Goal: Information Seeking & Learning: Learn about a topic

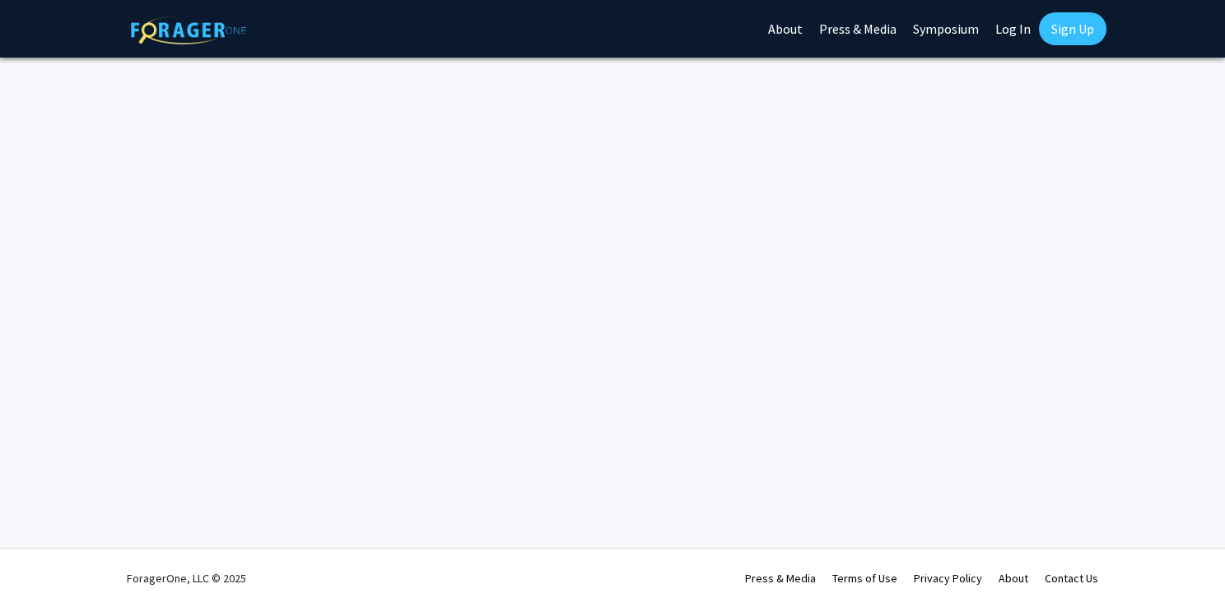
click at [1011, 40] on link "Log In" at bounding box center [1013, 29] width 52 height 58
click at [1003, 25] on link "Log In" at bounding box center [1013, 29] width 52 height 58
click at [1004, 28] on link "Log In" at bounding box center [1013, 29] width 52 height 58
click at [174, 41] on img at bounding box center [188, 30] width 115 height 29
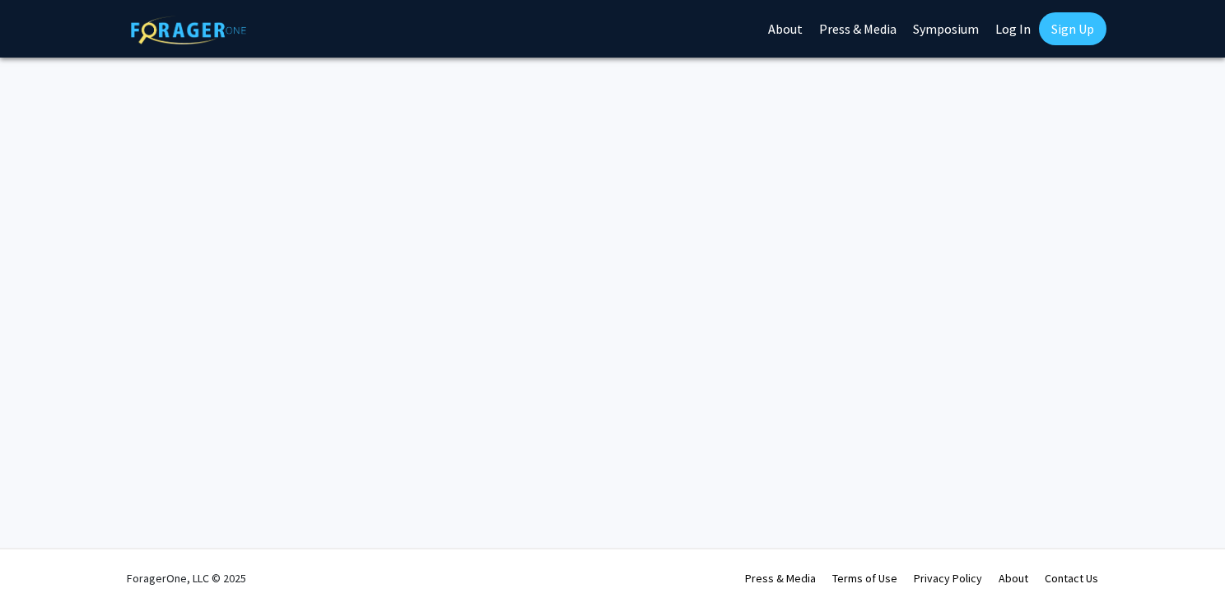
click at [1052, 30] on link "Sign Up" at bounding box center [1072, 28] width 67 height 33
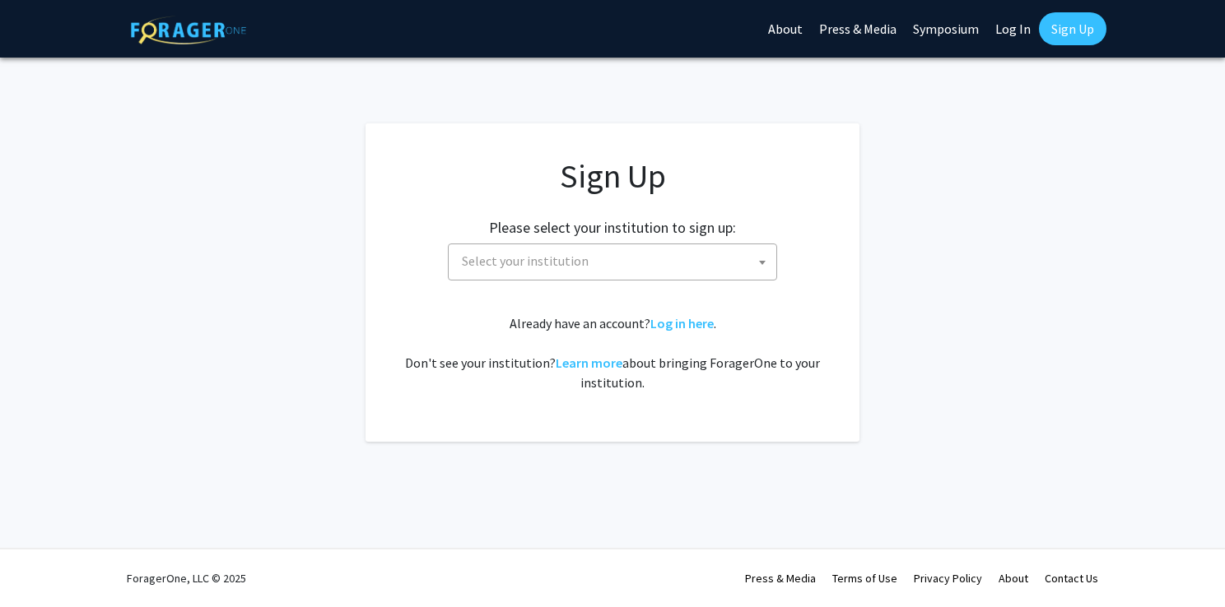
click at [1024, 23] on link "Log In" at bounding box center [1013, 29] width 52 height 58
click at [696, 325] on link "Log in here" at bounding box center [681, 323] width 63 height 16
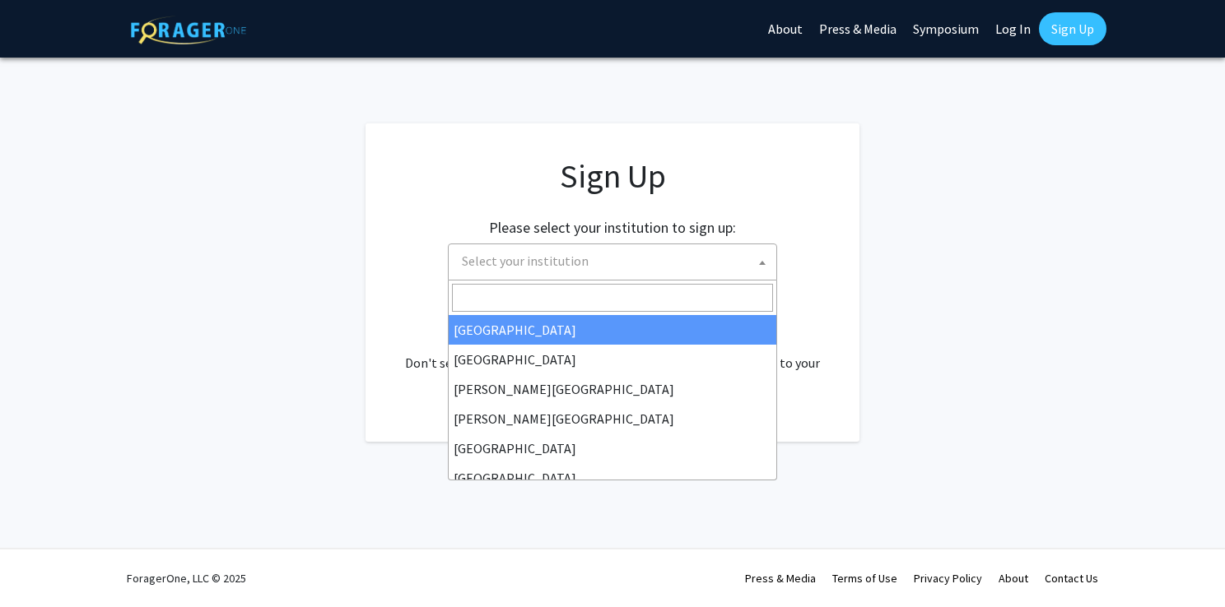
click at [542, 254] on span "Select your institution" at bounding box center [525, 261] width 127 height 16
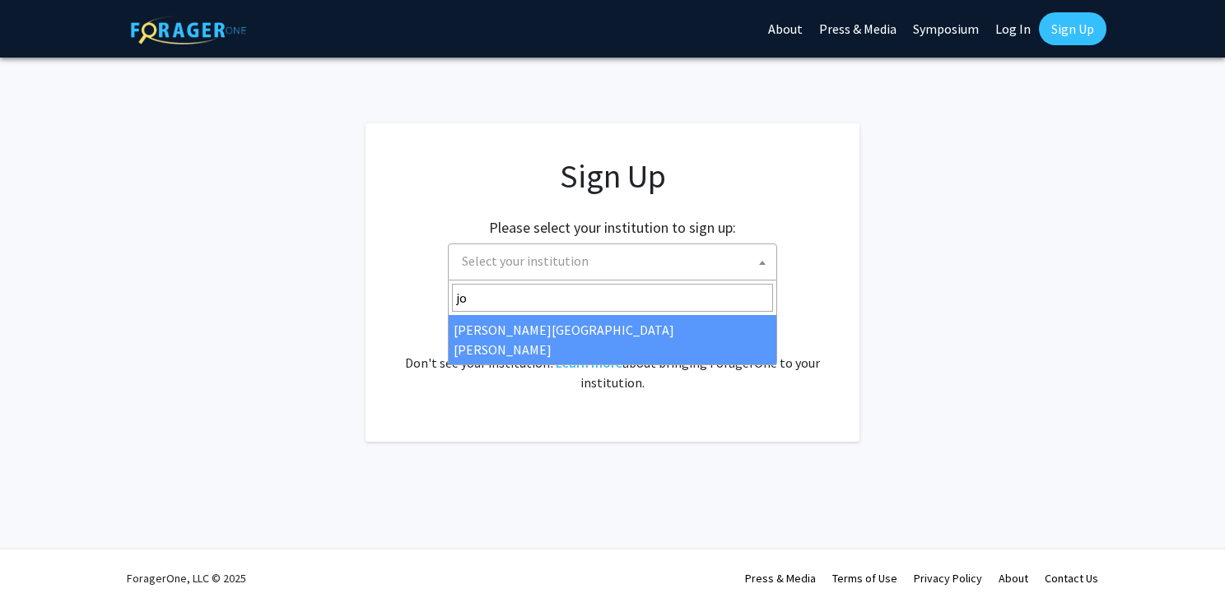
type input "jo"
select select "1"
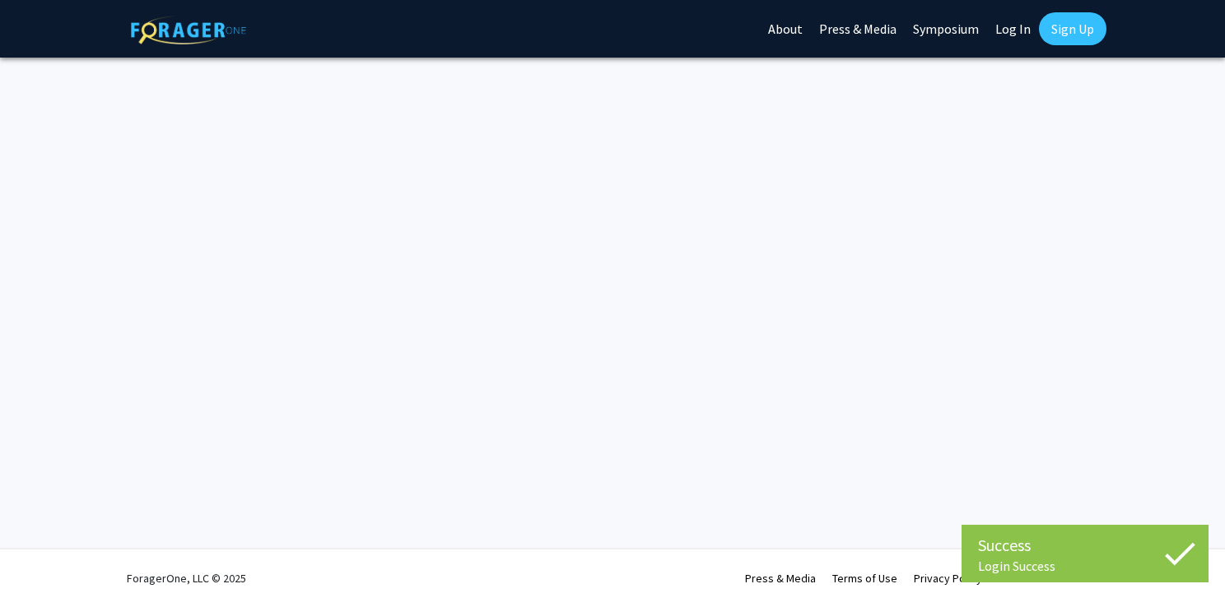
click at [1008, 31] on link "Log In" at bounding box center [1013, 29] width 52 height 58
click at [212, 11] on link at bounding box center [188, 29] width 115 height 58
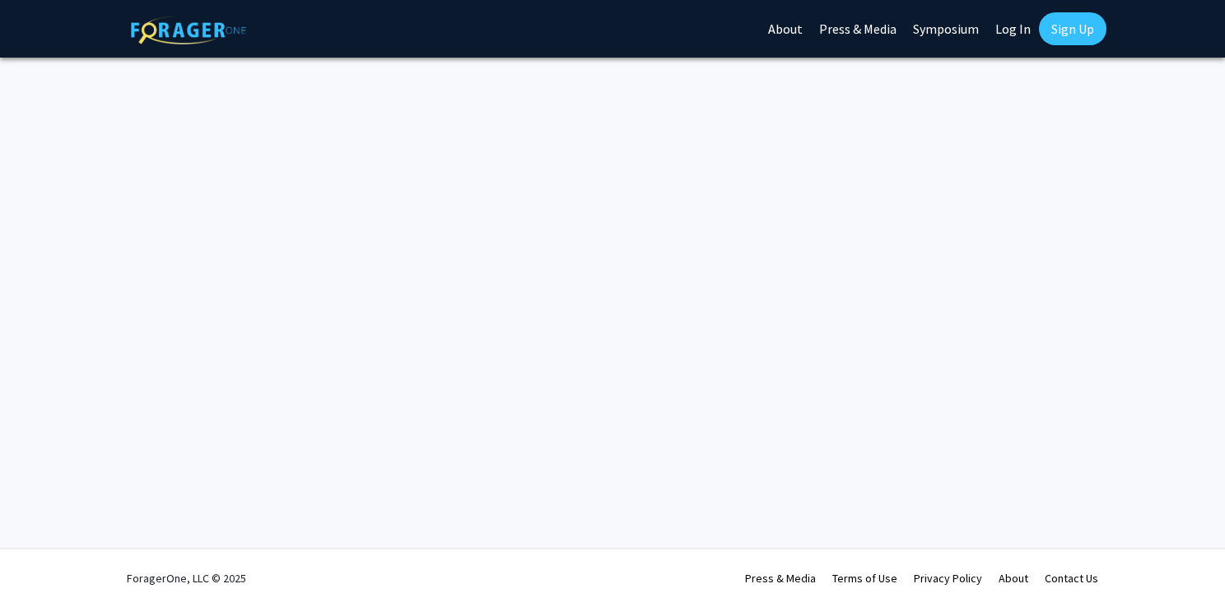
click at [212, 11] on link at bounding box center [188, 29] width 115 height 58
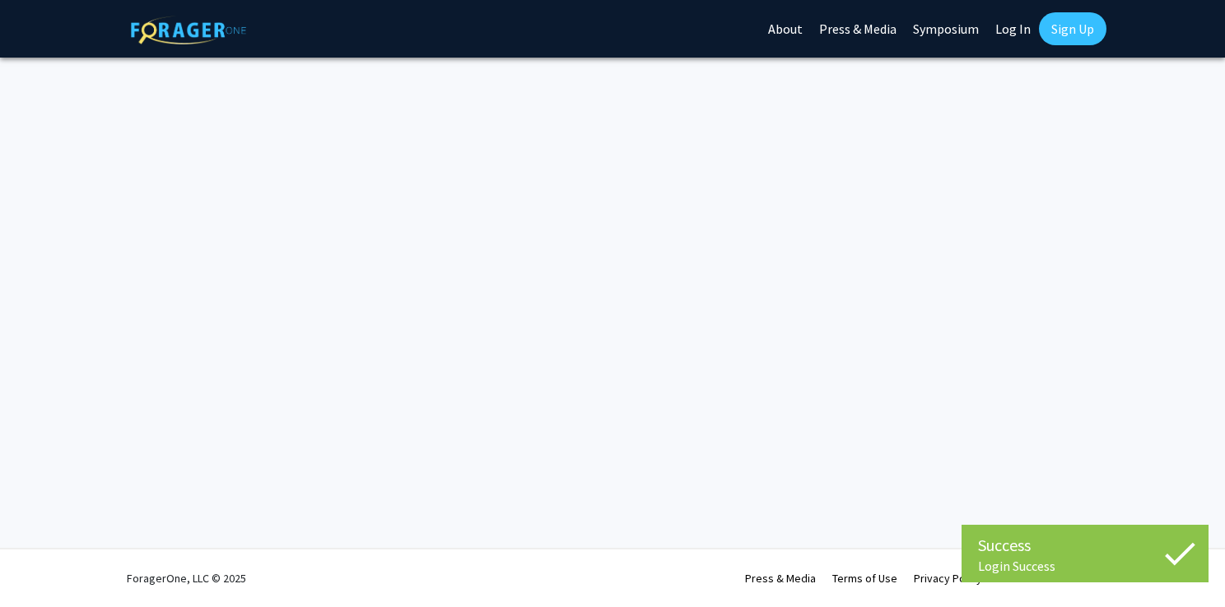
click at [212, 11] on link at bounding box center [188, 29] width 115 height 58
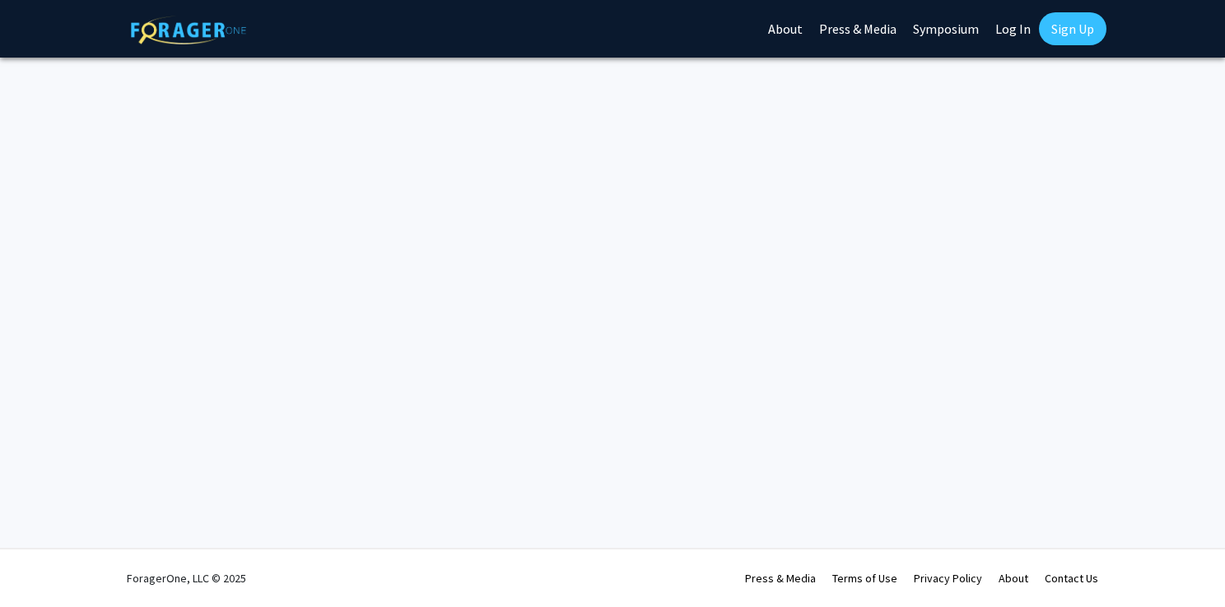
click at [212, 11] on link at bounding box center [188, 29] width 115 height 58
click at [682, 3] on div "Skip navigation About Press & Media Symposium Log In Sign Up" at bounding box center [613, 29] width 988 height 58
click at [1012, 21] on link "Log In" at bounding box center [1013, 29] width 52 height 58
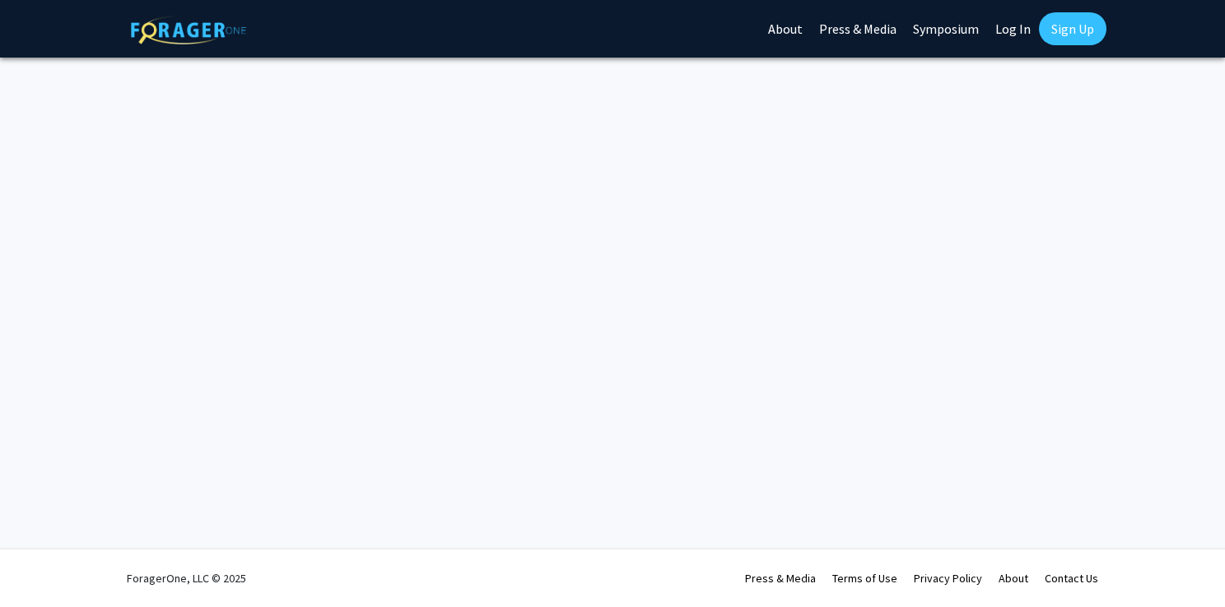
drag, startPoint x: 1012, startPoint y: 21, endPoint x: 942, endPoint y: -18, distance: 81.1
click at [942, 0] on html "Skip navigation About Press & Media Symposium Log In Sign Up Complete your prof…" at bounding box center [612, 303] width 1225 height 607
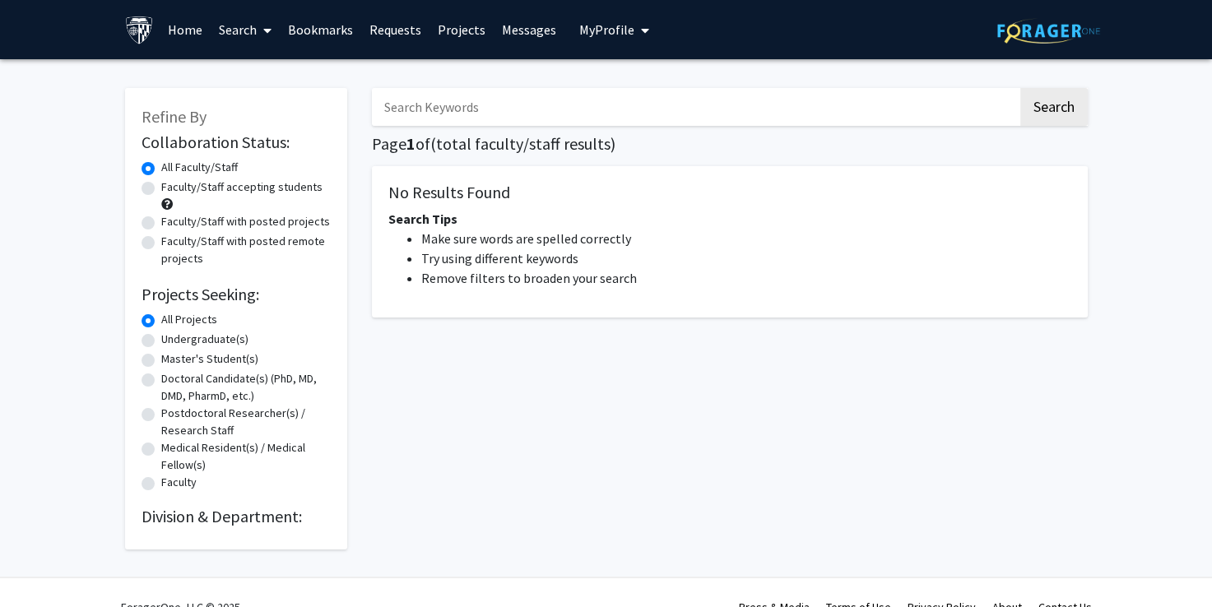
click at [520, 126] on div "Search Page 1 of ( total faculty/staff results) No Results Found Search Tips Ma…" at bounding box center [730, 311] width 741 height 478
click at [461, 77] on div "Search Page 1 of ( total faculty/staff results) No Results Found Search Tips Ma…" at bounding box center [730, 311] width 741 height 478
click at [461, 104] on input "Search Keywords" at bounding box center [695, 107] width 646 height 38
type input "neurodegenerative"
click at [1021, 88] on button "Search" at bounding box center [1054, 107] width 67 height 38
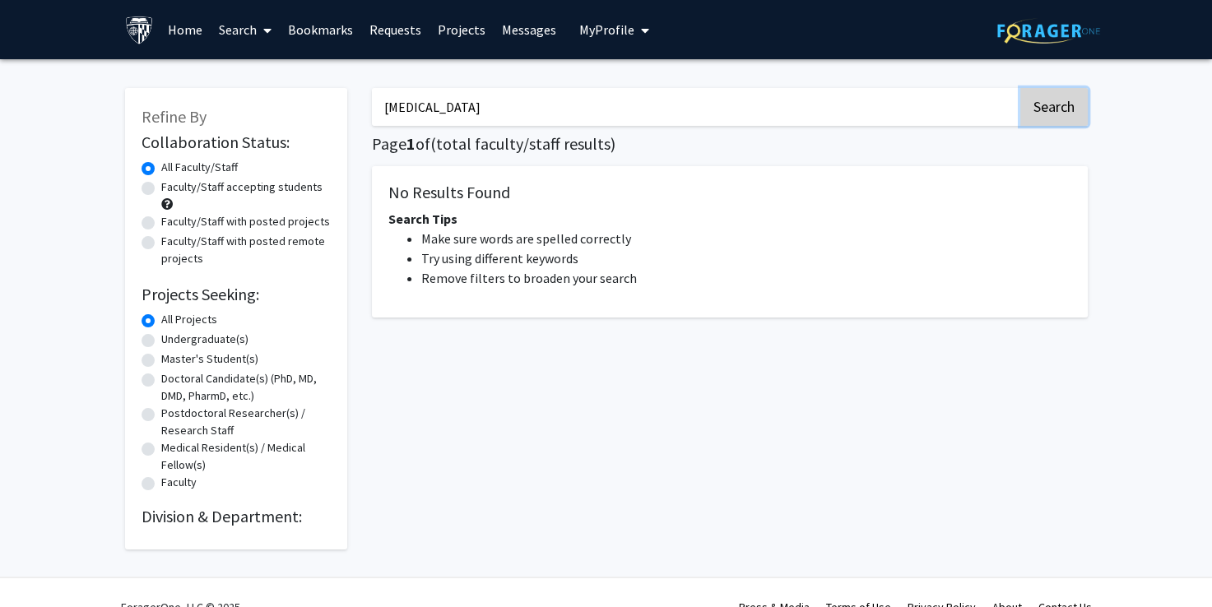
click at [1073, 91] on button "Search" at bounding box center [1054, 107] width 67 height 38
click at [1040, 30] on img at bounding box center [1048, 31] width 103 height 26
click at [147, 36] on img at bounding box center [139, 30] width 29 height 29
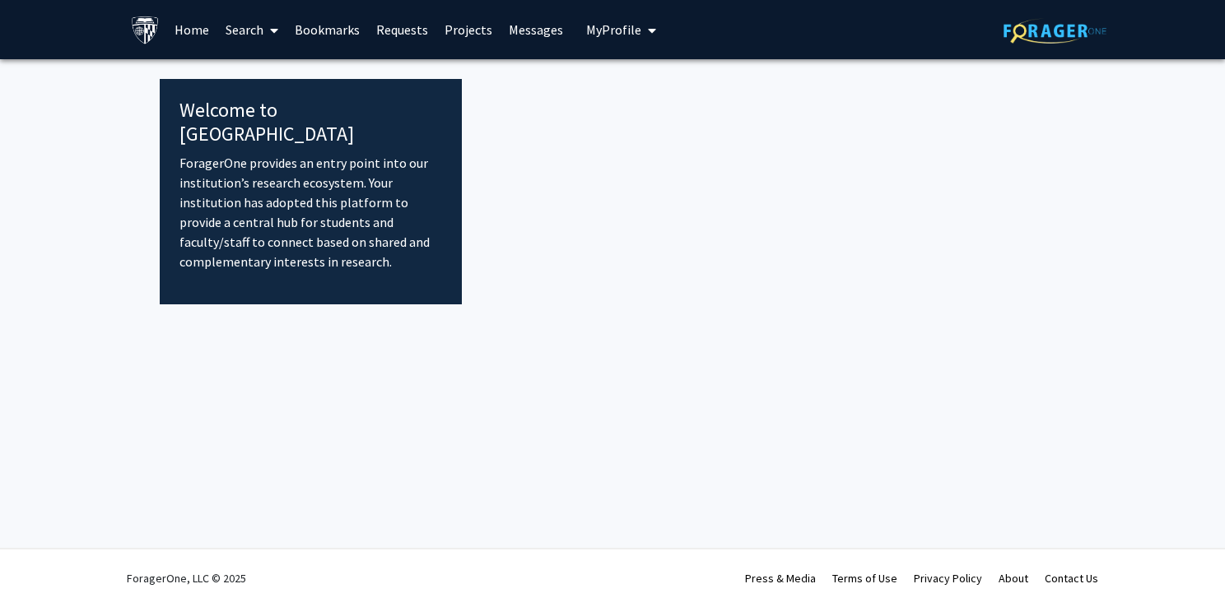
click at [193, 12] on link "Home" at bounding box center [191, 30] width 51 height 58
click at [194, 22] on link "Home" at bounding box center [191, 30] width 51 height 58
click at [151, 22] on img at bounding box center [145, 30] width 29 height 29
click at [518, 38] on link "Messages" at bounding box center [535, 30] width 71 height 58
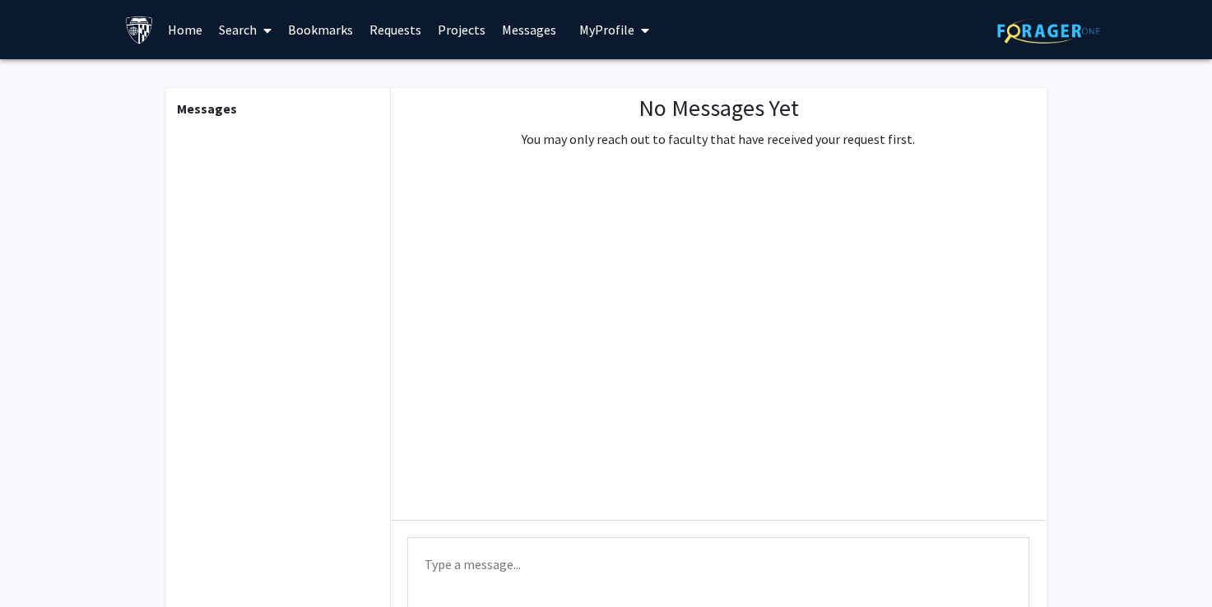
click at [615, 25] on span "My Profile" at bounding box center [606, 29] width 55 height 16
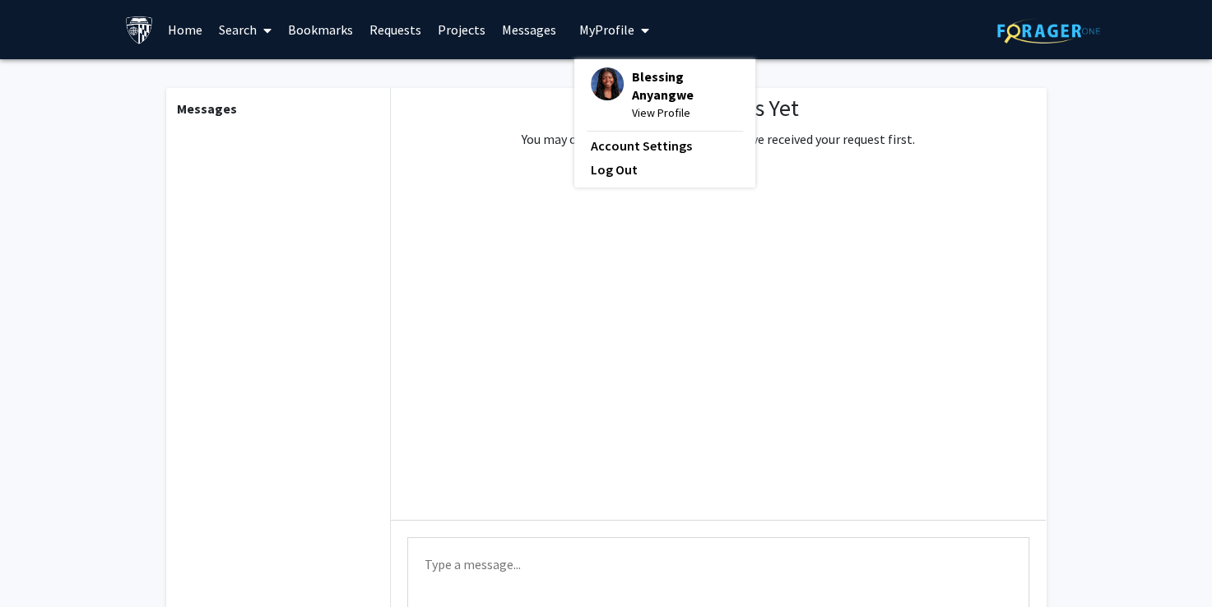
click at [596, 84] on img at bounding box center [607, 83] width 33 height 33
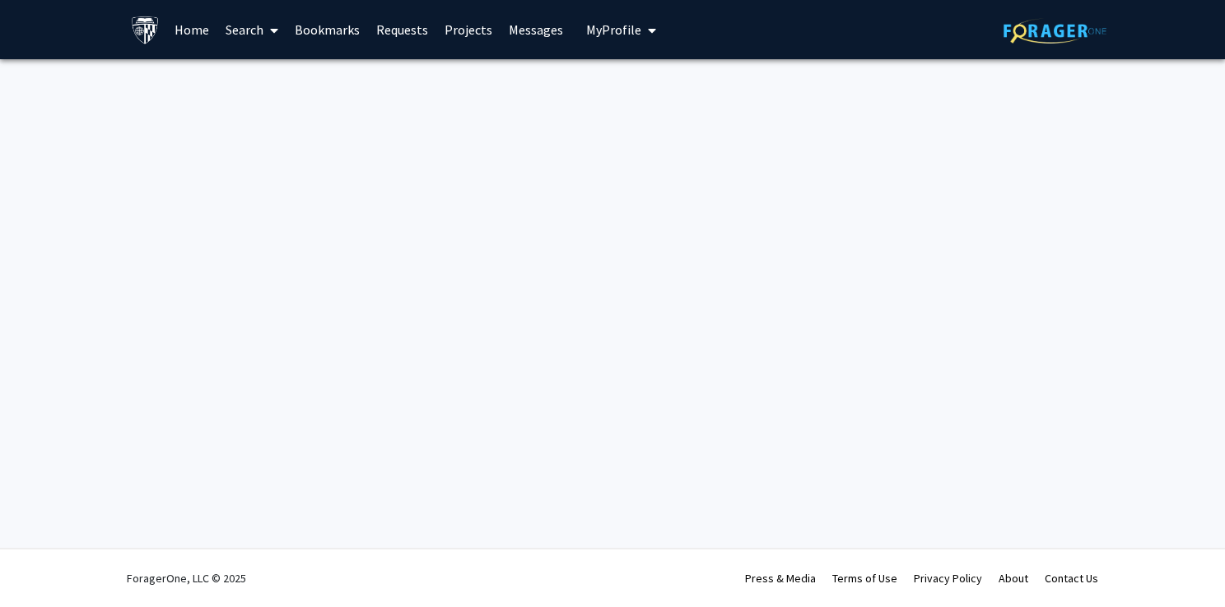
click at [630, 16] on button "My Profile" at bounding box center [621, 29] width 80 height 59
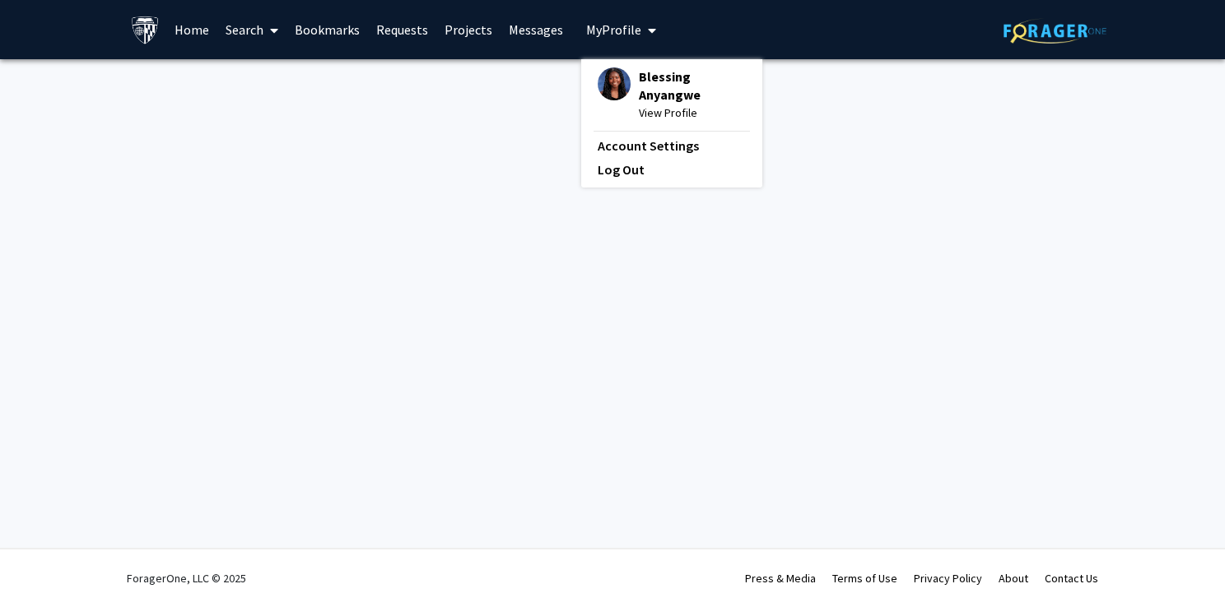
click at [564, 38] on div "Skip navigation Home Search Bookmarks Requests Projects Messages My Profile Ble…" at bounding box center [396, 29] width 530 height 59
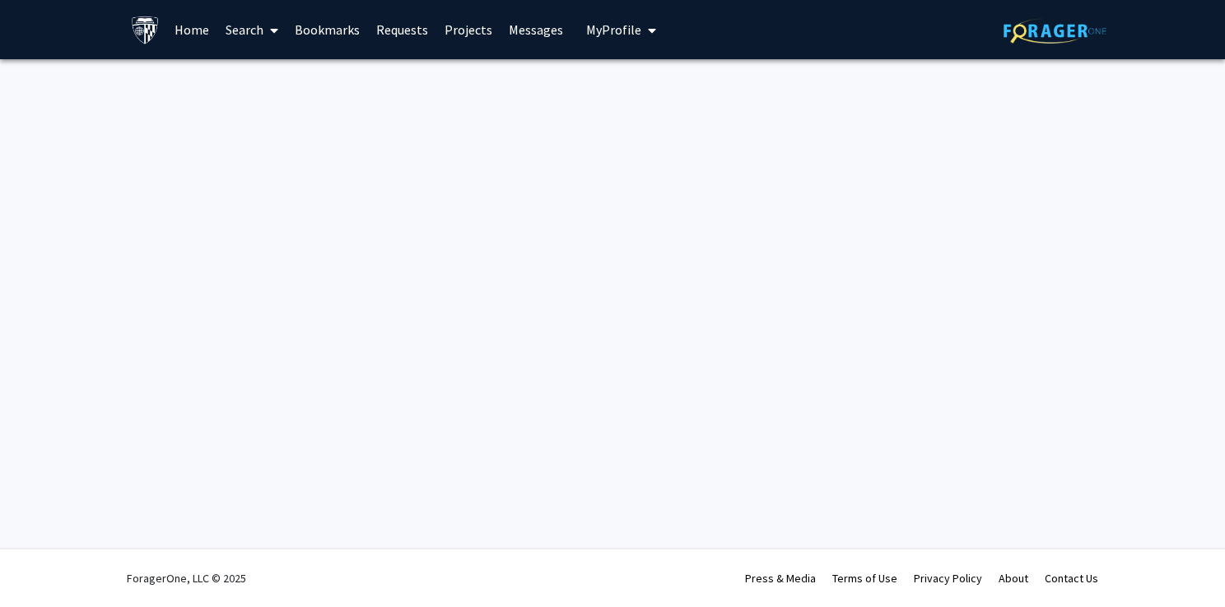
click at [511, 30] on link "Messages" at bounding box center [535, 30] width 71 height 58
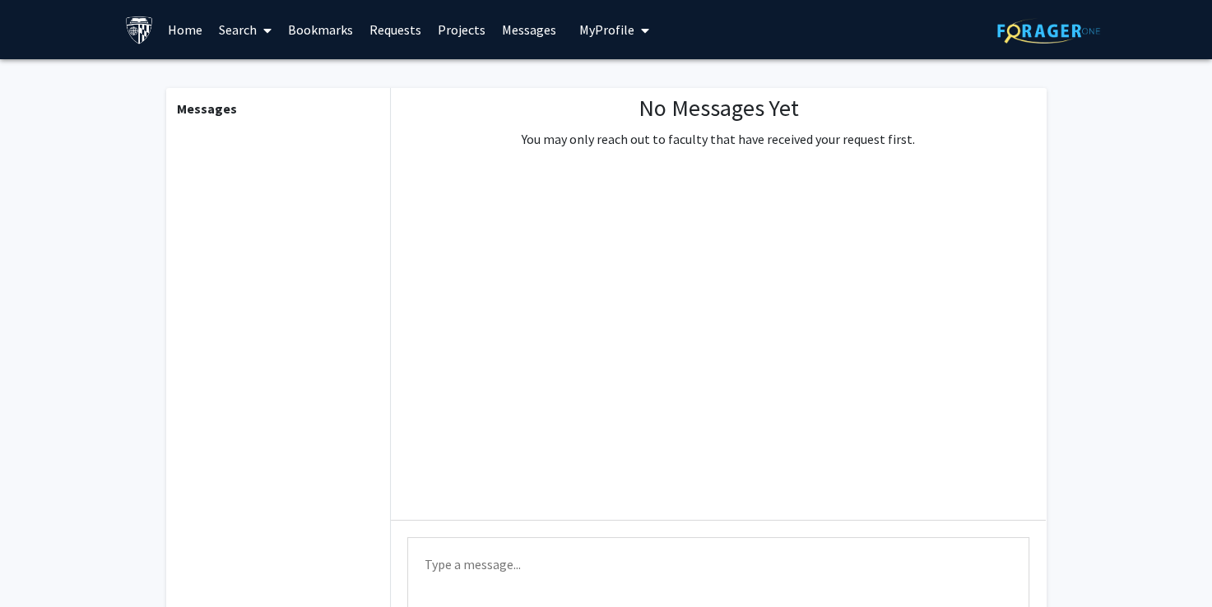
click at [435, 26] on link "Projects" at bounding box center [462, 30] width 64 height 58
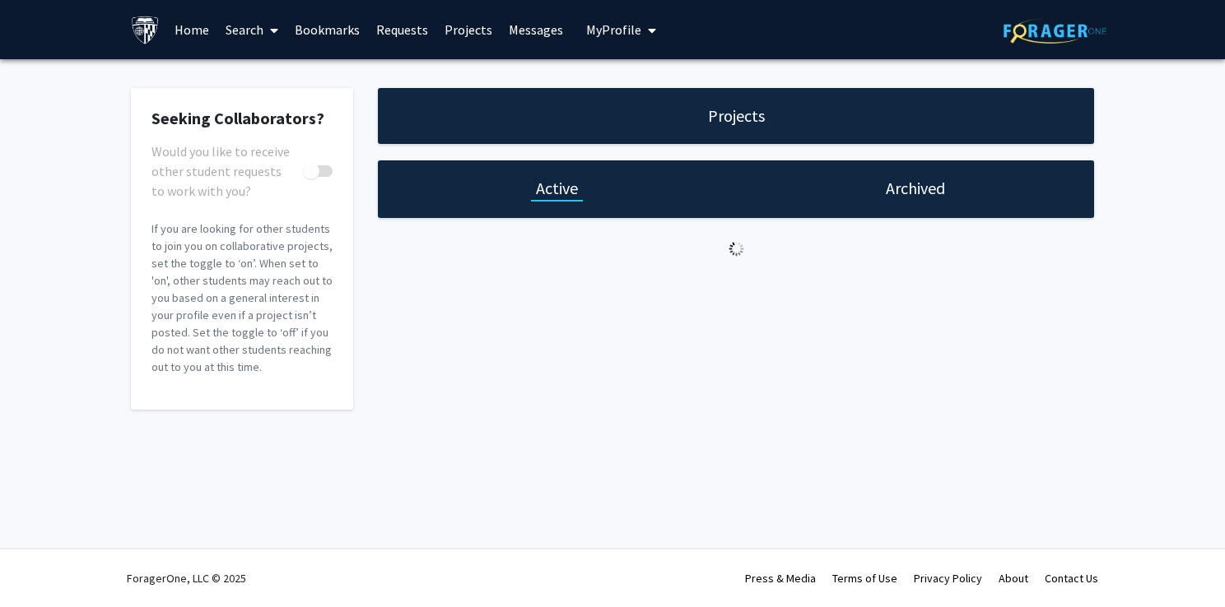
click at [411, 28] on link "Requests" at bounding box center [402, 30] width 68 height 58
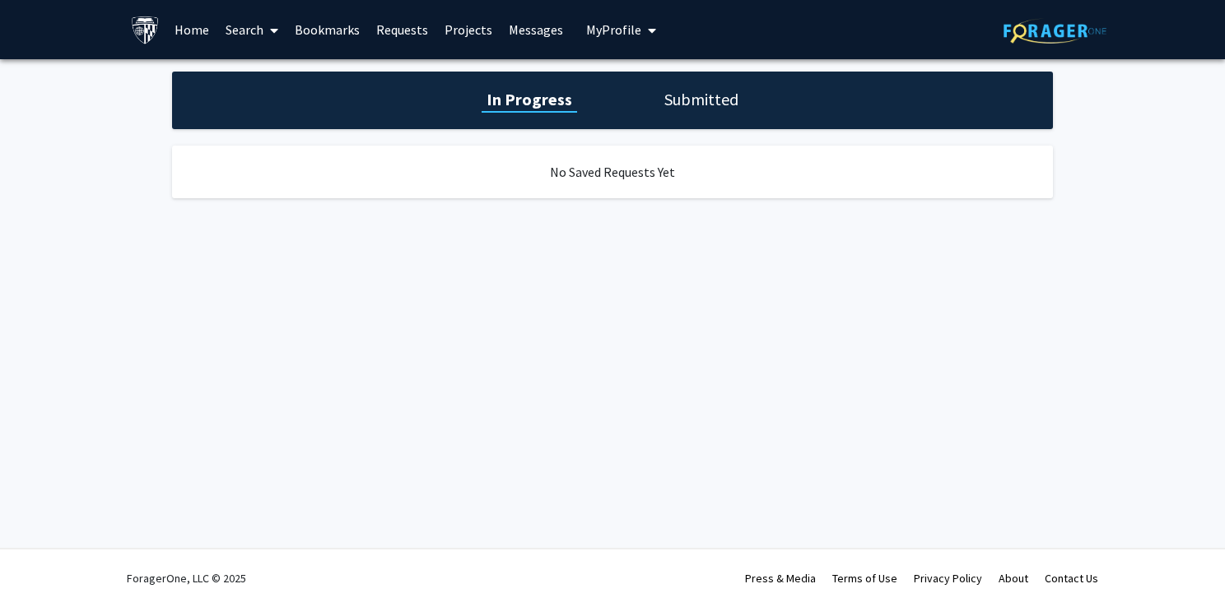
click at [337, 17] on link "Bookmarks" at bounding box center [326, 30] width 81 height 58
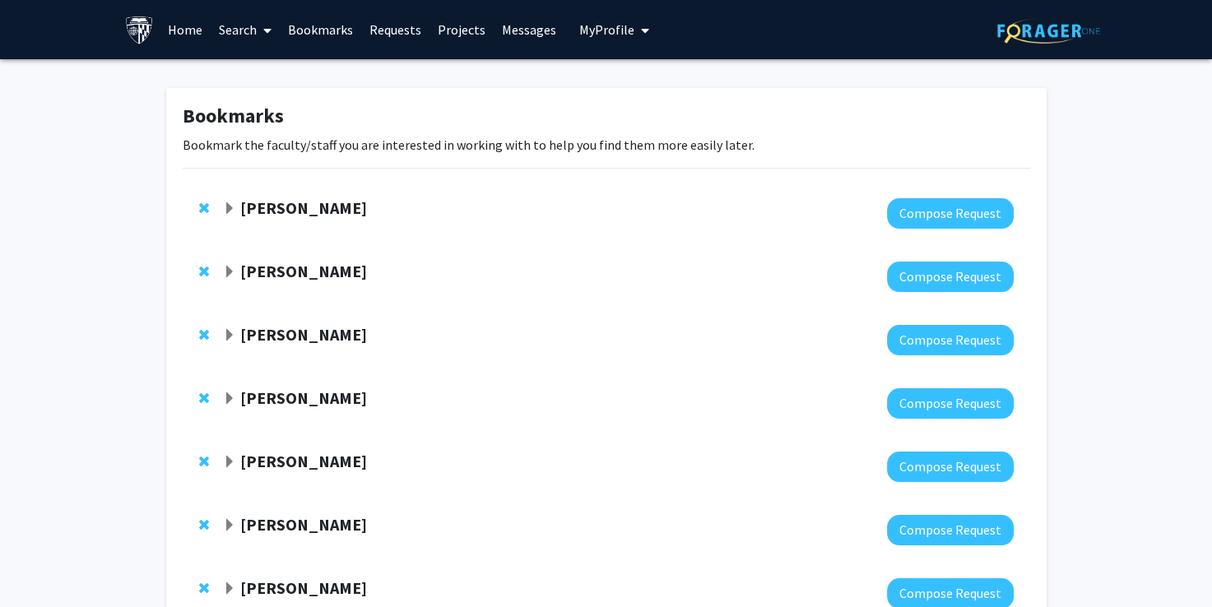
click at [259, 25] on span at bounding box center [264, 31] width 15 height 58
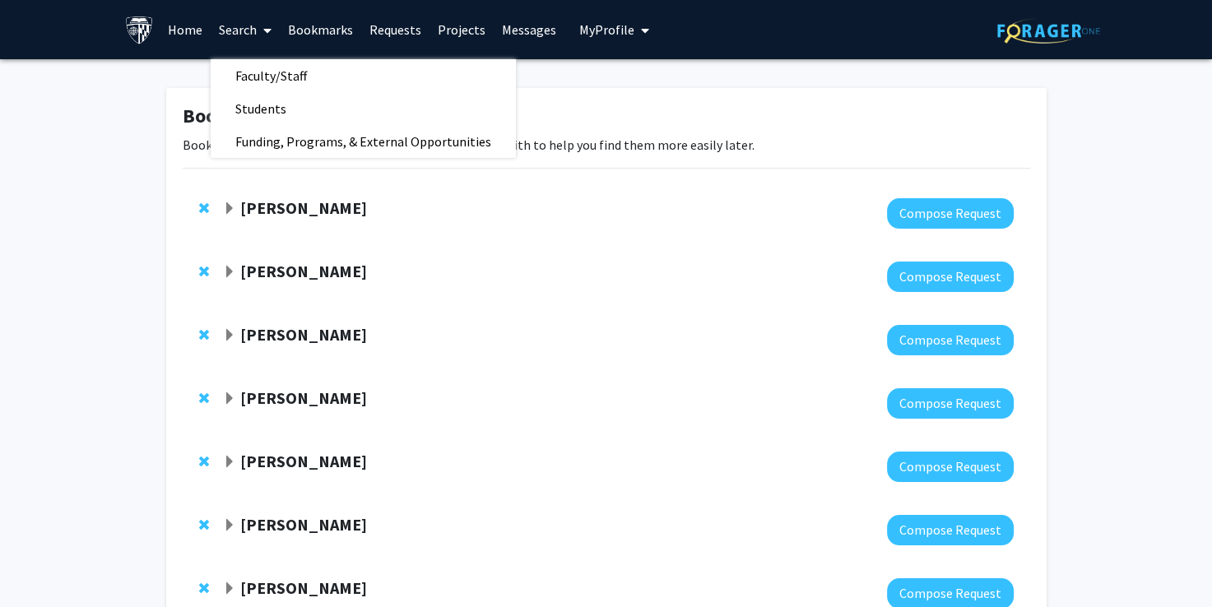
click at [160, 40] on link "Home" at bounding box center [185, 30] width 51 height 58
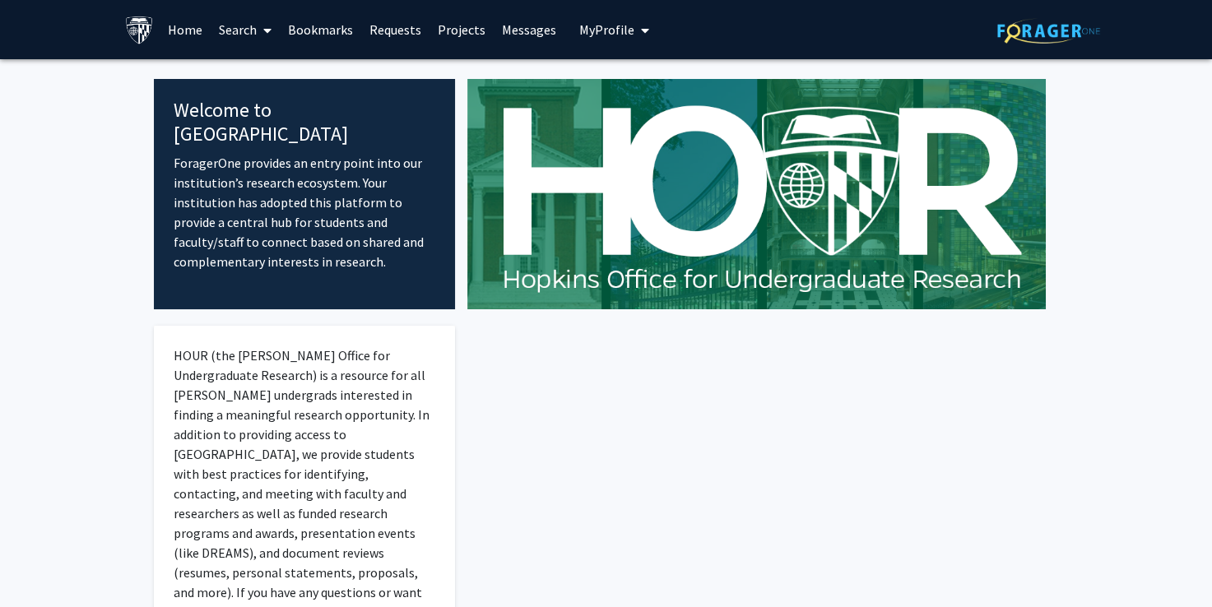
click at [198, 33] on link "Home" at bounding box center [185, 30] width 51 height 58
click at [444, 31] on link "Projects" at bounding box center [462, 30] width 64 height 58
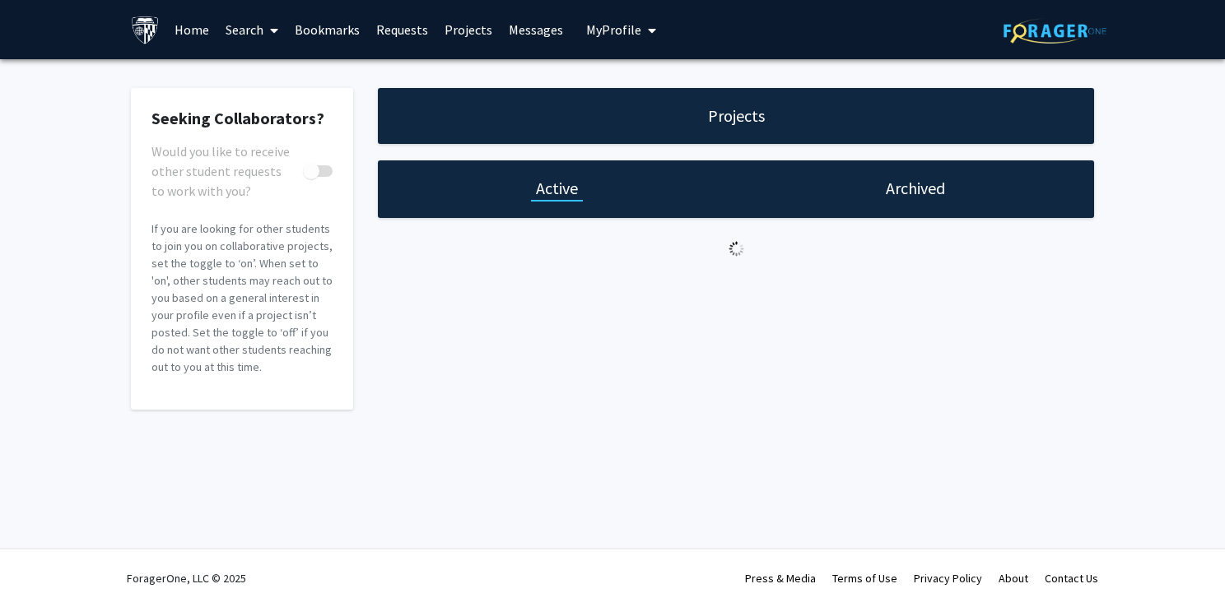
click at [256, 25] on link "Search" at bounding box center [251, 30] width 69 height 58
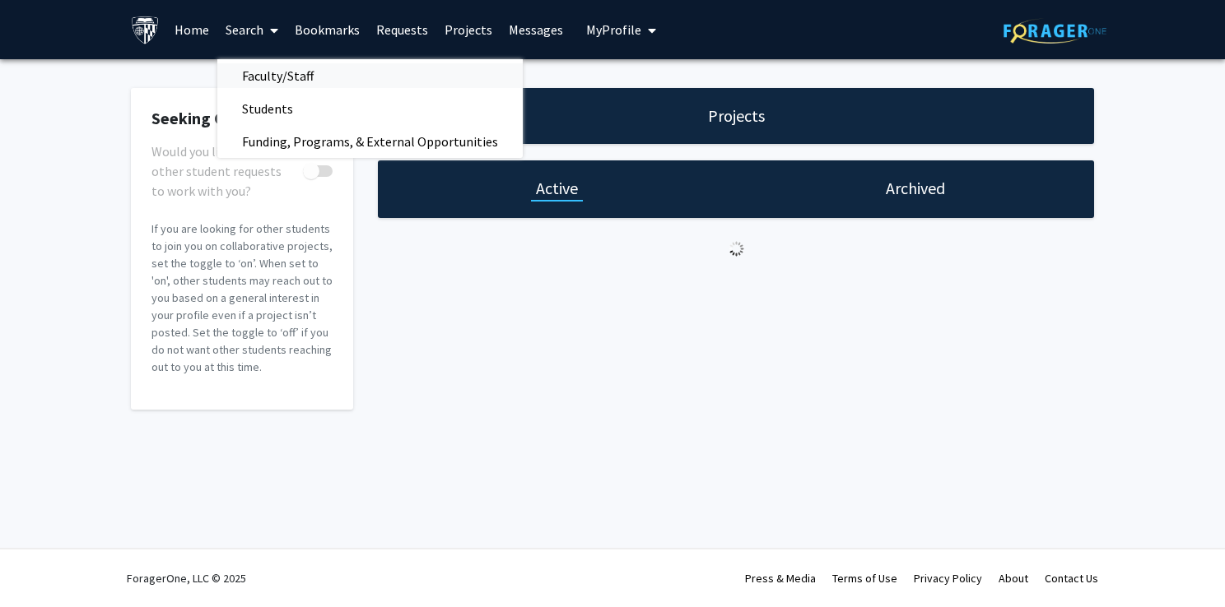
click at [280, 79] on span "Faculty/Staff" at bounding box center [277, 75] width 121 height 33
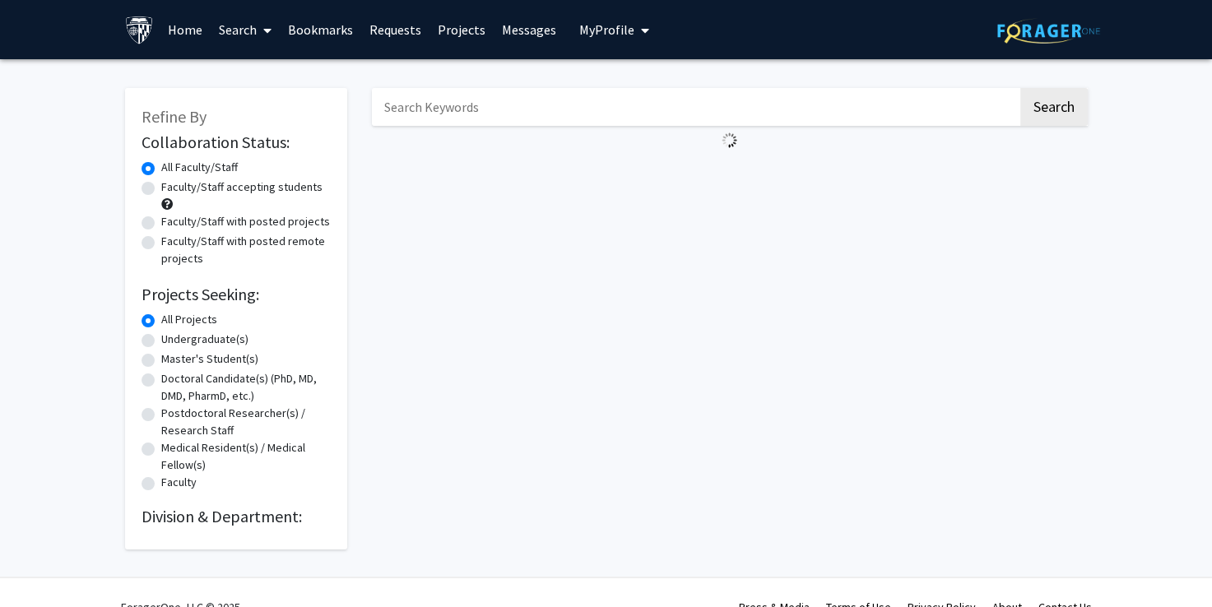
click at [463, 114] on input "Search Keywords" at bounding box center [695, 107] width 646 height 38
click at [1021, 88] on button "Search" at bounding box center [1054, 107] width 67 height 38
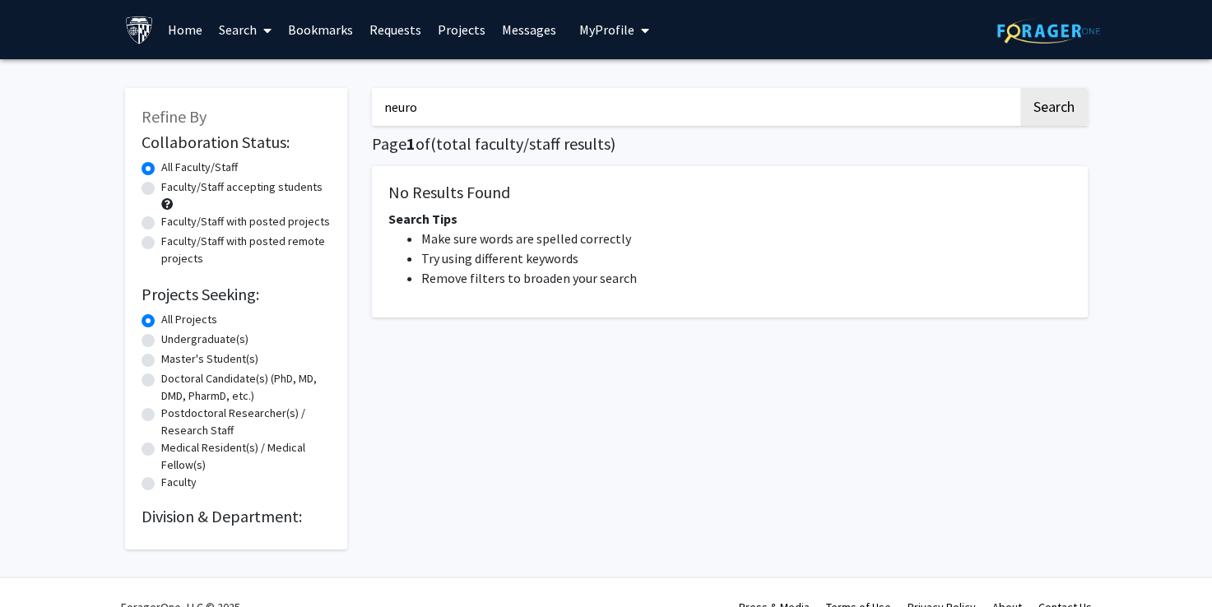
type input "neuro"
click at [1021, 88] on button "Search" at bounding box center [1054, 107] width 67 height 38
click at [161, 343] on label "Undergraduate(s)" at bounding box center [204, 339] width 87 height 17
click at [161, 342] on input "Undergraduate(s)" at bounding box center [166, 336] width 11 height 11
radio input "true"
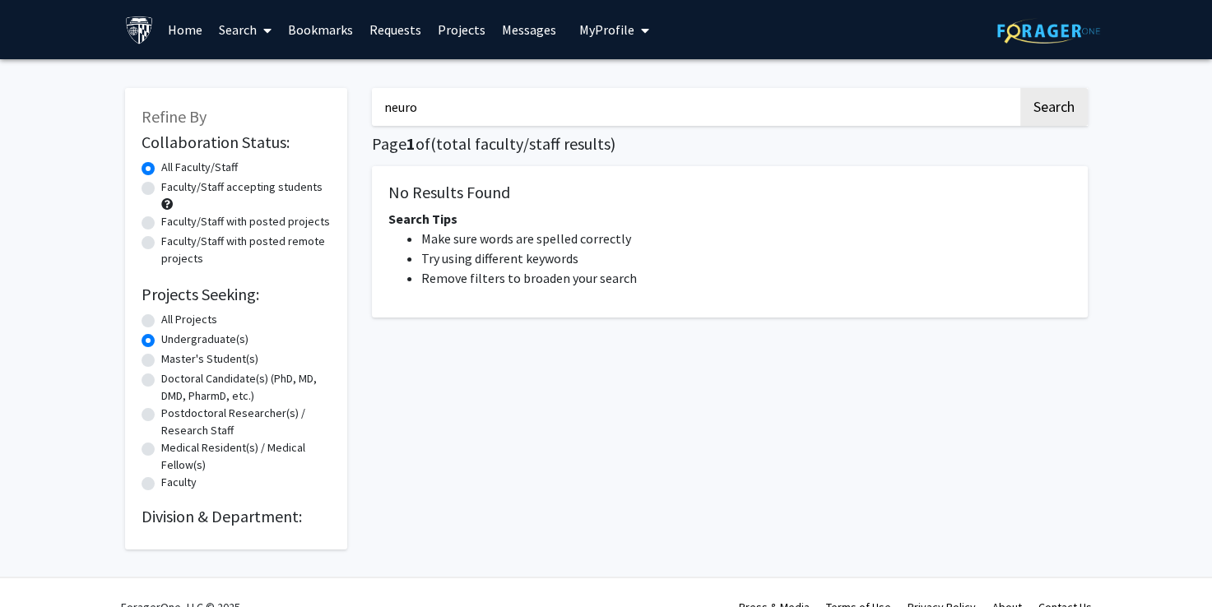
drag, startPoint x: 979, startPoint y: 98, endPoint x: 461, endPoint y: 179, distance: 524.9
click at [461, 179] on div "neuro Search Page 1 of ( total faculty/staff results) No Results Found Search T…" at bounding box center [730, 311] width 741 height 478
type input "n"
click at [1074, 120] on button "Search" at bounding box center [1054, 107] width 67 height 38
radio input "true"
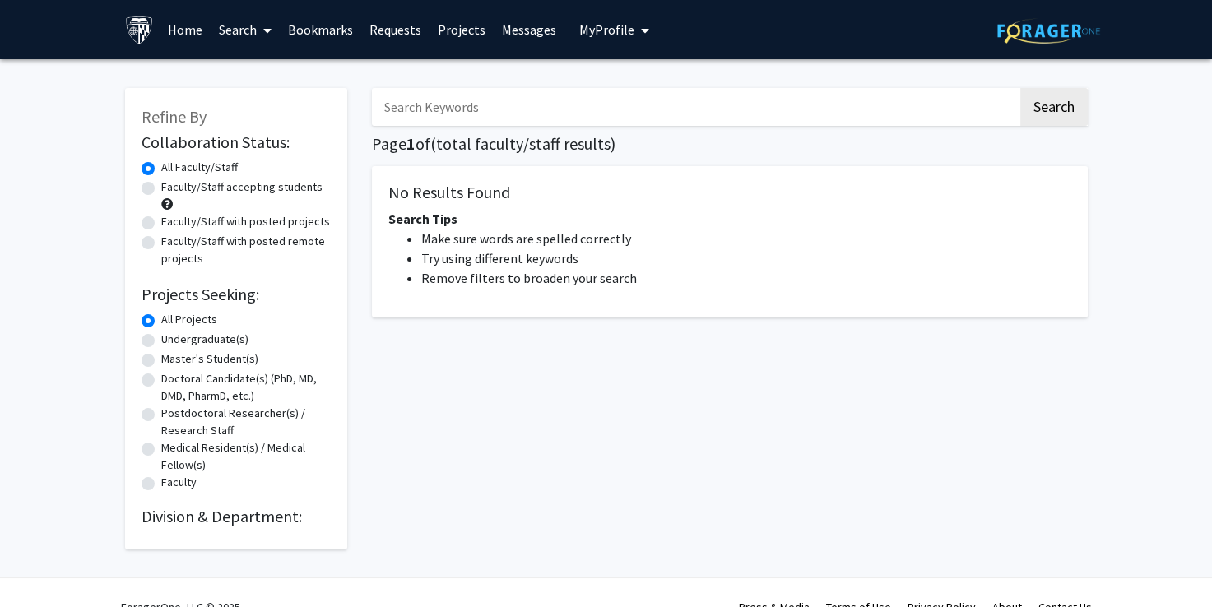
click at [198, 21] on link "Home" at bounding box center [185, 30] width 51 height 58
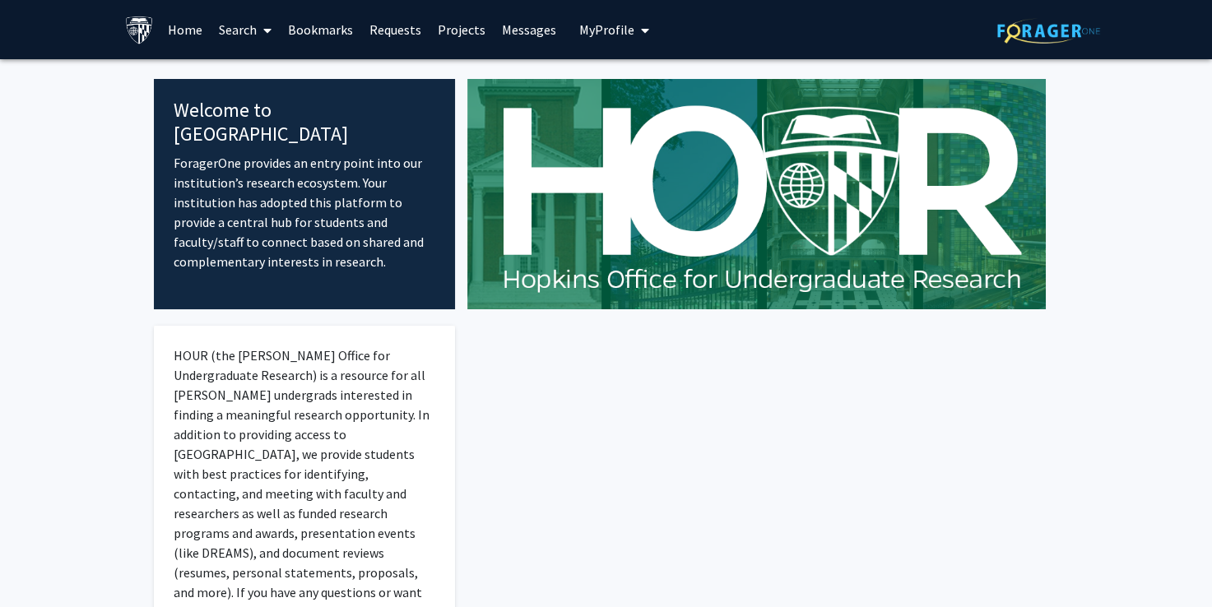
click at [469, 43] on link "Projects" at bounding box center [462, 30] width 64 height 58
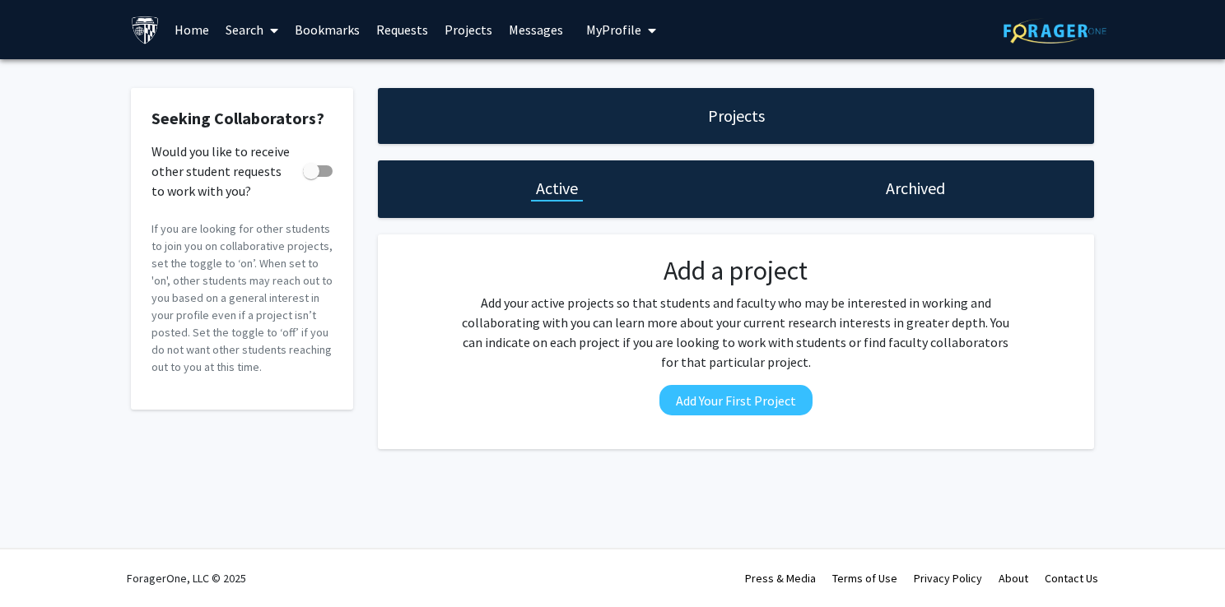
click at [548, 29] on link "Messages" at bounding box center [535, 30] width 71 height 58
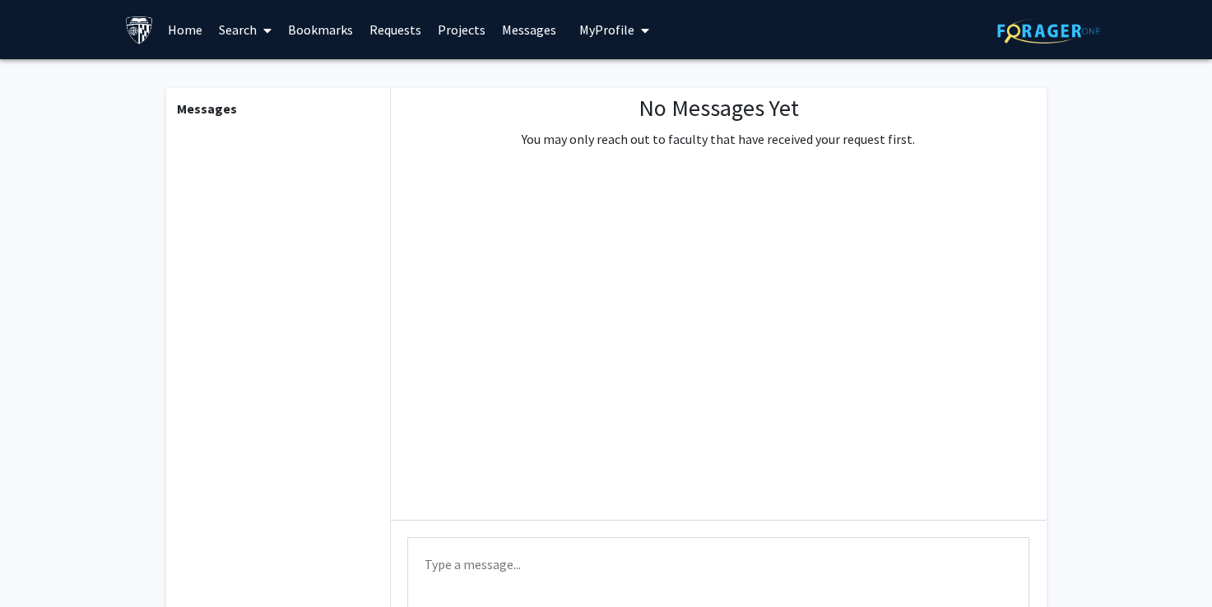
click at [386, 26] on link "Requests" at bounding box center [395, 30] width 68 height 58
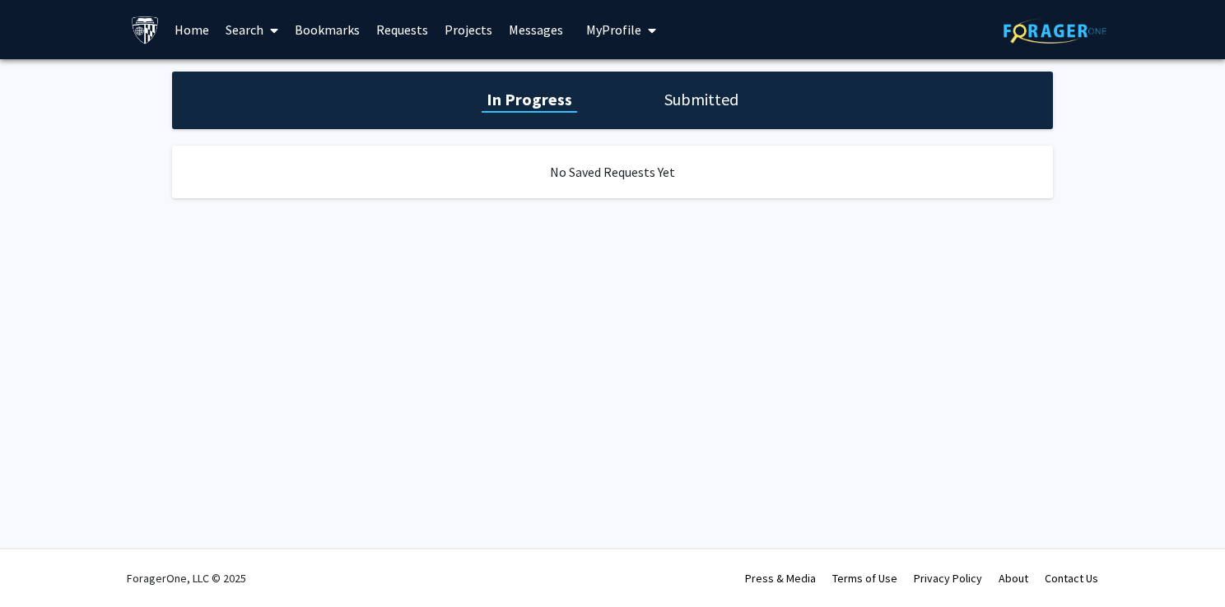
click at [336, 25] on link "Bookmarks" at bounding box center [326, 30] width 81 height 58
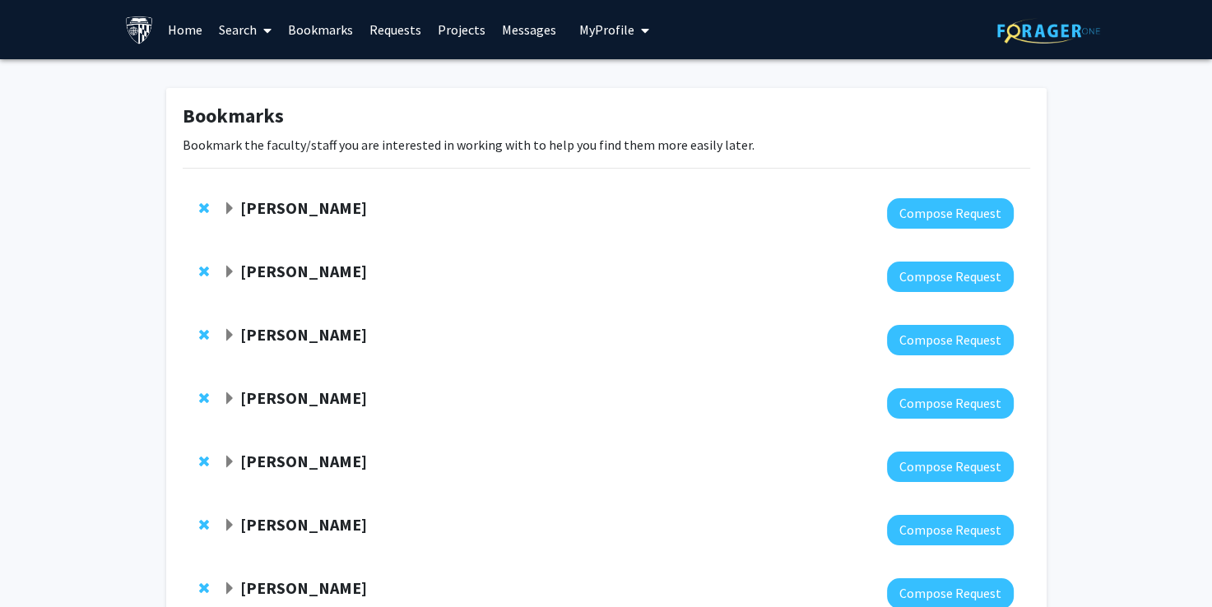
click at [246, 29] on link "Search" at bounding box center [245, 30] width 69 height 58
click at [267, 84] on span "Faculty/Staff" at bounding box center [271, 75] width 121 height 33
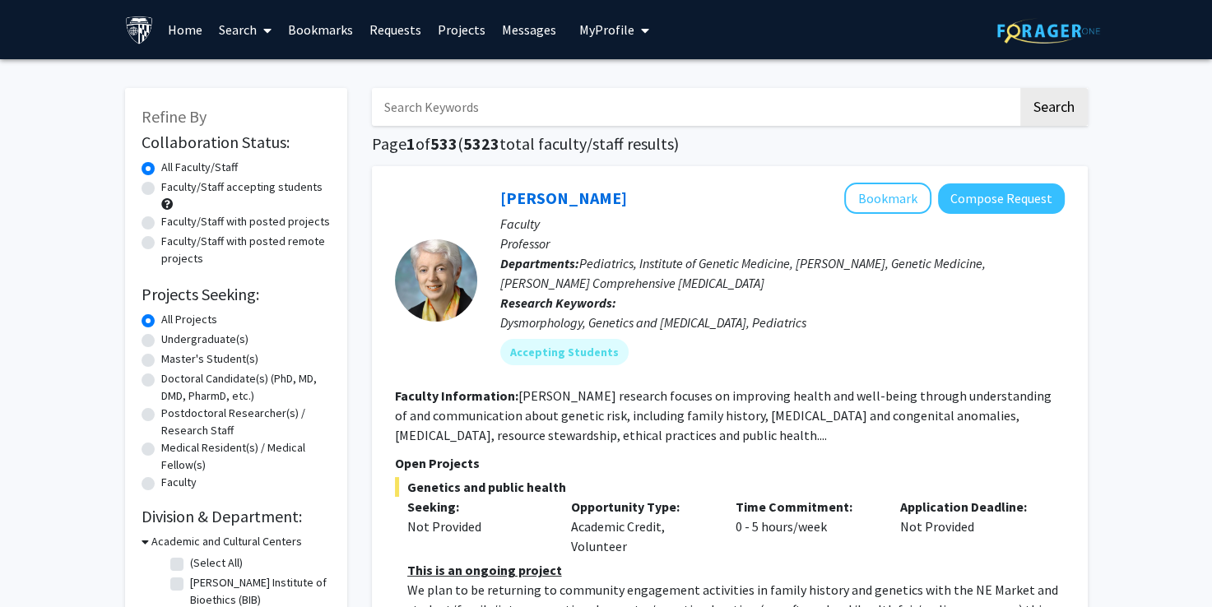
click at [530, 114] on input "Search Keywords" at bounding box center [695, 107] width 646 height 38
type input "neuro"
click at [1021, 88] on button "Search" at bounding box center [1054, 107] width 67 height 38
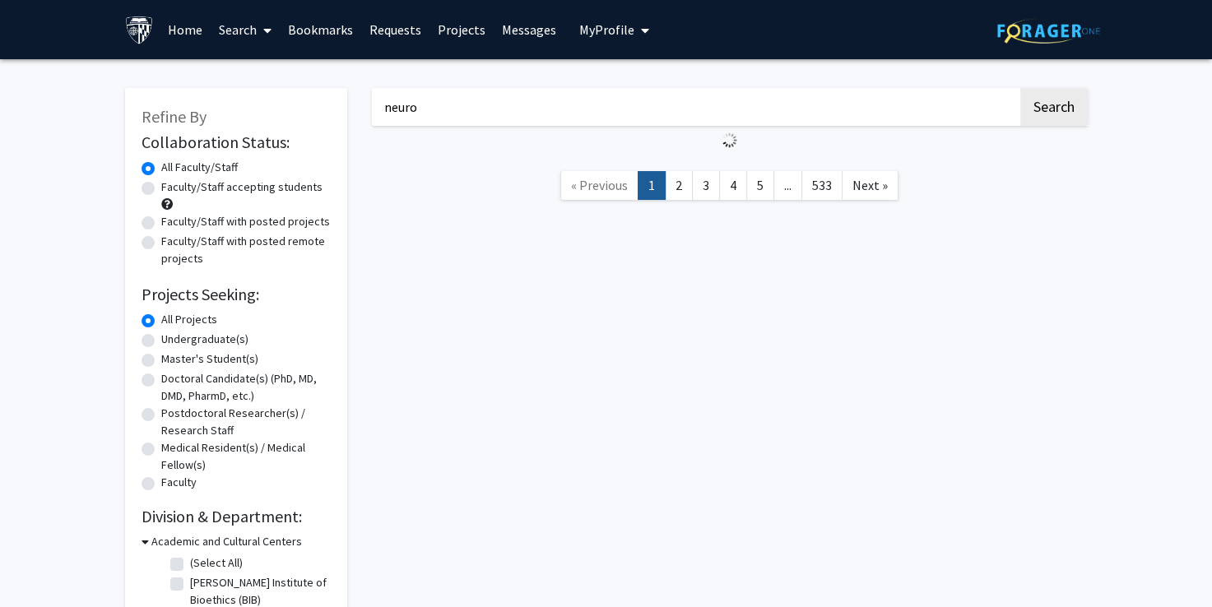
click at [161, 339] on label "Undergraduate(s)" at bounding box center [204, 339] width 87 height 17
click at [161, 339] on input "Undergraduate(s)" at bounding box center [166, 336] width 11 height 11
radio input "true"
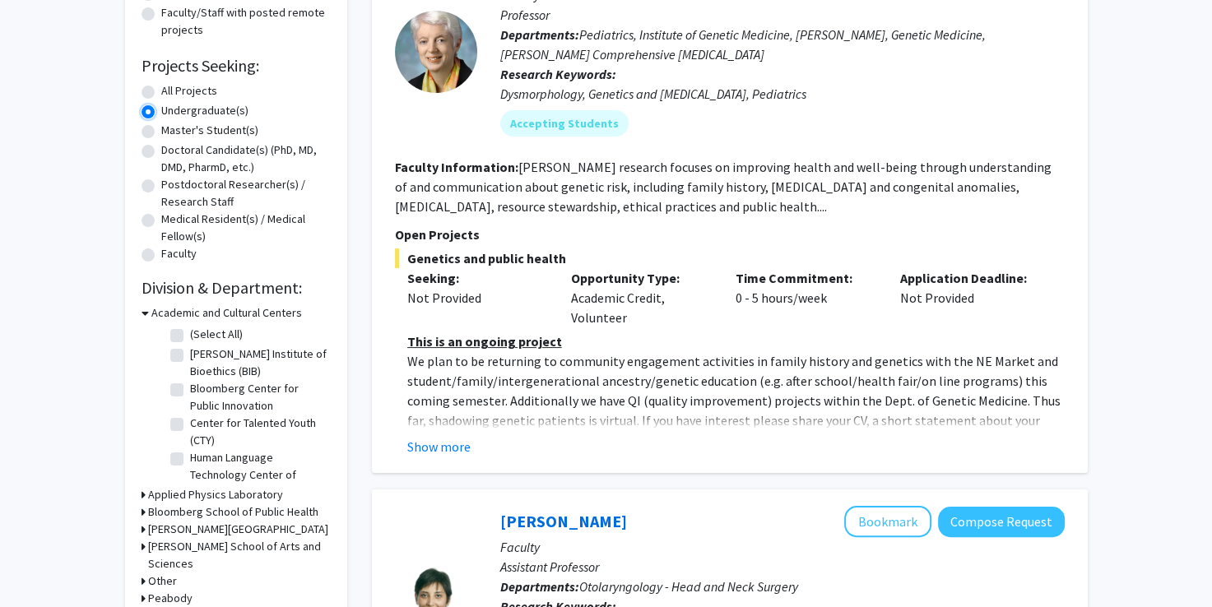
scroll to position [230, 0]
click at [445, 437] on button "Show more" at bounding box center [438, 446] width 63 height 20
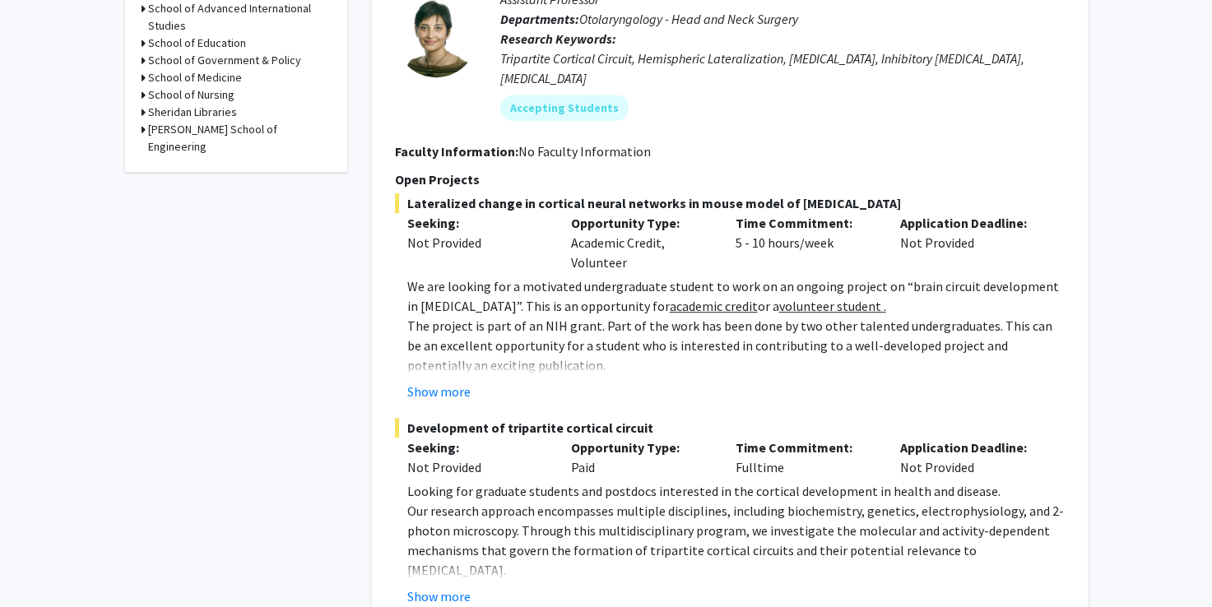
scroll to position [858, 0]
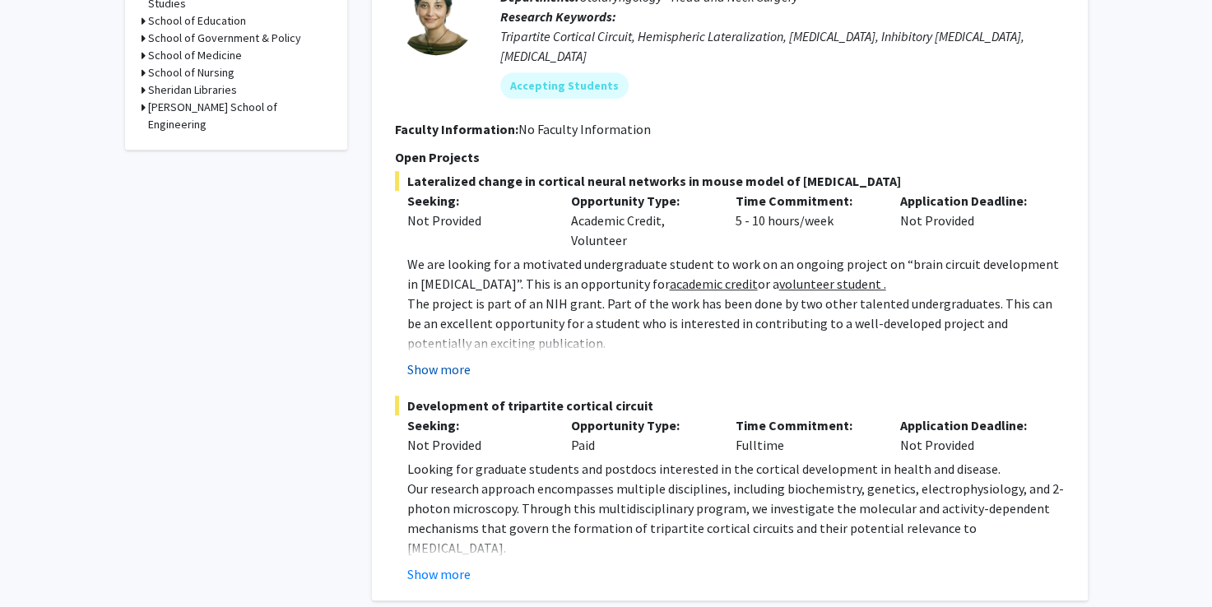
click at [447, 360] on button "Show more" at bounding box center [438, 370] width 63 height 20
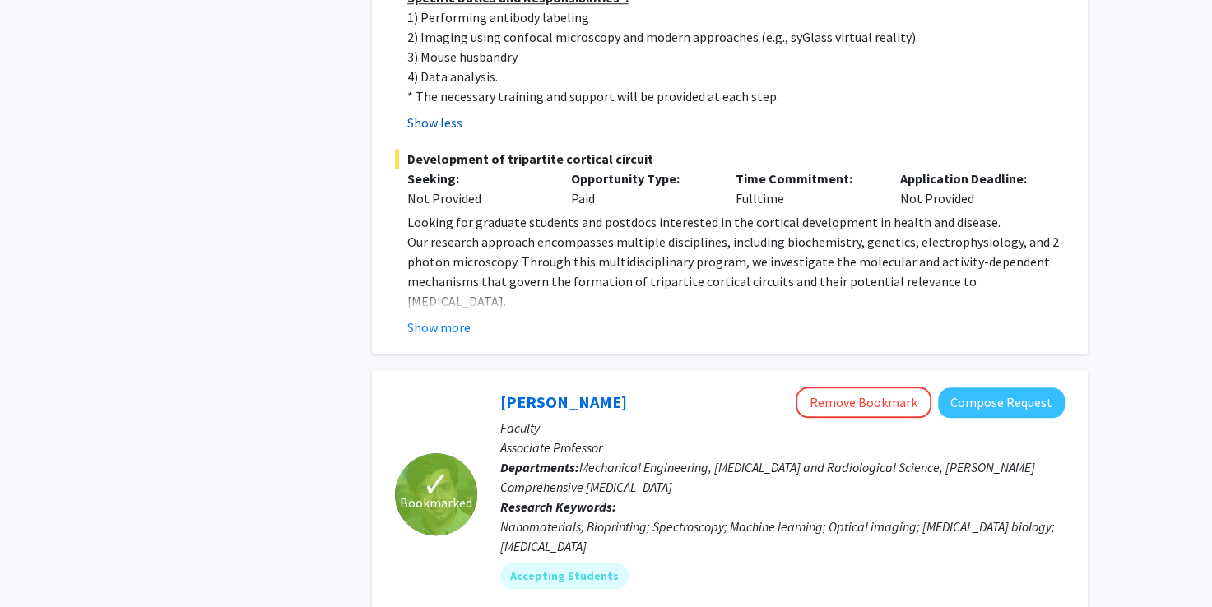
scroll to position [1438, 0]
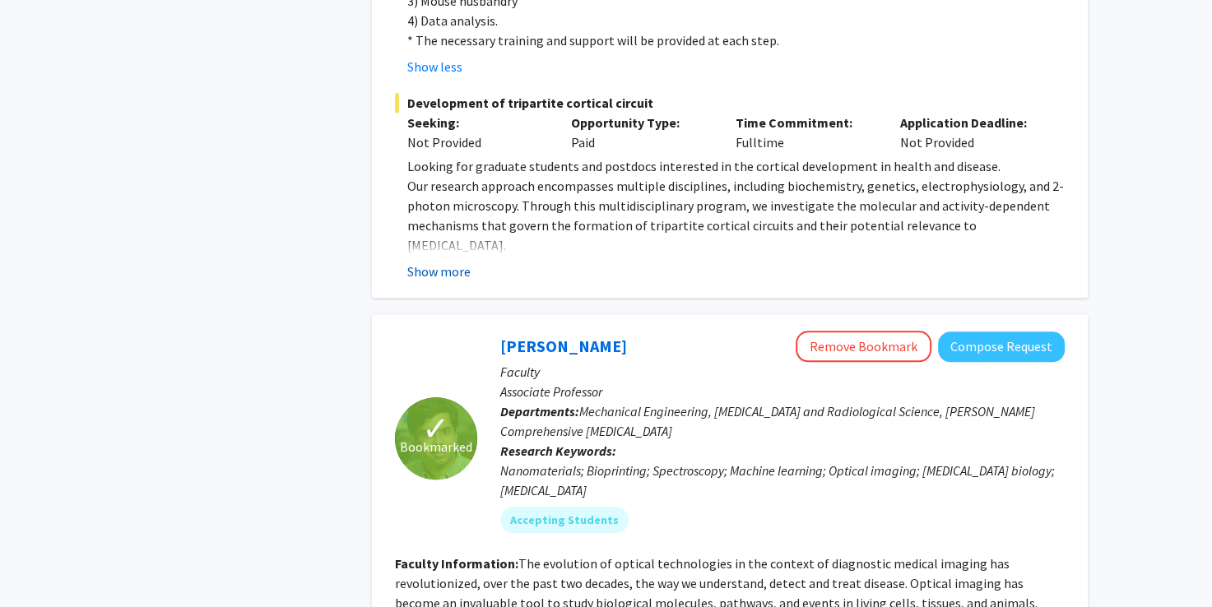
click at [435, 262] on button "Show more" at bounding box center [438, 272] width 63 height 20
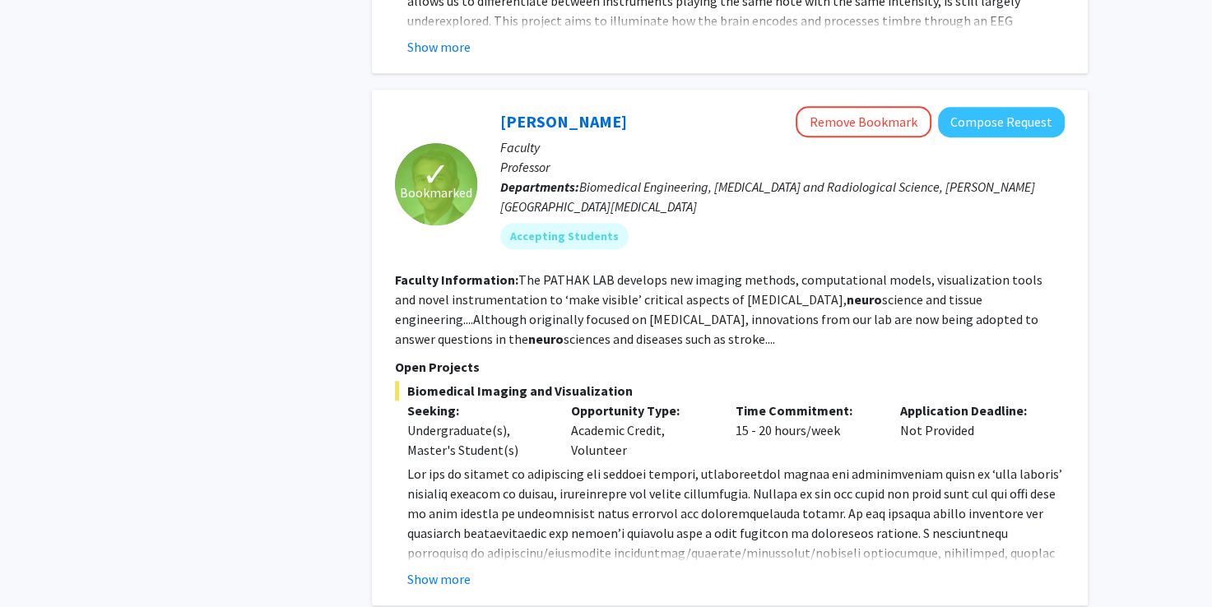
scroll to position [1342, 0]
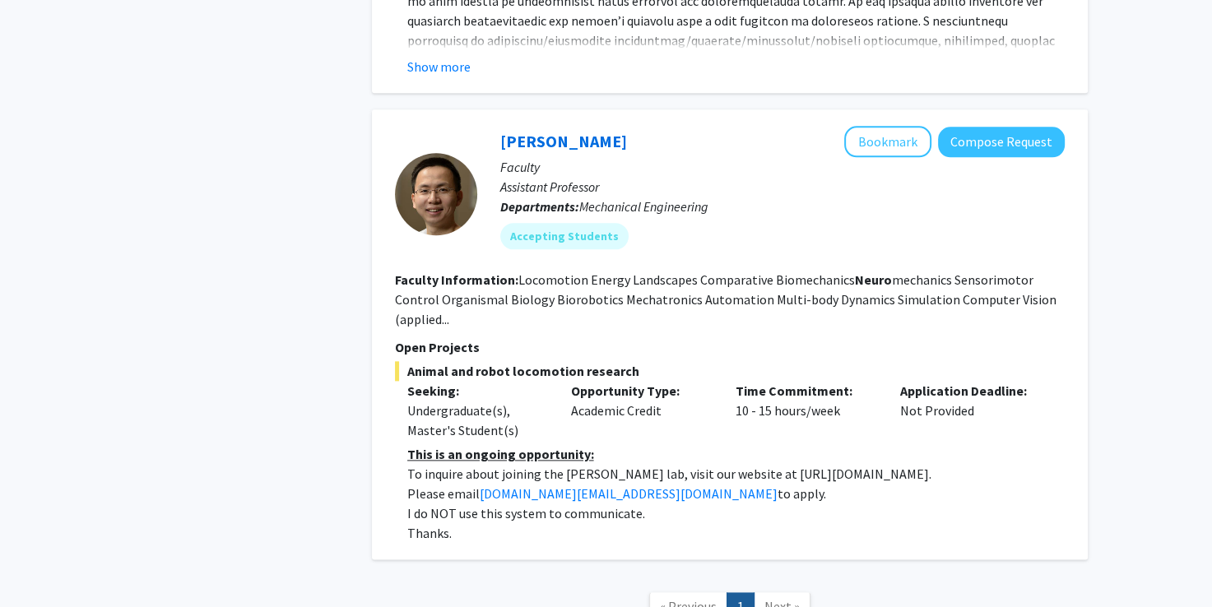
scroll to position [1962, 0]
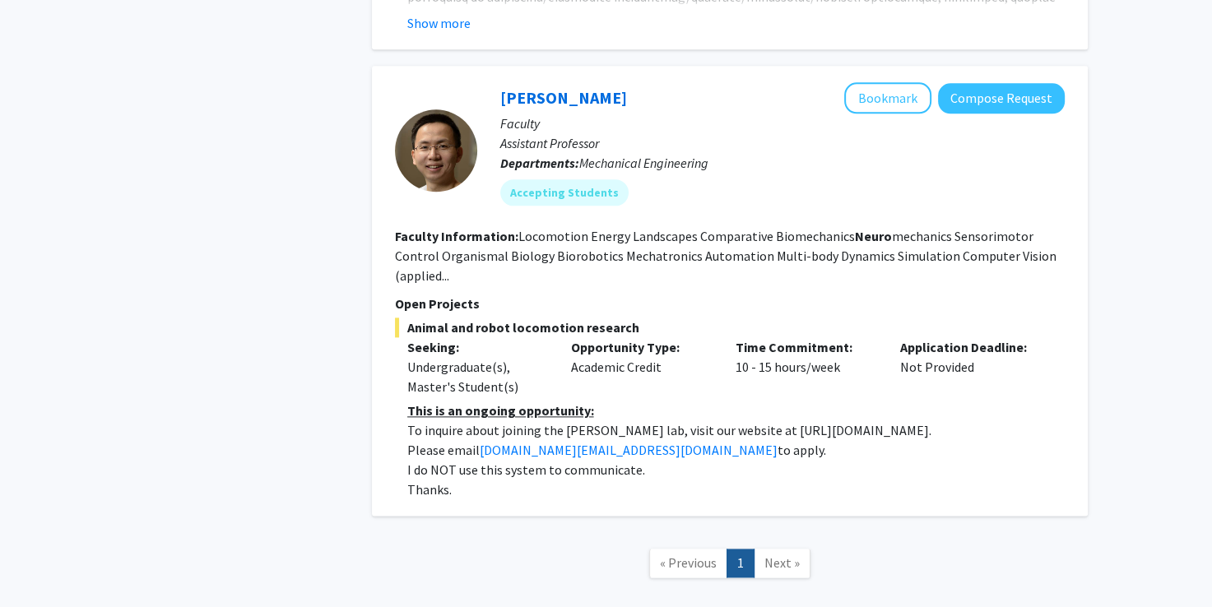
click at [805, 421] on p "To inquire about joining the Chen Li lab, visit our website at https://li.me.jh…" at bounding box center [736, 431] width 658 height 20
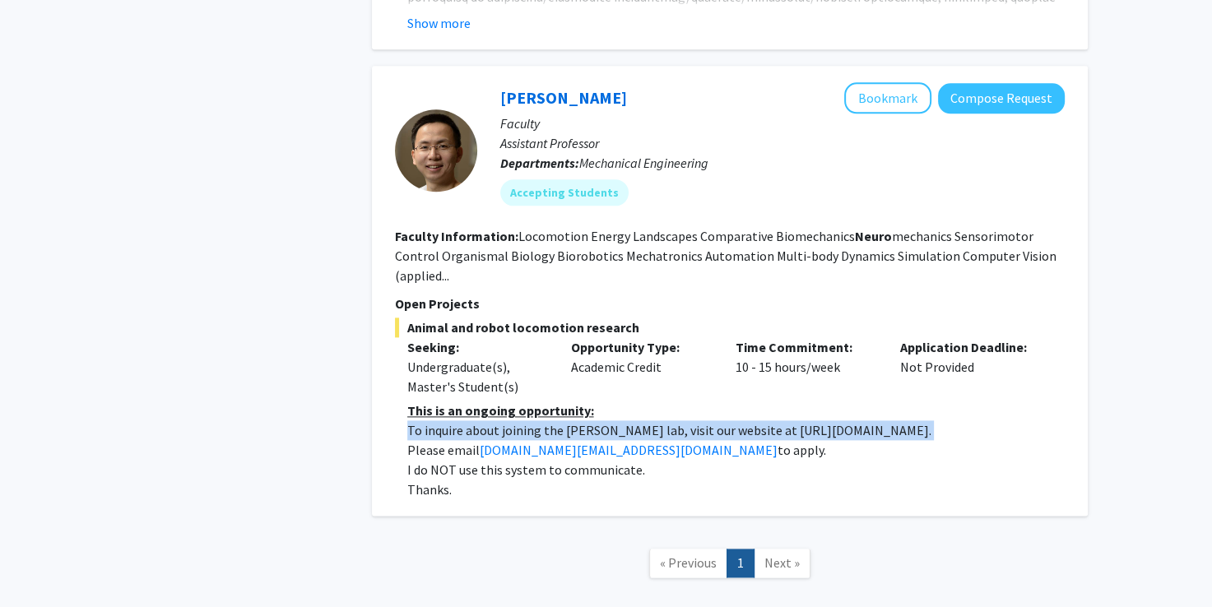
click at [805, 421] on p "To inquire about joining the Chen Li lab, visit our website at https://li.me.jh…" at bounding box center [736, 431] width 658 height 20
drag, startPoint x: 805, startPoint y: 390, endPoint x: 741, endPoint y: 398, distance: 64.6
click at [741, 421] on p "To inquire about joining the Chen Li lab, visit our website at https://li.me.jh…" at bounding box center [736, 431] width 658 height 20
click at [764, 421] on p "To inquire about joining the Chen Li lab, visit our website at https://li.me.jh…" at bounding box center [736, 431] width 658 height 20
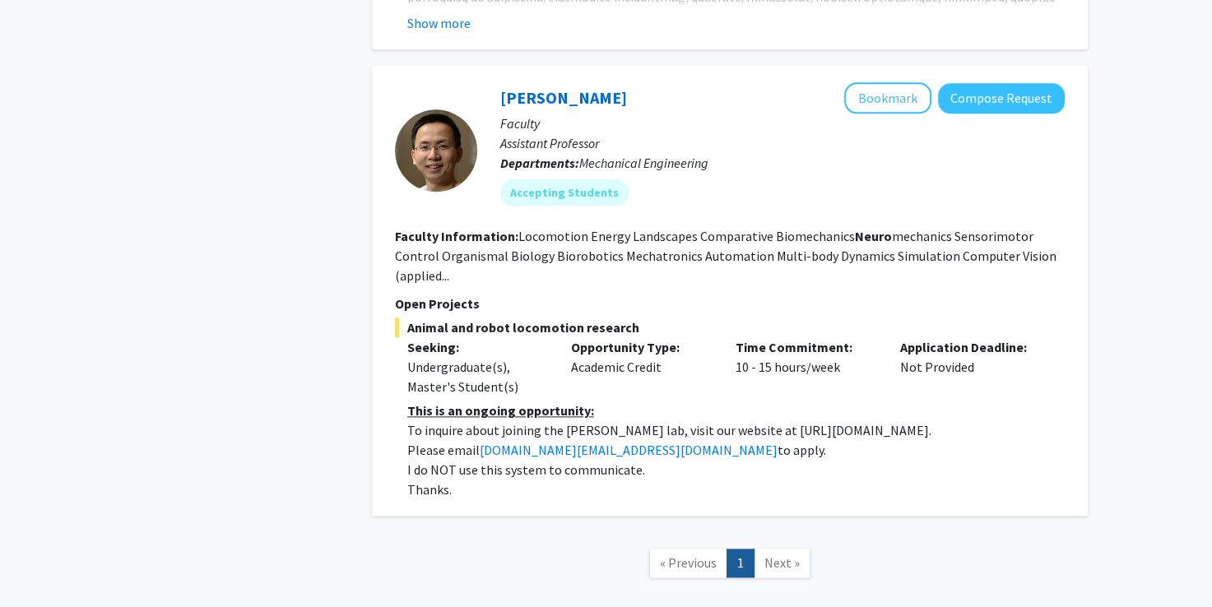
drag, startPoint x: 732, startPoint y: 390, endPoint x: 918, endPoint y: 387, distance: 185.2
click at [918, 421] on p "To inquire about joining the Chen Li lab, visit our website at https://li.me.jh…" at bounding box center [736, 431] width 658 height 20
copy p "https://li.me.jhu.edu/join/."
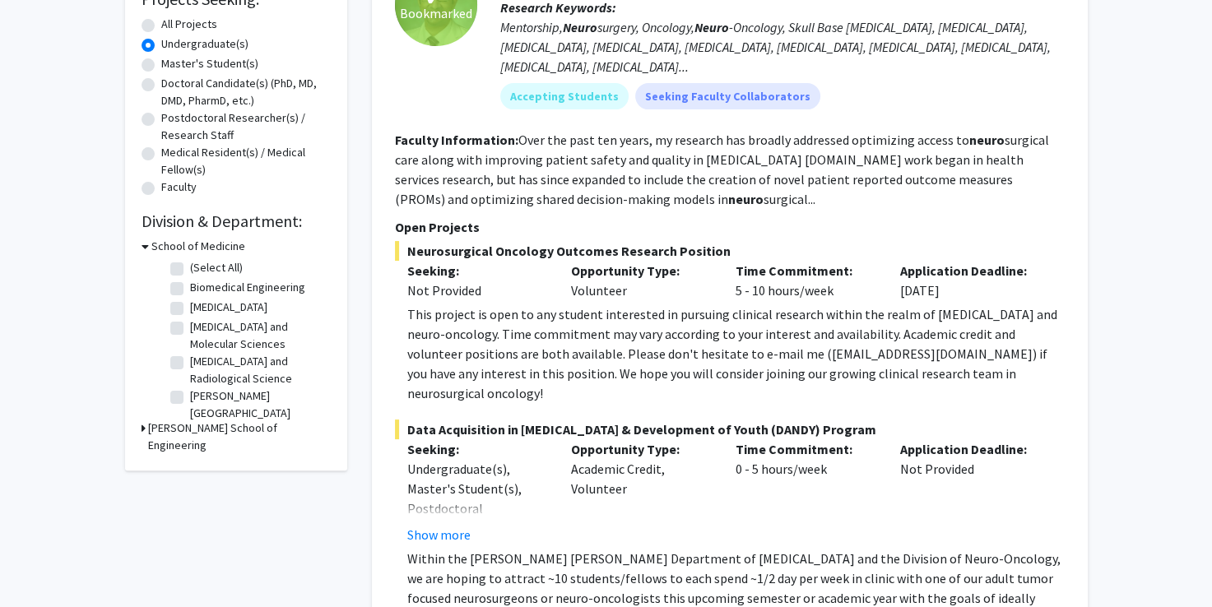
scroll to position [0, 0]
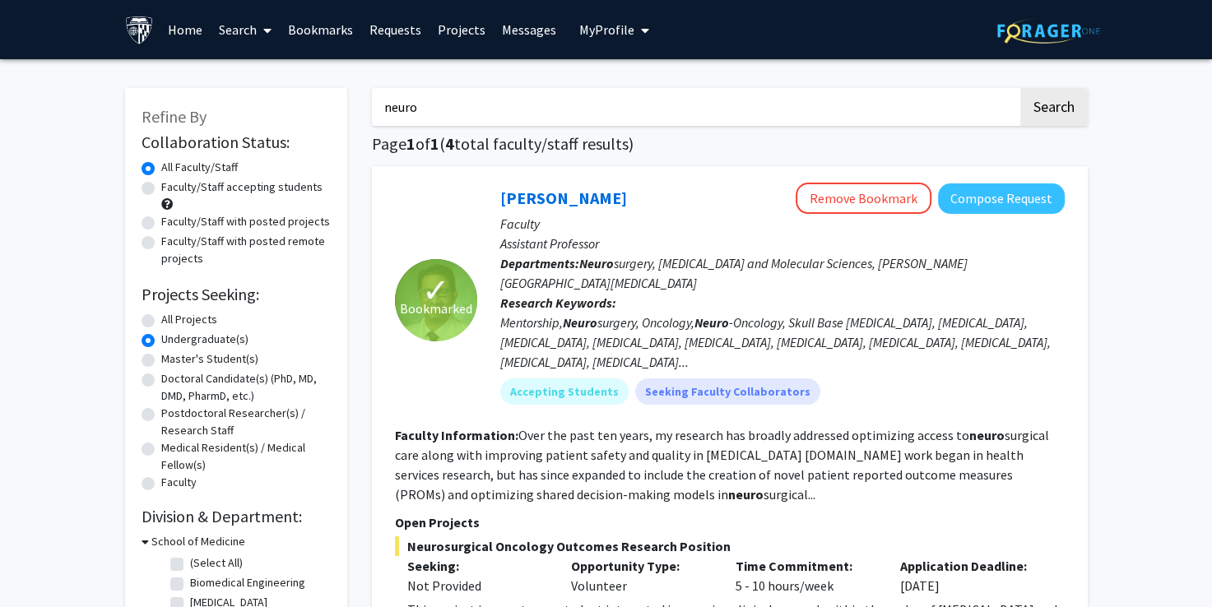
click at [451, 109] on input "neuro" at bounding box center [695, 107] width 646 height 38
type input "neuro"
click at [1021, 88] on button "Search" at bounding box center [1054, 107] width 67 height 38
radio input "true"
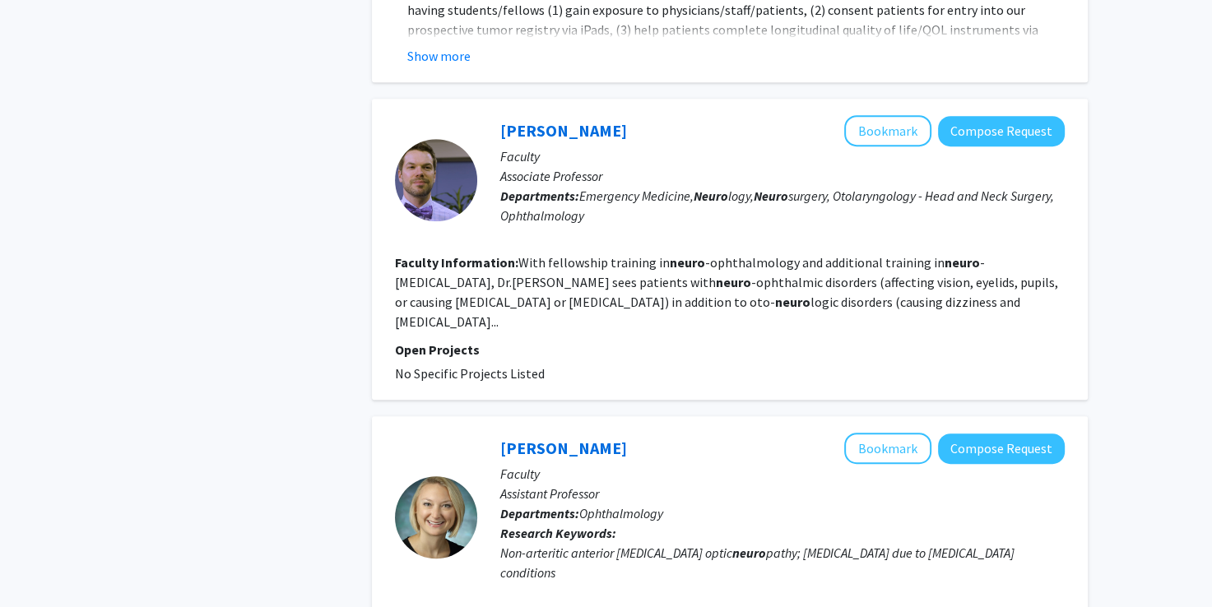
scroll to position [905, 0]
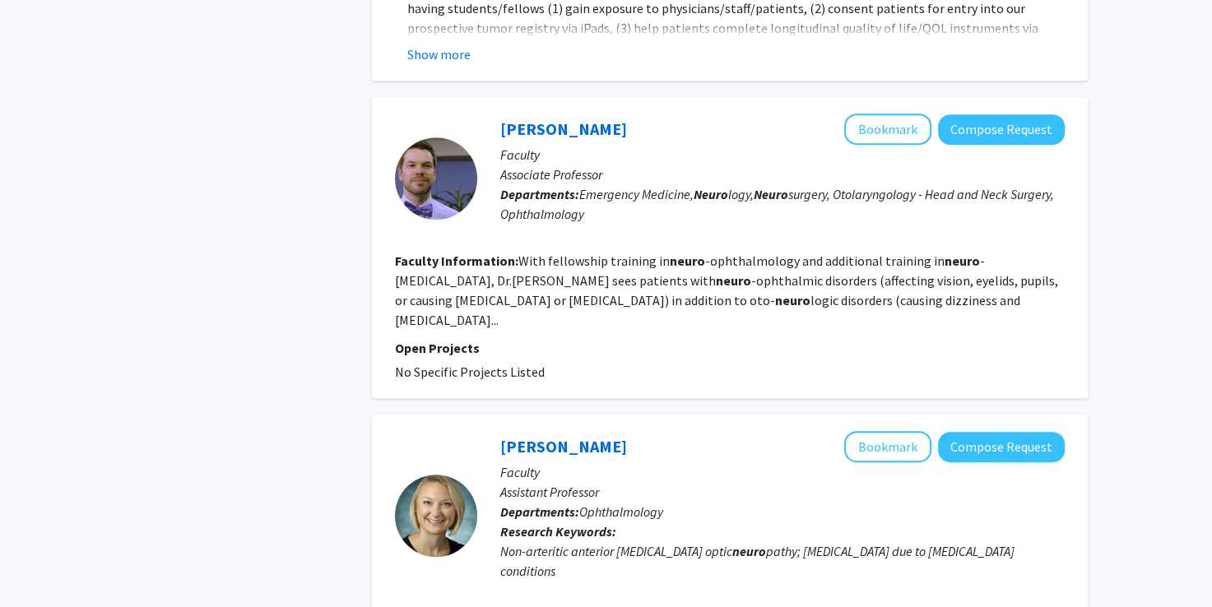
click at [856, 276] on fg-read-more "With fellowship training in neuro -ophthalmology and additional training in neu…" at bounding box center [726, 291] width 663 height 76
click at [877, 279] on fg-read-more "With fellowship training in neuro -ophthalmology and additional training in neu…" at bounding box center [726, 291] width 663 height 76
click at [570, 281] on fg-read-more "With fellowship training in neuro -ophthalmology and additional training in neu…" at bounding box center [726, 291] width 663 height 76
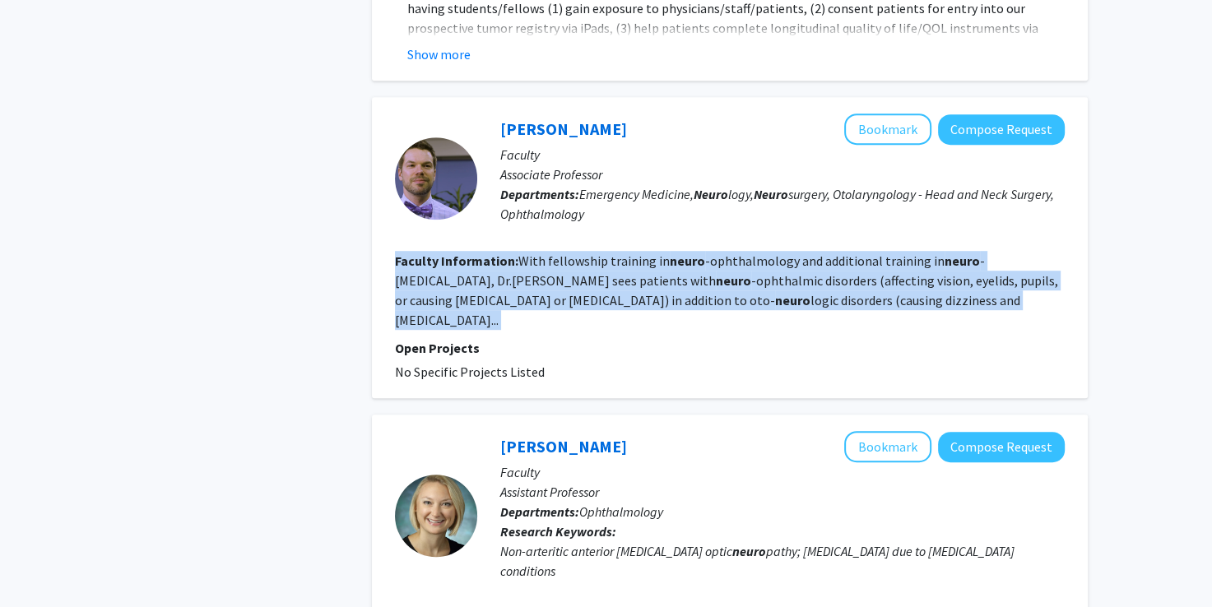
click at [570, 281] on fg-read-more "With fellowship training in neuro -ophthalmology and additional training in neu…" at bounding box center [726, 291] width 663 height 76
drag, startPoint x: 570, startPoint y: 281, endPoint x: 505, endPoint y: 291, distance: 66.6
click at [505, 291] on fg-search-faculty "Daniel Gold Bookmark Compose Request Faculty Associate Professor Departments: E…" at bounding box center [730, 248] width 670 height 268
click at [491, 271] on fg-read-more "With fellowship training in neuro -ophthalmology and additional training in neu…" at bounding box center [726, 291] width 663 height 76
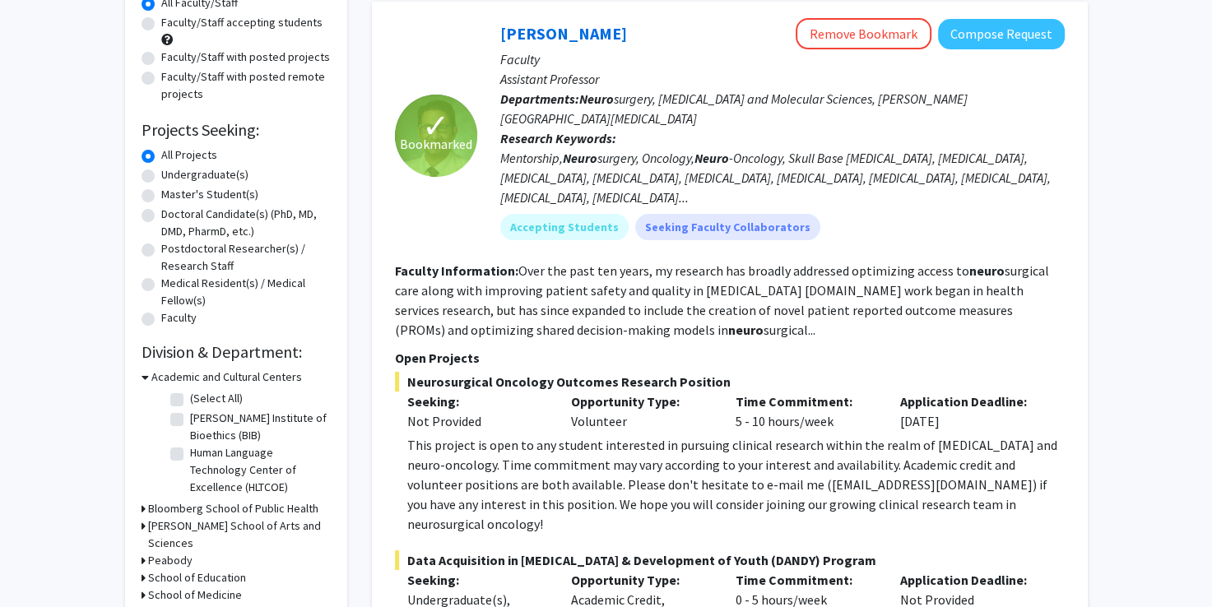
scroll to position [128, 0]
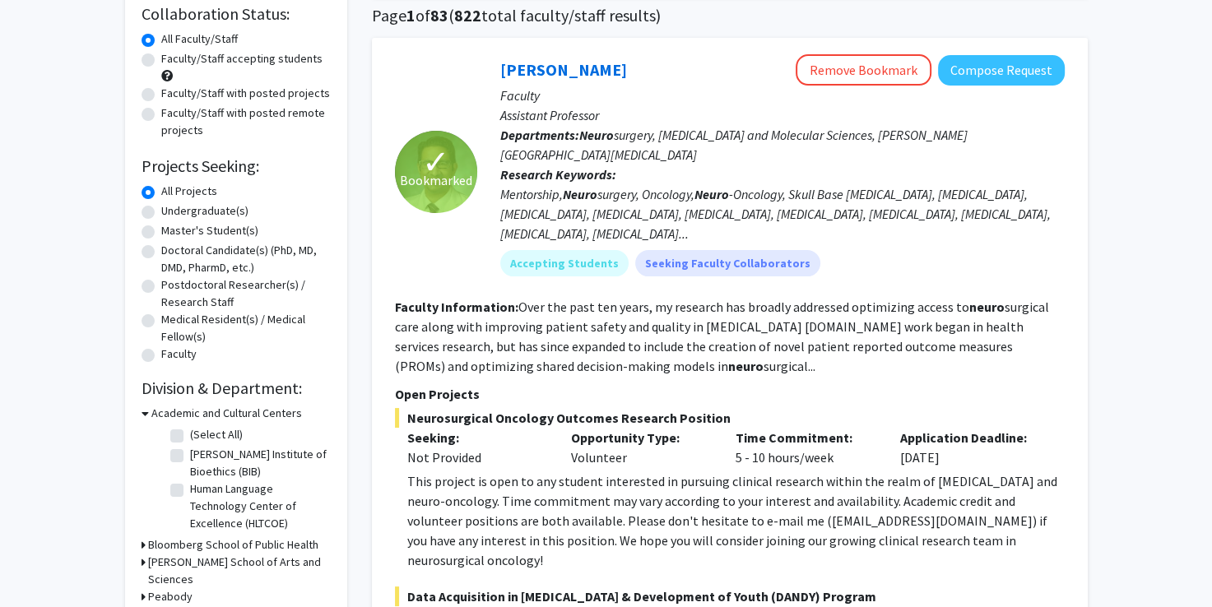
click at [161, 212] on label "Undergraduate(s)" at bounding box center [204, 210] width 87 height 17
click at [161, 212] on input "Undergraduate(s)" at bounding box center [166, 207] width 11 height 11
radio input "true"
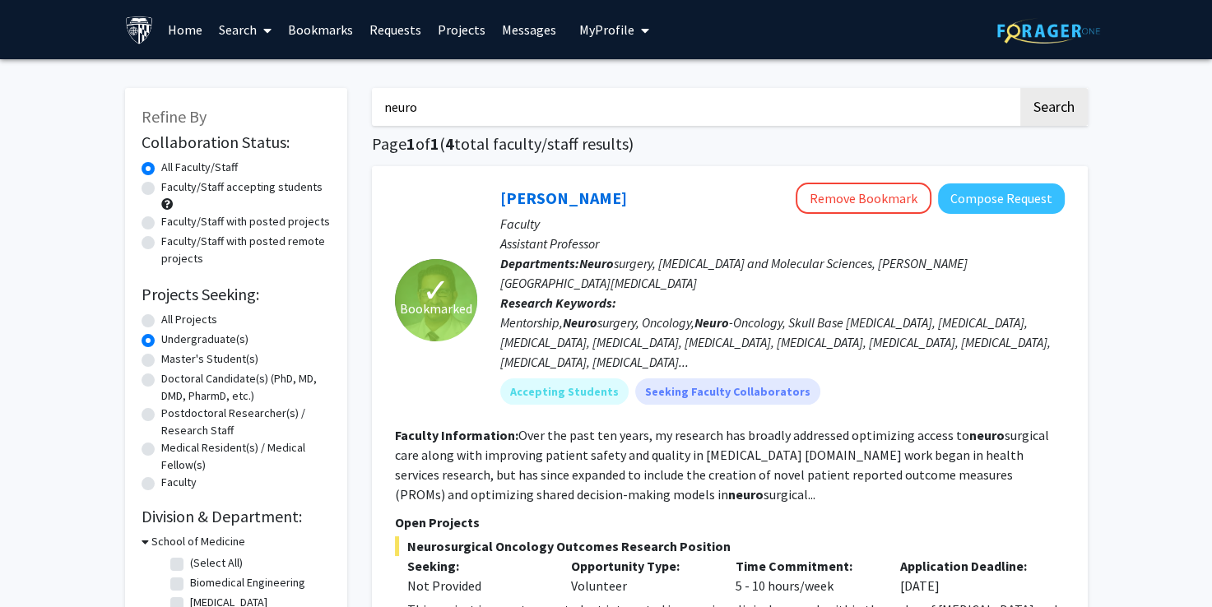
click at [453, 115] on input "neuro" at bounding box center [695, 107] width 646 height 38
type input "neurodegenerative"
click at [1021, 88] on button "Search" at bounding box center [1054, 107] width 67 height 38
radio input "true"
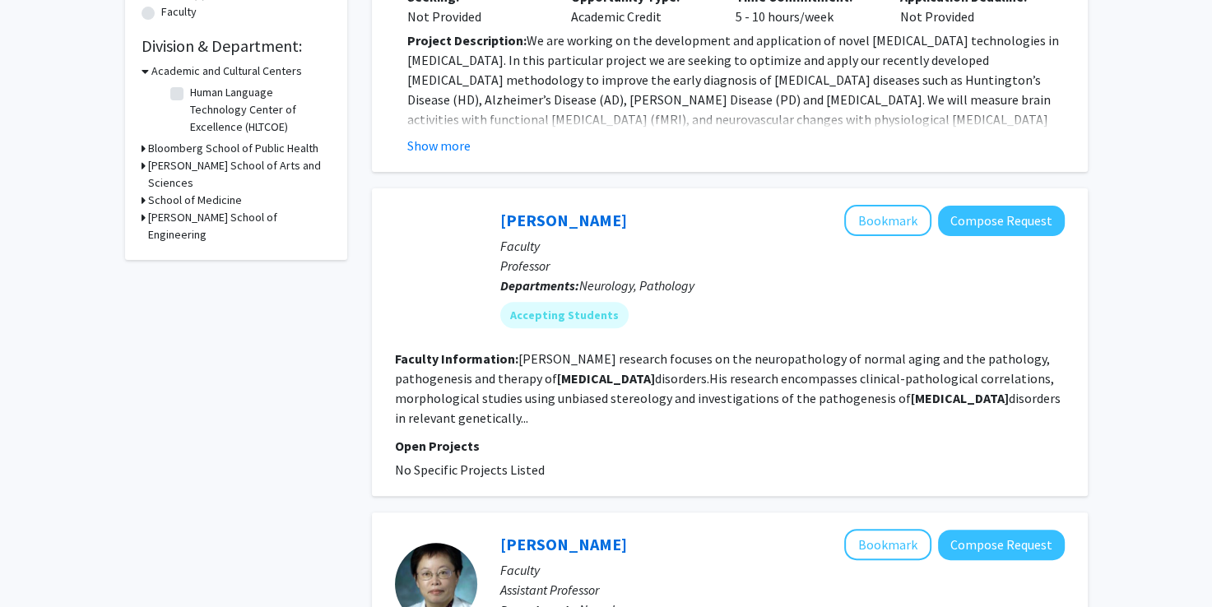
scroll to position [472, 0]
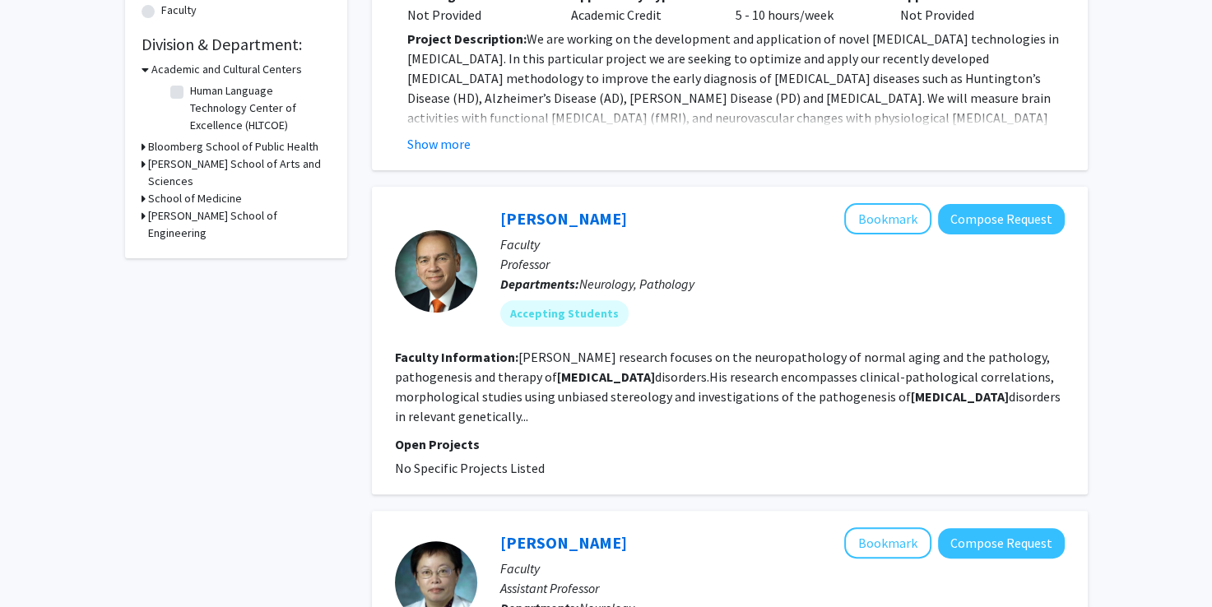
click at [642, 349] on fg-read-more "Troncoso’s research focuses on the neuropathology of normal aging and the patho…" at bounding box center [728, 387] width 666 height 76
click at [500, 387] on fg-read-more "Troncoso’s research focuses on the neuropathology of normal aging and the patho…" at bounding box center [728, 387] width 666 height 76
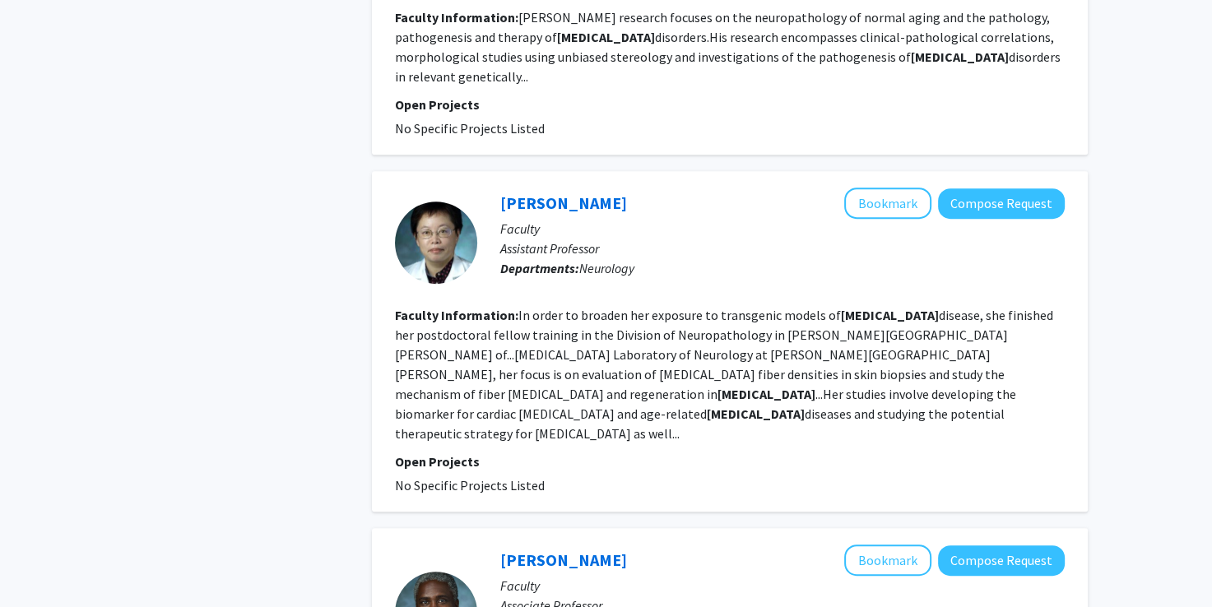
scroll to position [815, 0]
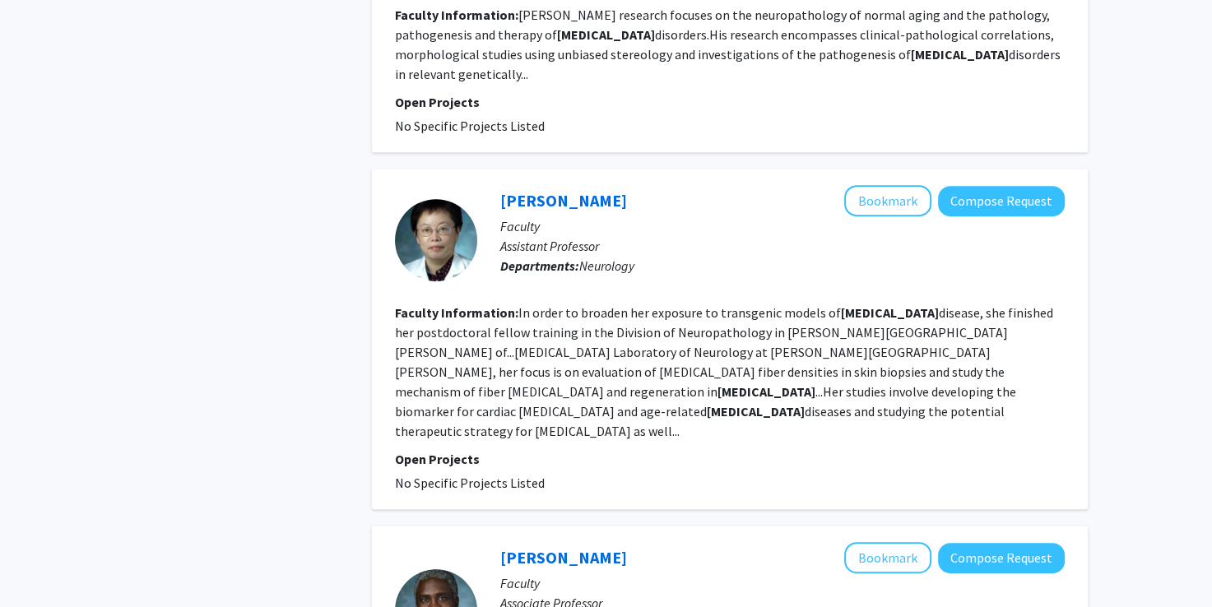
click at [654, 370] on fg-read-more "In order to broaden her exposure to transgenic models of neurodegenerative dise…" at bounding box center [724, 372] width 658 height 135
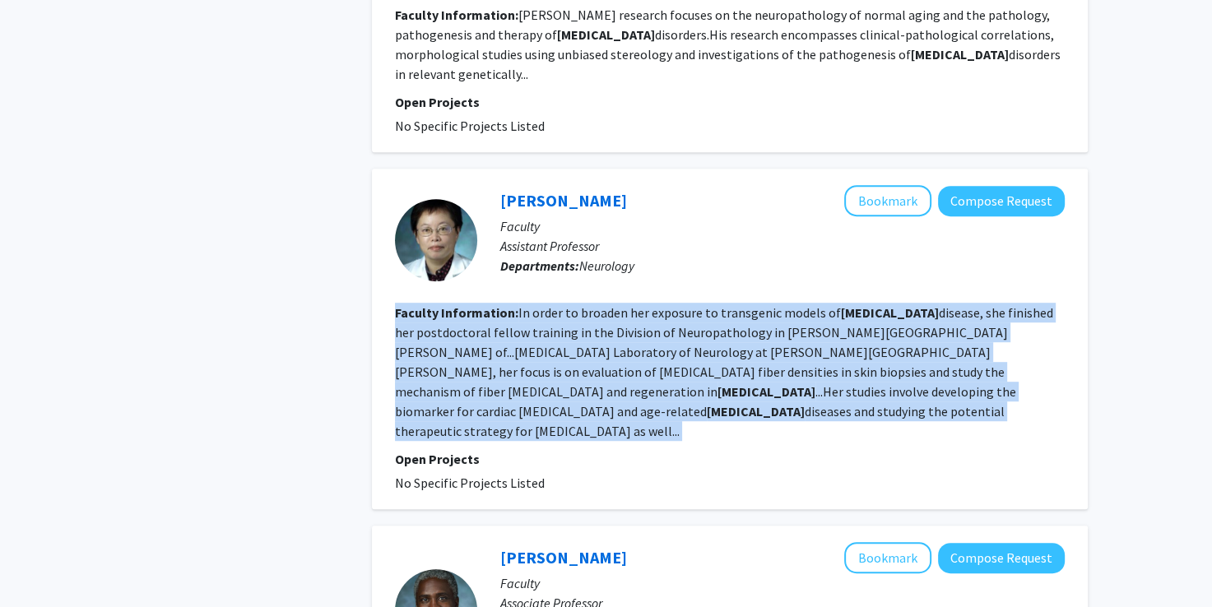
click at [654, 370] on fg-read-more "In order to broaden her exposure to transgenic models of neurodegenerative dise…" at bounding box center [724, 372] width 658 height 135
drag, startPoint x: 654, startPoint y: 370, endPoint x: 774, endPoint y: 375, distance: 119.4
click at [774, 375] on fg-read-more "In order to broaden her exposure to transgenic models of neurodegenerative dise…" at bounding box center [724, 372] width 658 height 135
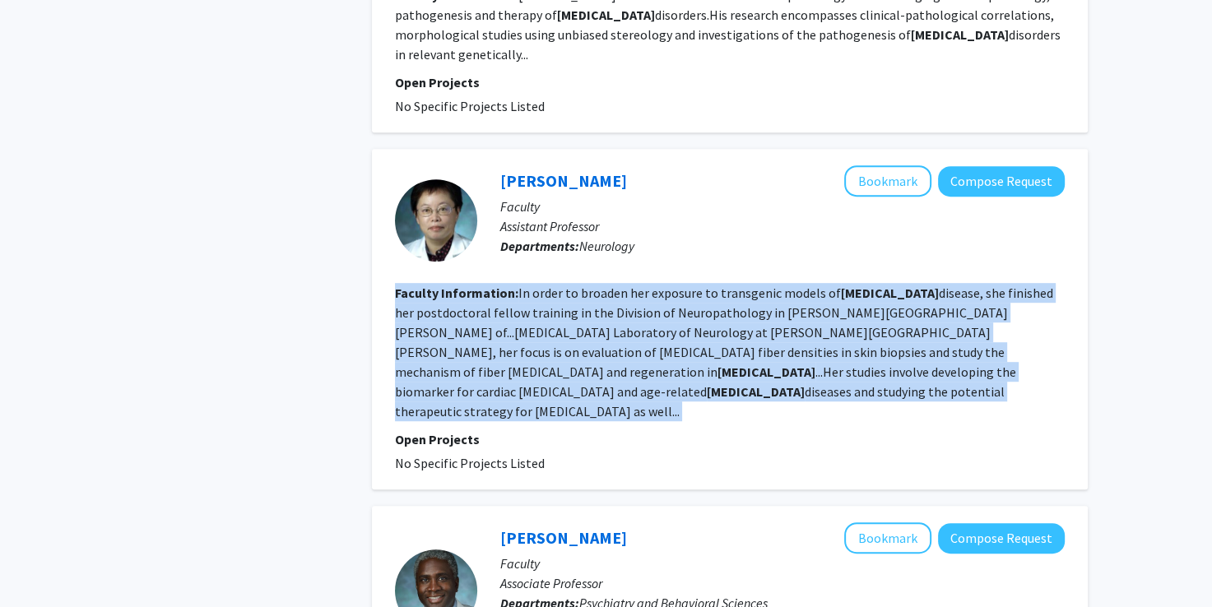
scroll to position [836, 0]
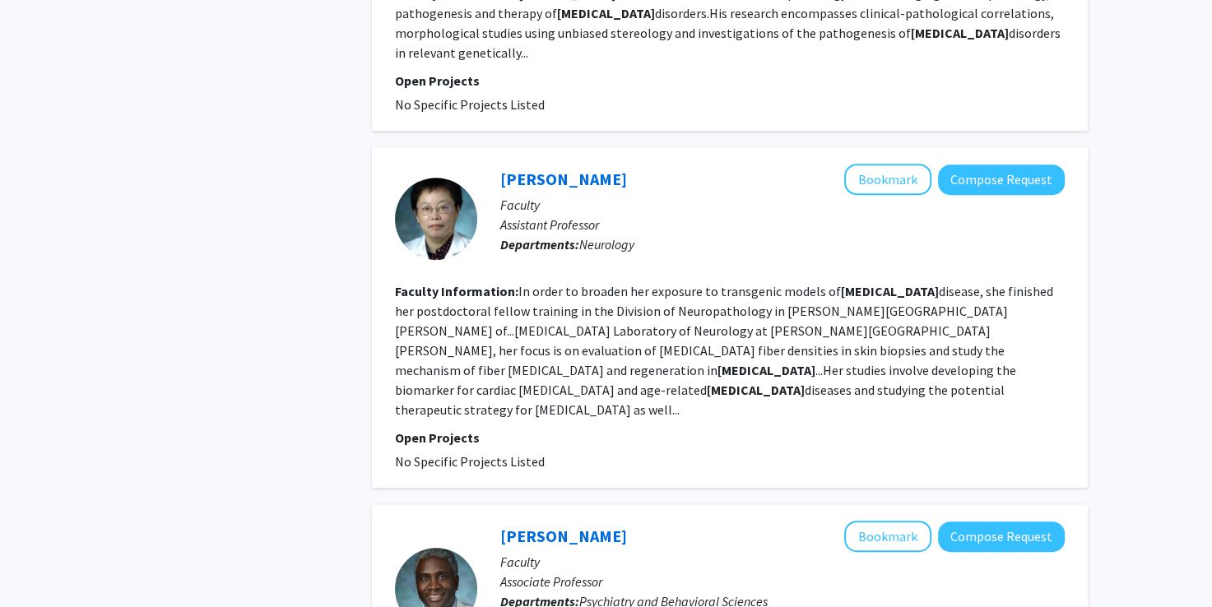
click at [553, 236] on b "Departments:" at bounding box center [539, 244] width 79 height 16
click at [777, 343] on fg-read-more "In order to broaden her exposure to transgenic models of neurodegenerative dise…" at bounding box center [724, 350] width 658 height 135
drag, startPoint x: 777, startPoint y: 343, endPoint x: 715, endPoint y: 384, distance: 73.7
click at [715, 384] on fg-search-faculty "Ying Liu Bookmark Compose Request Faculty Assistant Professor Departments: Neur…" at bounding box center [730, 318] width 670 height 308
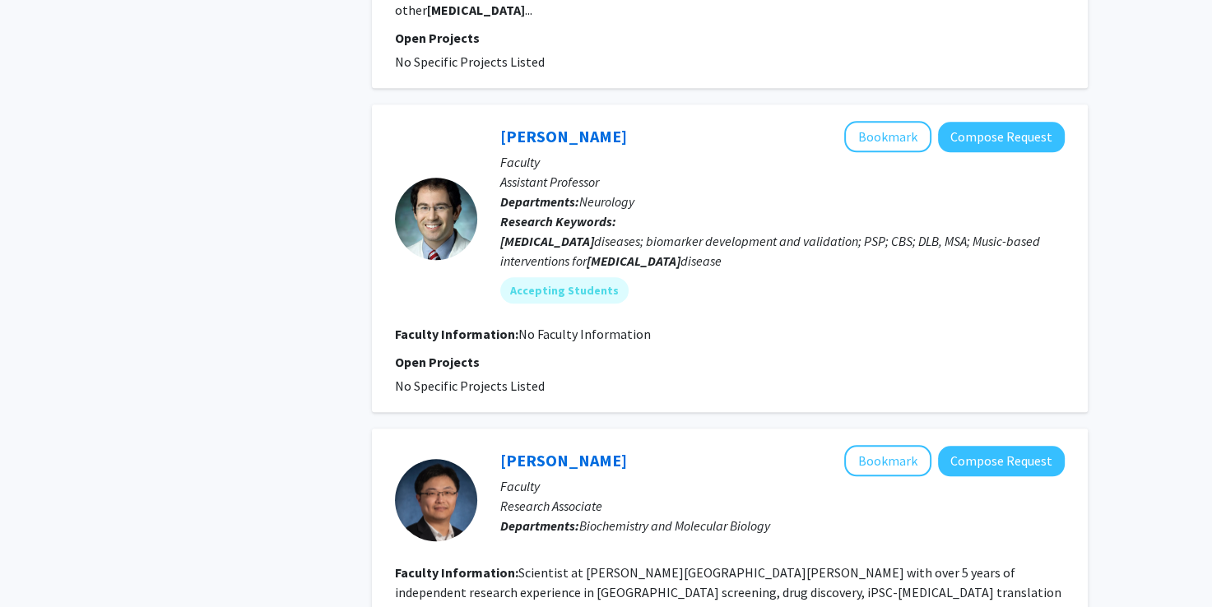
scroll to position [1856, 0]
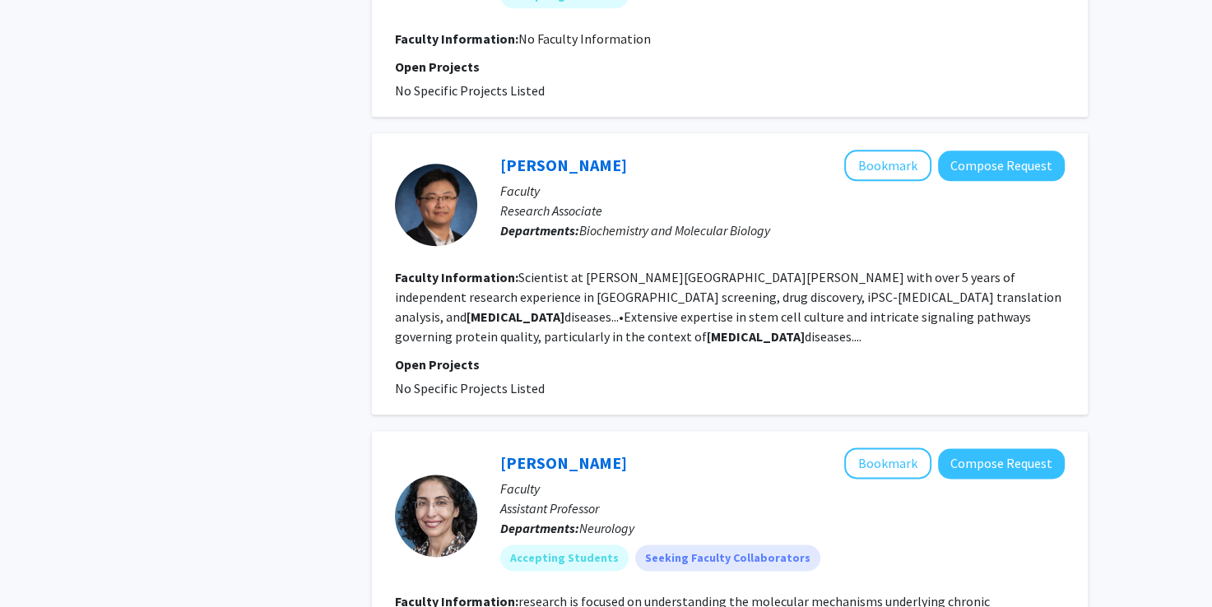
click at [707, 328] on b "neurodegenerative" at bounding box center [756, 336] width 98 height 16
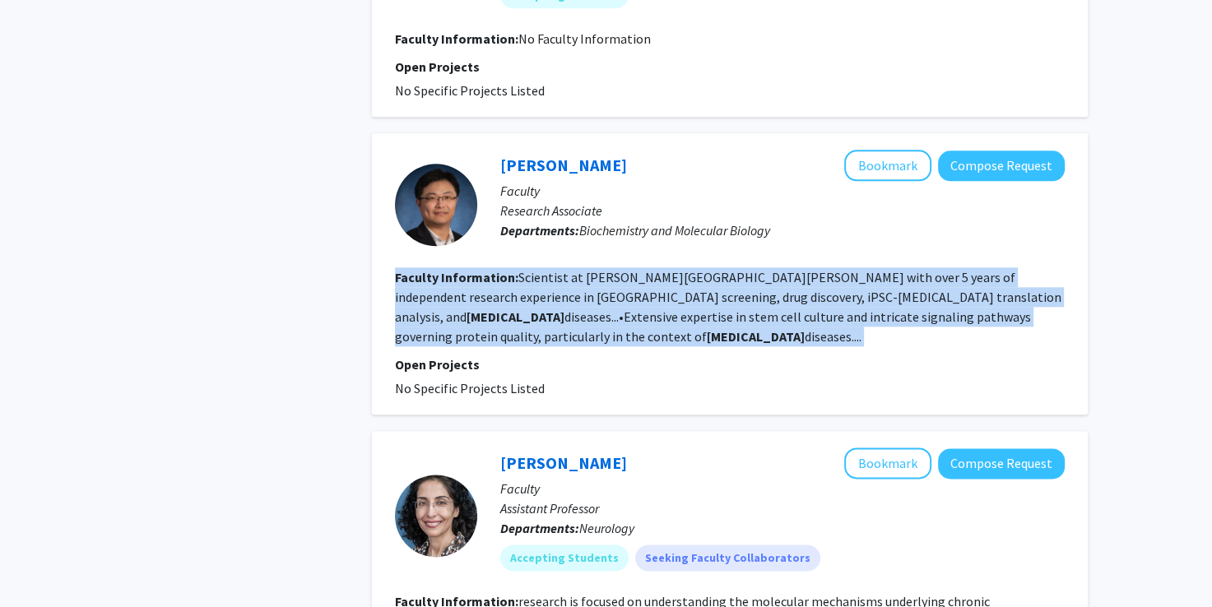
click at [561, 285] on section "Faculty Information: Scientist at Johns Hopkins University with over 5 years of…" at bounding box center [730, 306] width 670 height 79
drag, startPoint x: 561, startPoint y: 285, endPoint x: 552, endPoint y: 285, distance: 9.1
click at [552, 285] on section "Faculty Information: Scientist at Johns Hopkins University with over 5 years of…" at bounding box center [730, 306] width 670 height 79
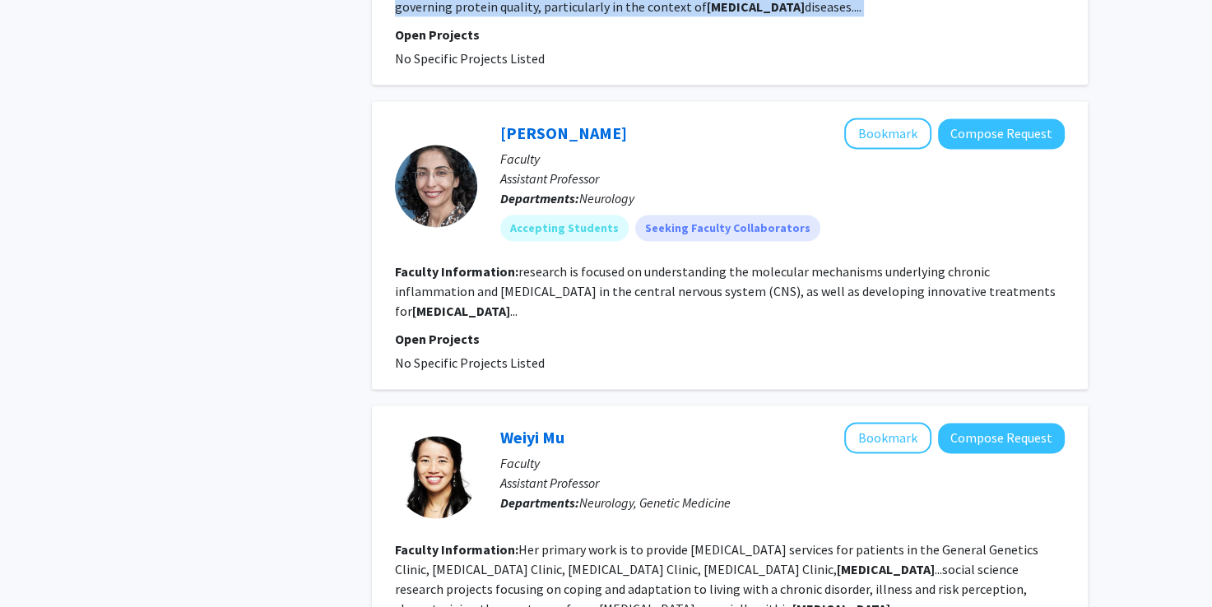
scroll to position [2181, 0]
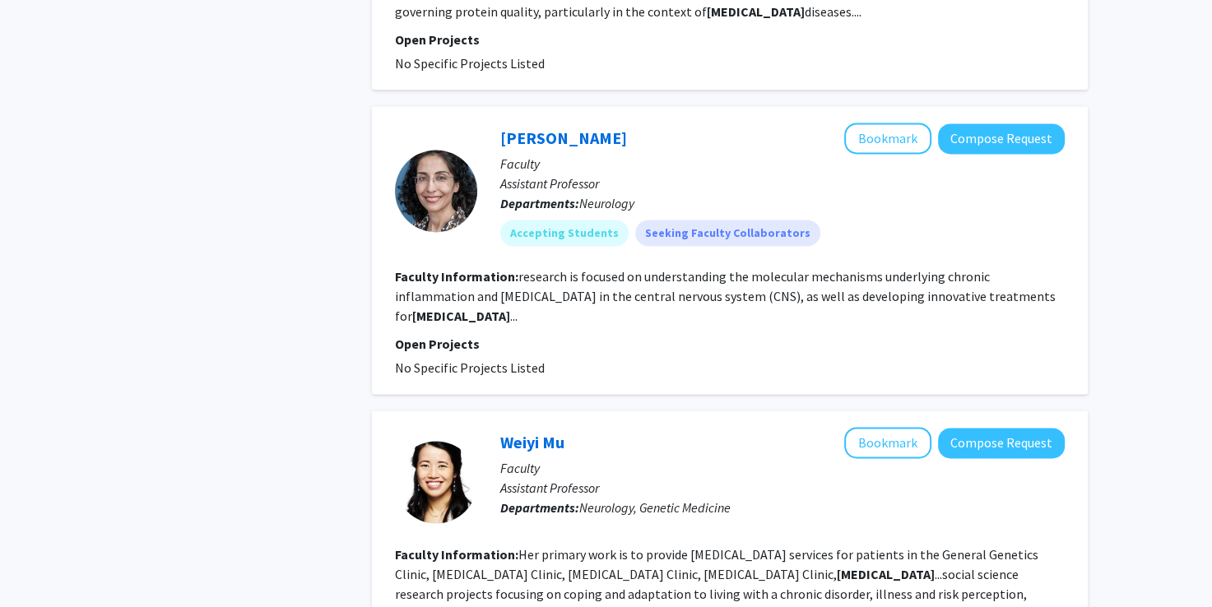
click at [496, 282] on fg-search-faculty "Marjan Gharagozloo Bookmark Compose Request Faculty Assistant Professor Departm…" at bounding box center [730, 250] width 670 height 255
drag, startPoint x: 496, startPoint y: 282, endPoint x: 560, endPoint y: 97, distance: 196.0
click at [560, 128] on link "Marjan Gharagozloo" at bounding box center [563, 138] width 127 height 21
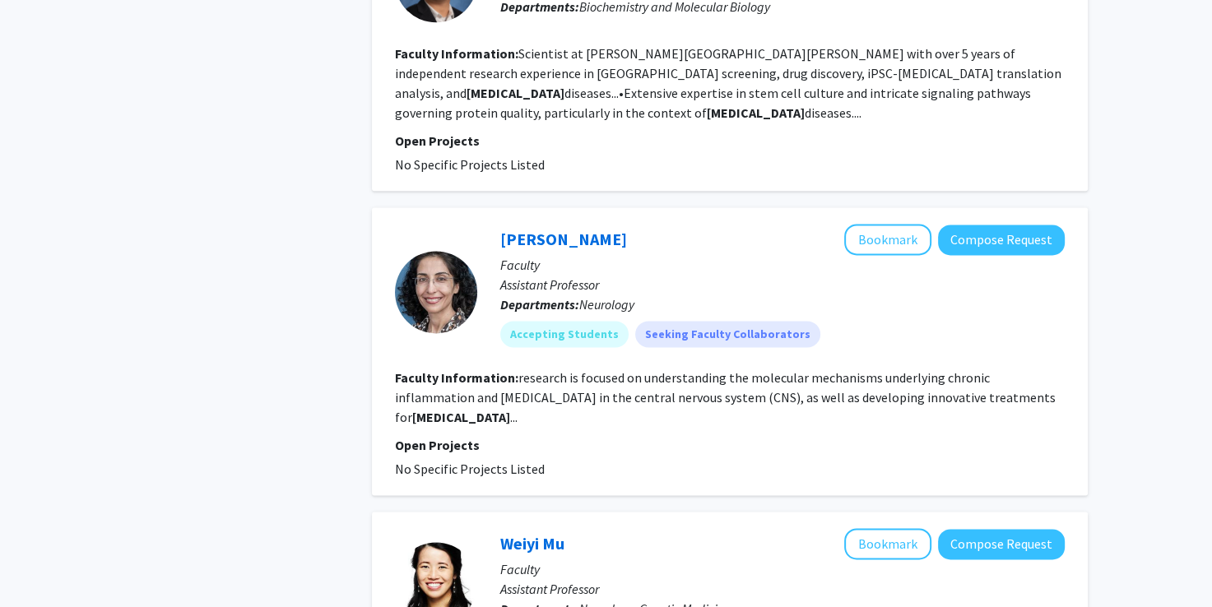
scroll to position [2077, 0]
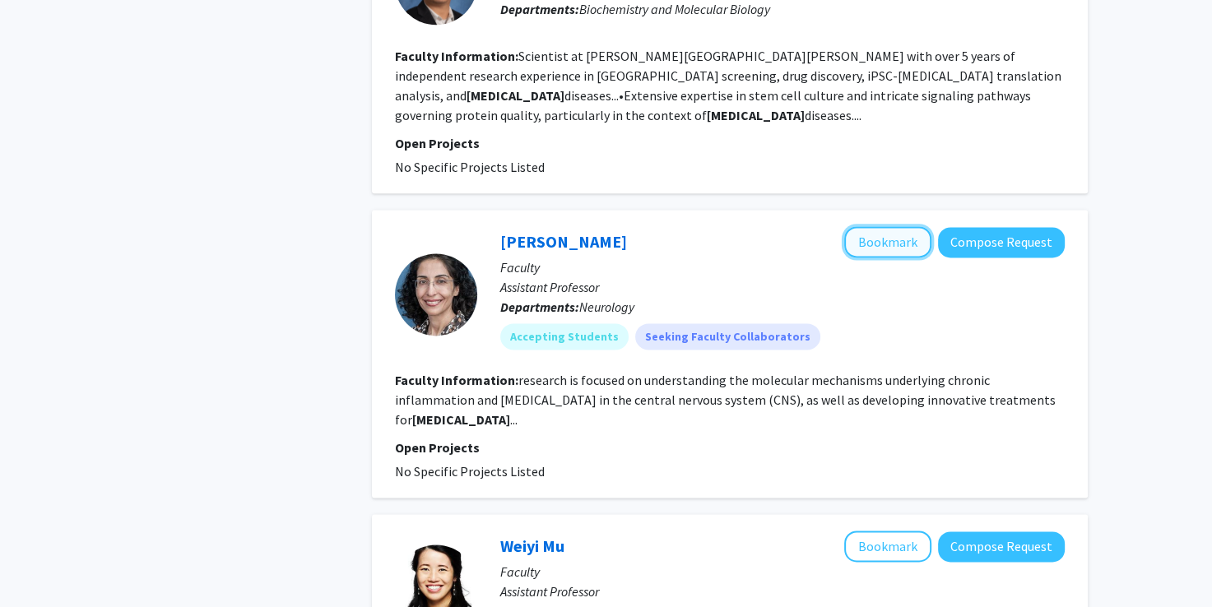
click at [889, 226] on button "Bookmark" at bounding box center [887, 241] width 87 height 31
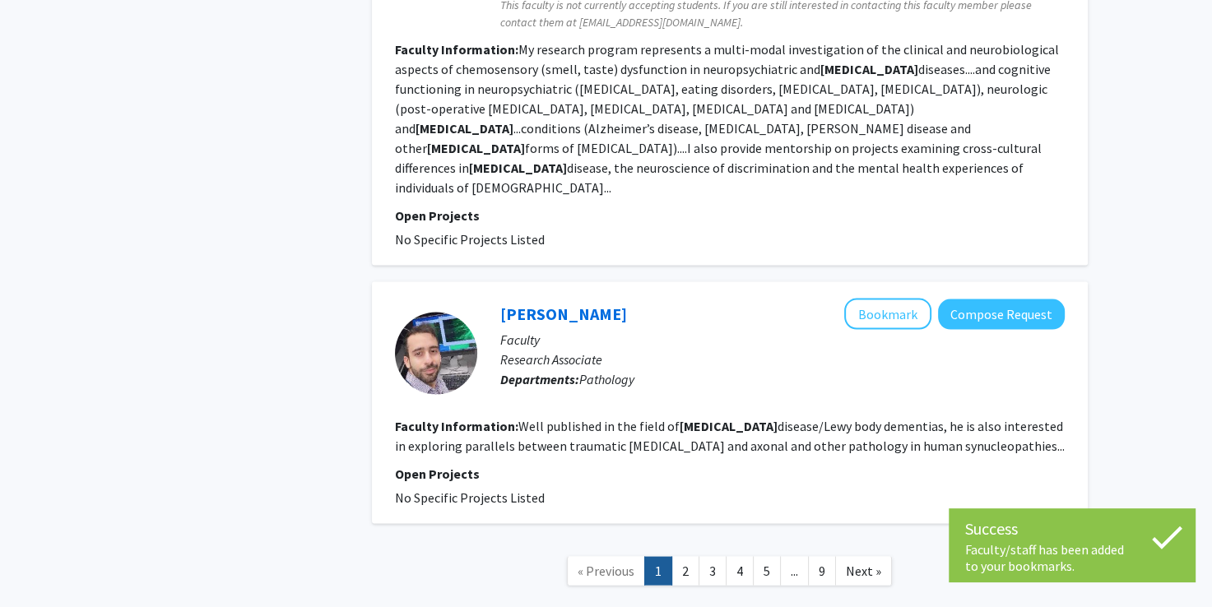
scroll to position [3098, 0]
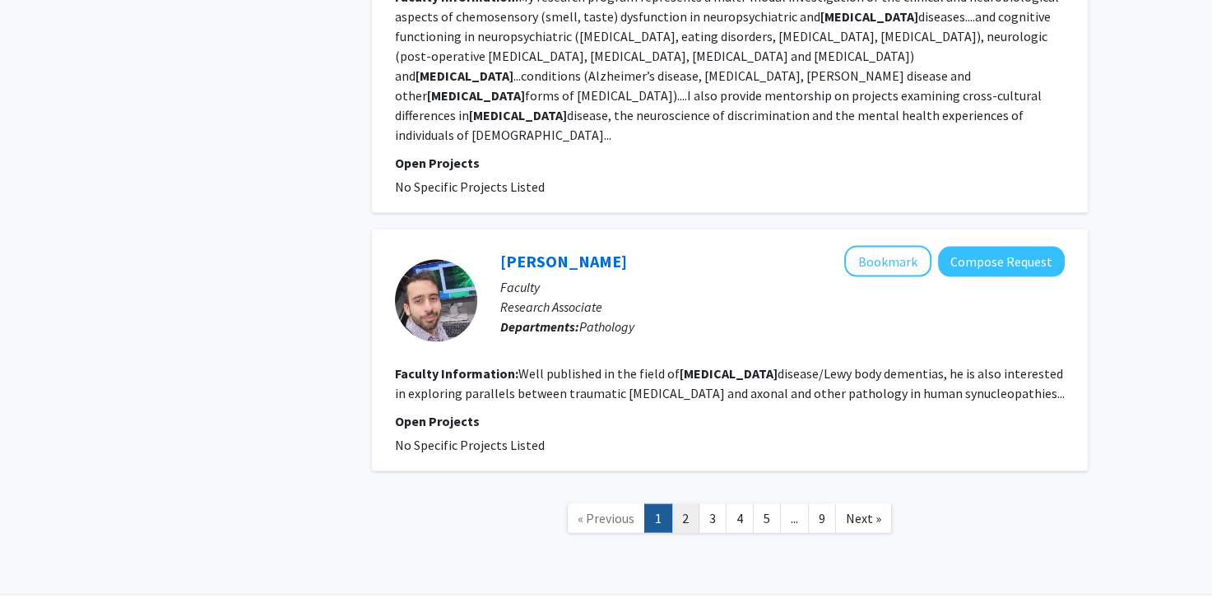
click at [681, 505] on link "2" at bounding box center [686, 519] width 28 height 29
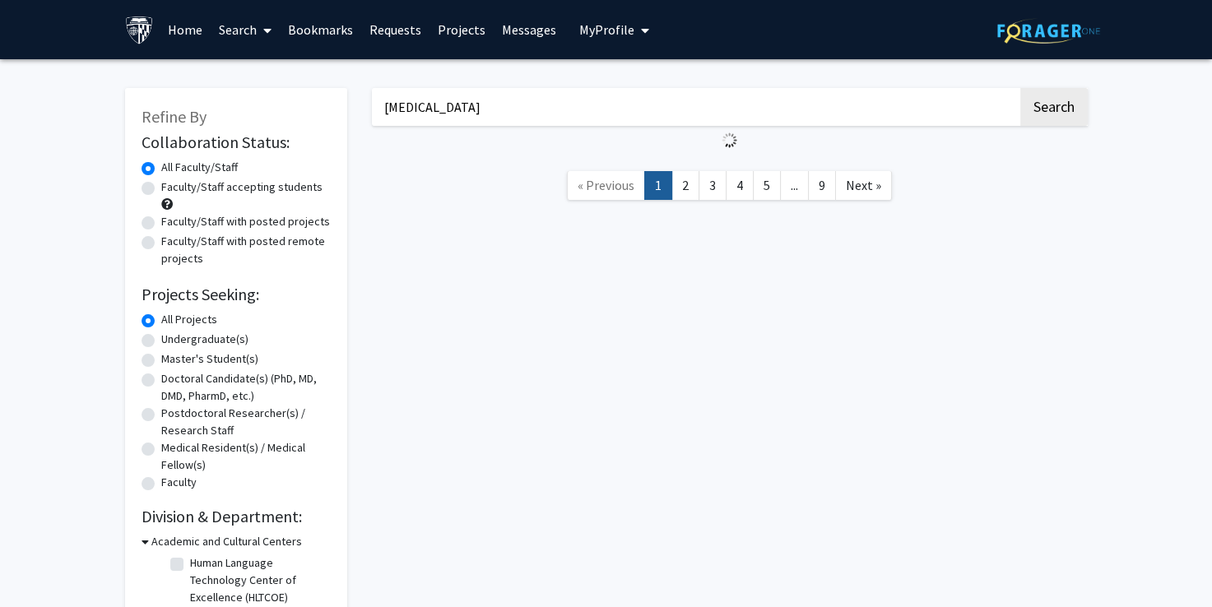
click at [161, 186] on label "Faculty/Staff accepting students" at bounding box center [241, 187] width 161 height 17
click at [161, 186] on input "Faculty/Staff accepting students" at bounding box center [166, 184] width 11 height 11
radio input "true"
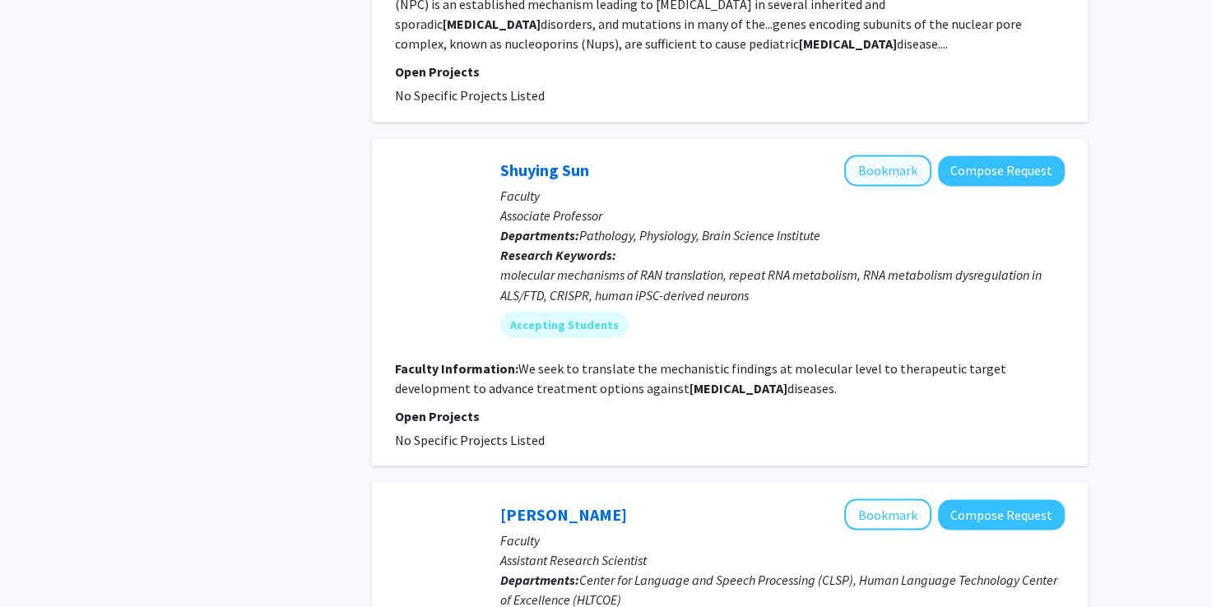
scroll to position [2734, 0]
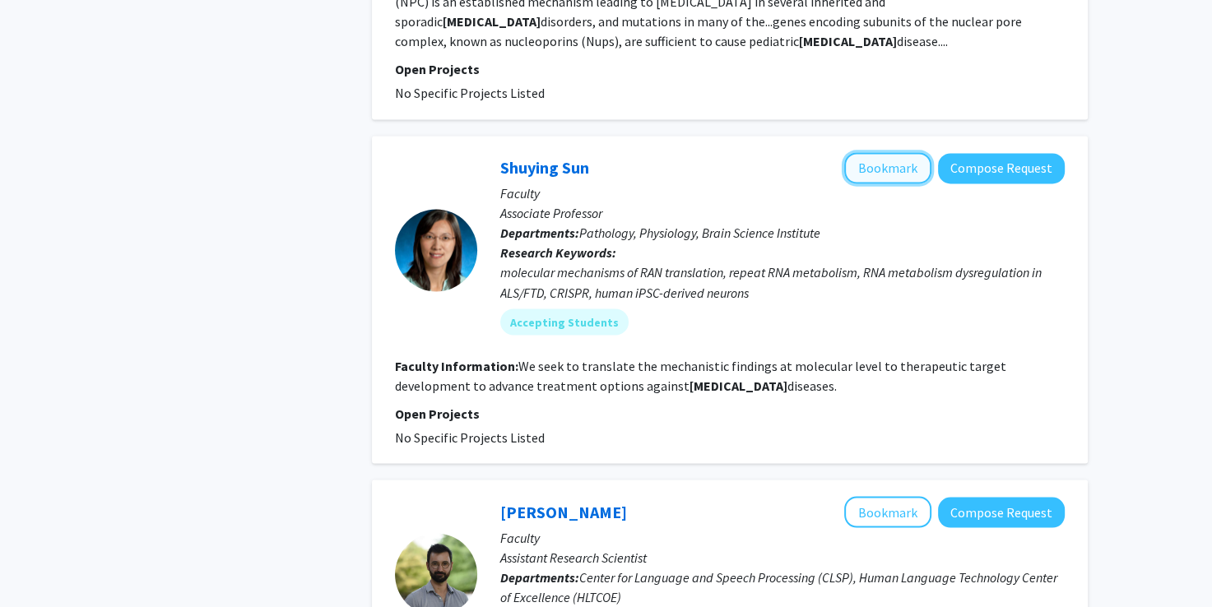
click at [881, 152] on button "Bookmark" at bounding box center [887, 167] width 87 height 31
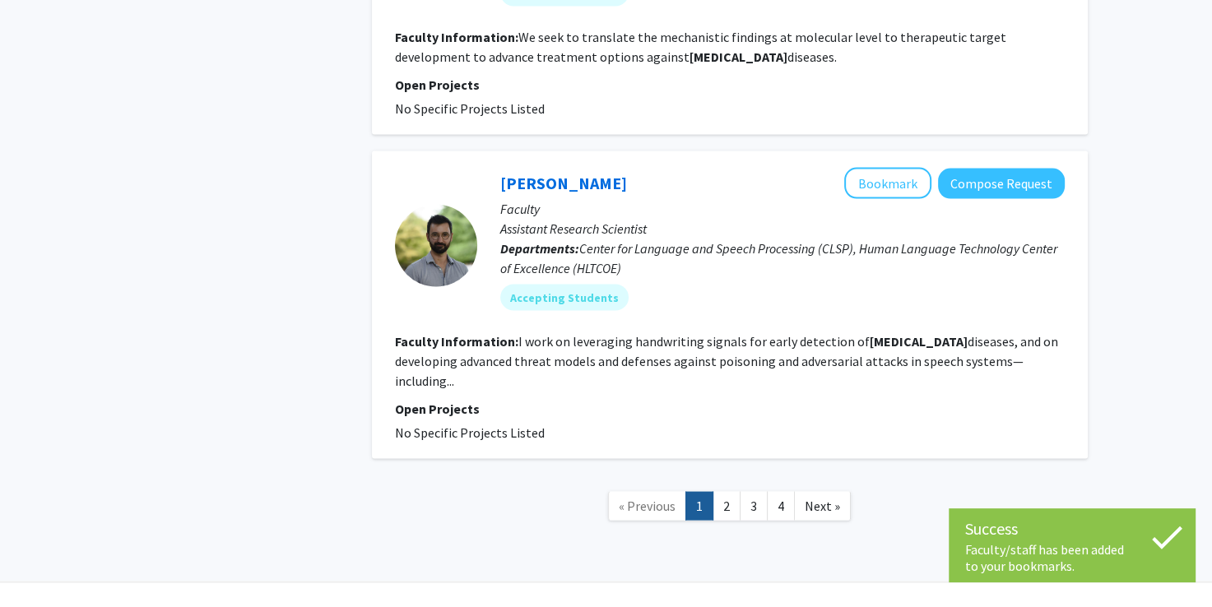
scroll to position [3063, 0]
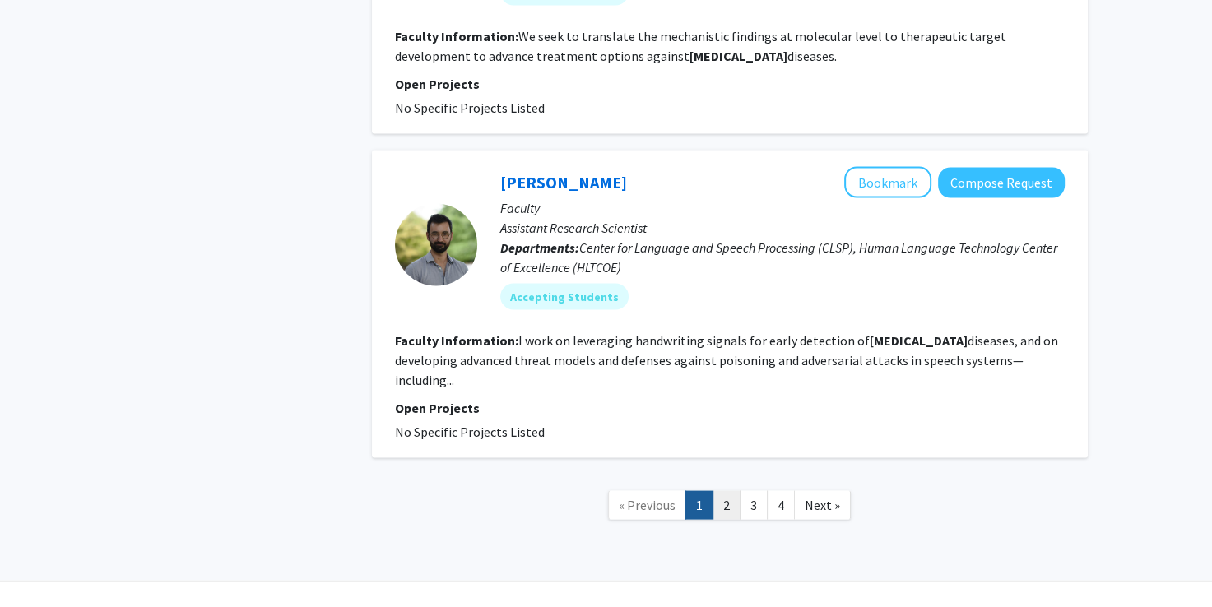
click at [727, 491] on link "2" at bounding box center [727, 505] width 28 height 29
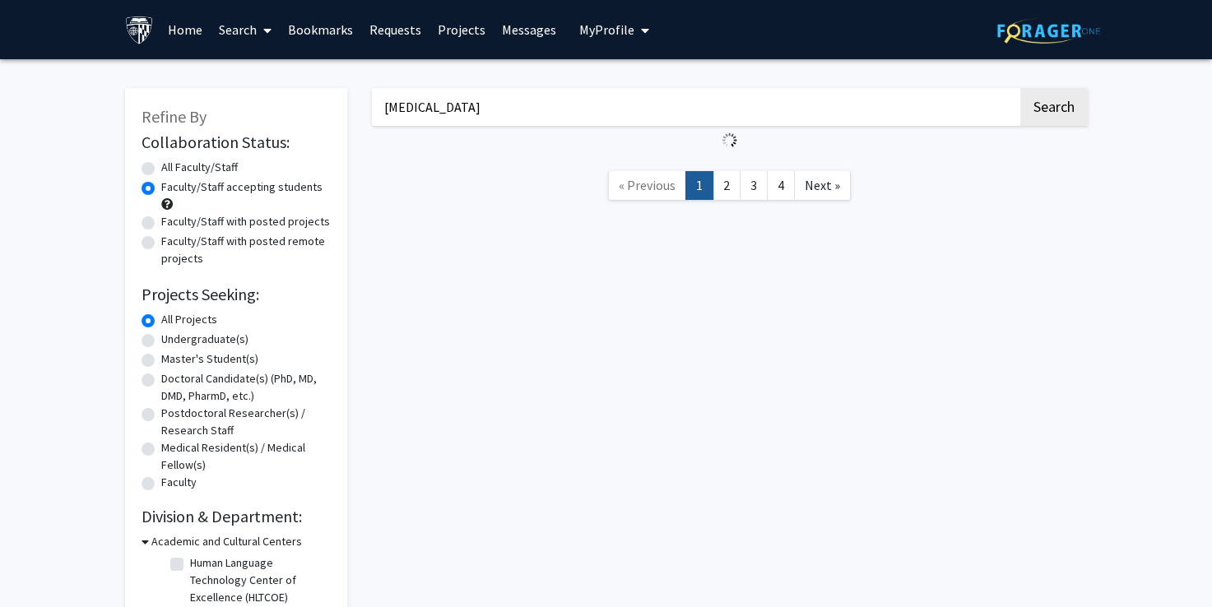
click at [161, 339] on label "Undergraduate(s)" at bounding box center [204, 339] width 87 height 17
click at [161, 339] on input "Undergraduate(s)" at bounding box center [166, 336] width 11 height 11
radio input "true"
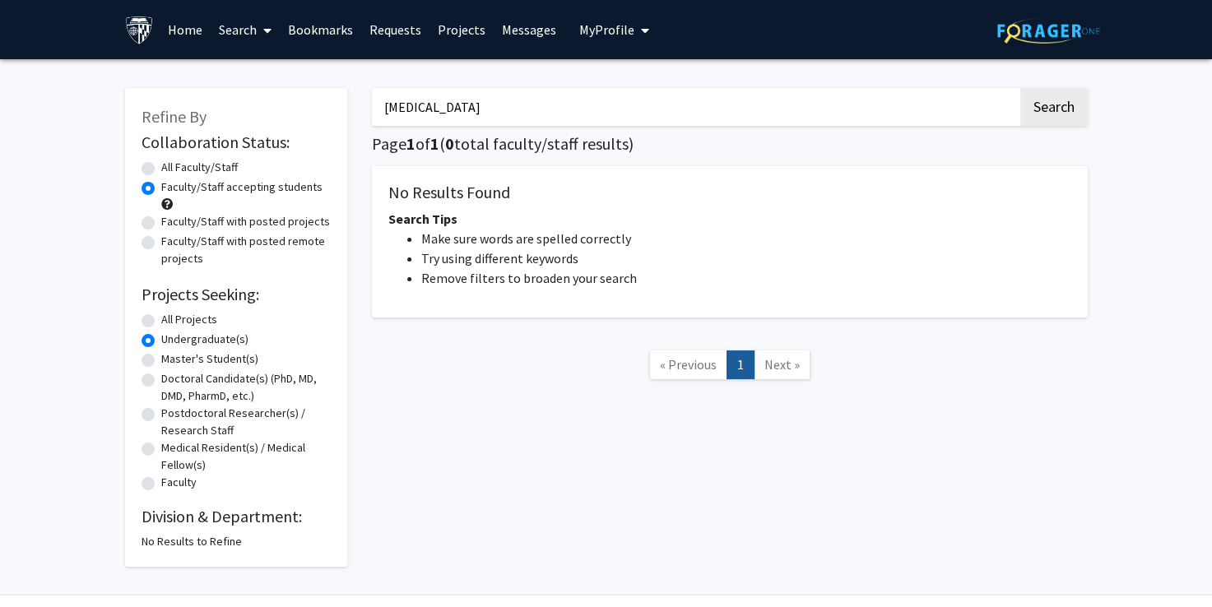
click at [483, 110] on input "neurodegenerative" at bounding box center [695, 107] width 646 height 38
type input "chemistry"
click at [1021, 88] on button "Search" at bounding box center [1054, 107] width 67 height 38
radio input "true"
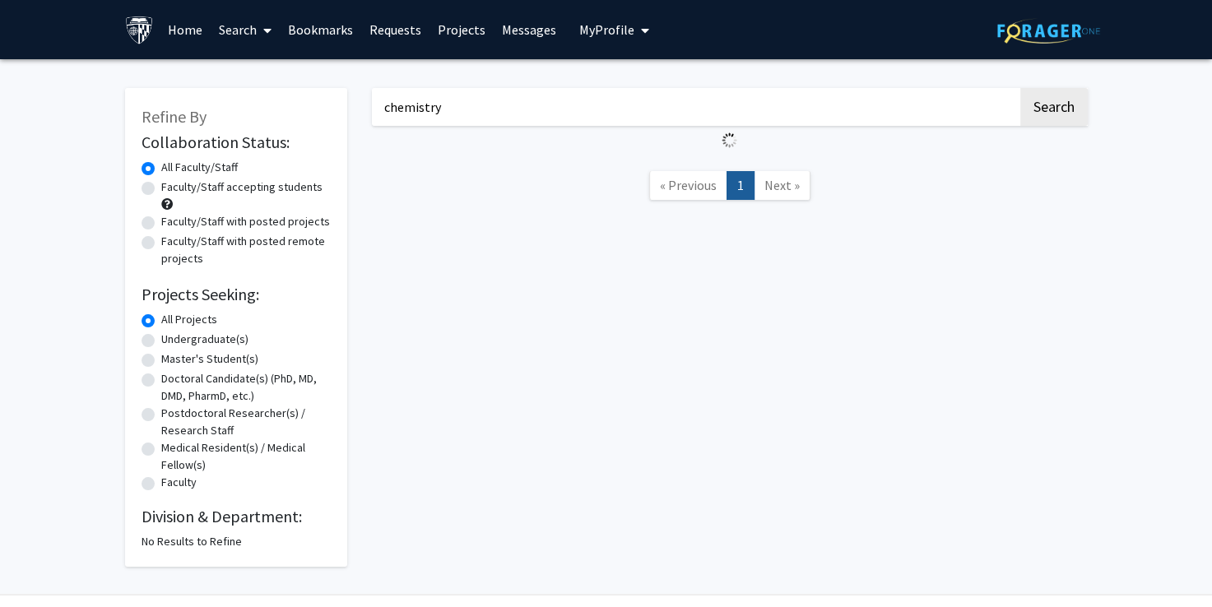
click at [145, 196] on div "Faculty/Staff accepting students" at bounding box center [236, 196] width 189 height 35
click at [161, 190] on label "Faculty/Staff accepting students" at bounding box center [241, 187] width 161 height 17
click at [161, 189] on input "Faculty/Staff accepting students" at bounding box center [166, 184] width 11 height 11
radio input "true"
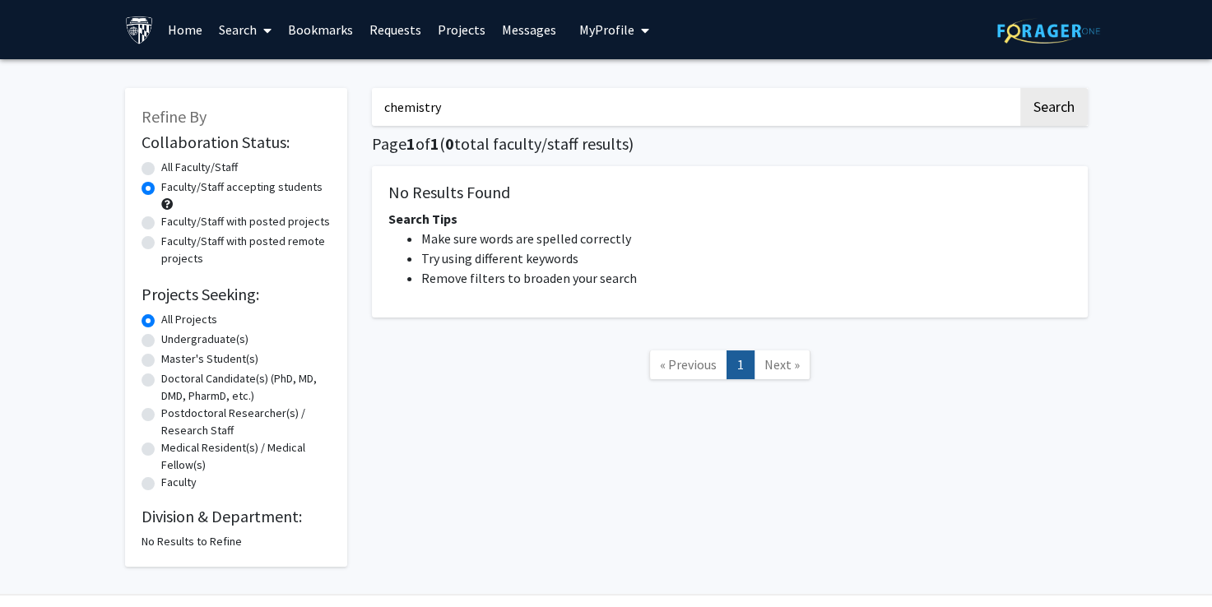
click at [161, 337] on label "Undergraduate(s)" at bounding box center [204, 339] width 87 height 17
click at [161, 337] on input "Undergraduate(s)" at bounding box center [166, 336] width 11 height 11
radio input "true"
click at [447, 95] on input "chemistry" at bounding box center [695, 107] width 646 height 38
type input "chemistry"
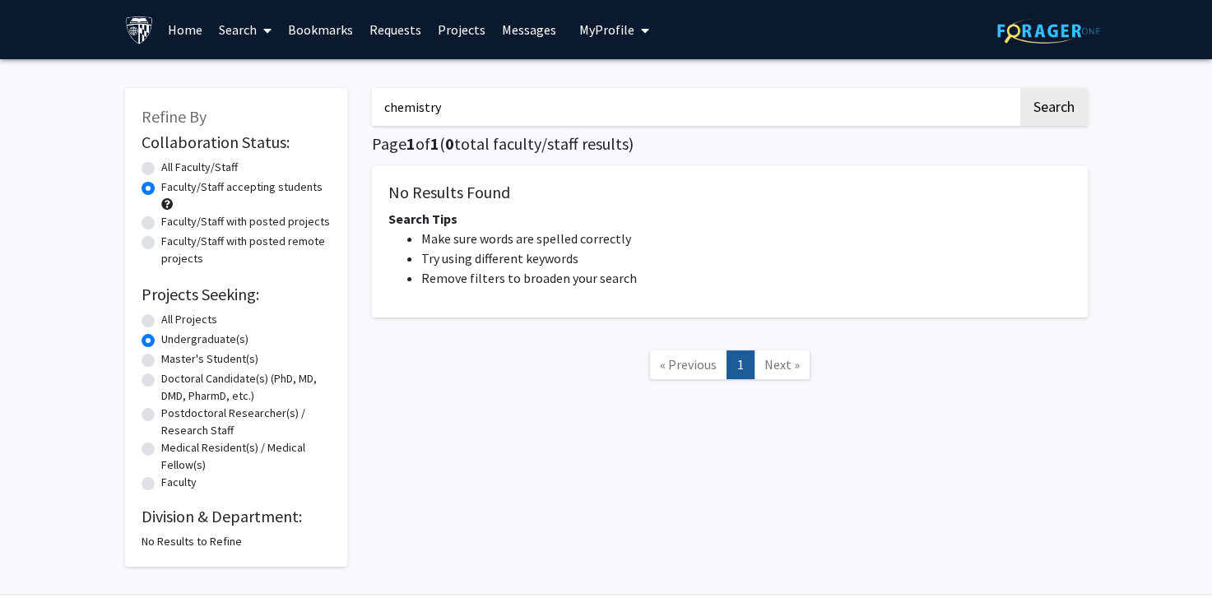
click at [1021, 88] on button "Search" at bounding box center [1054, 107] width 67 height 38
radio input "true"
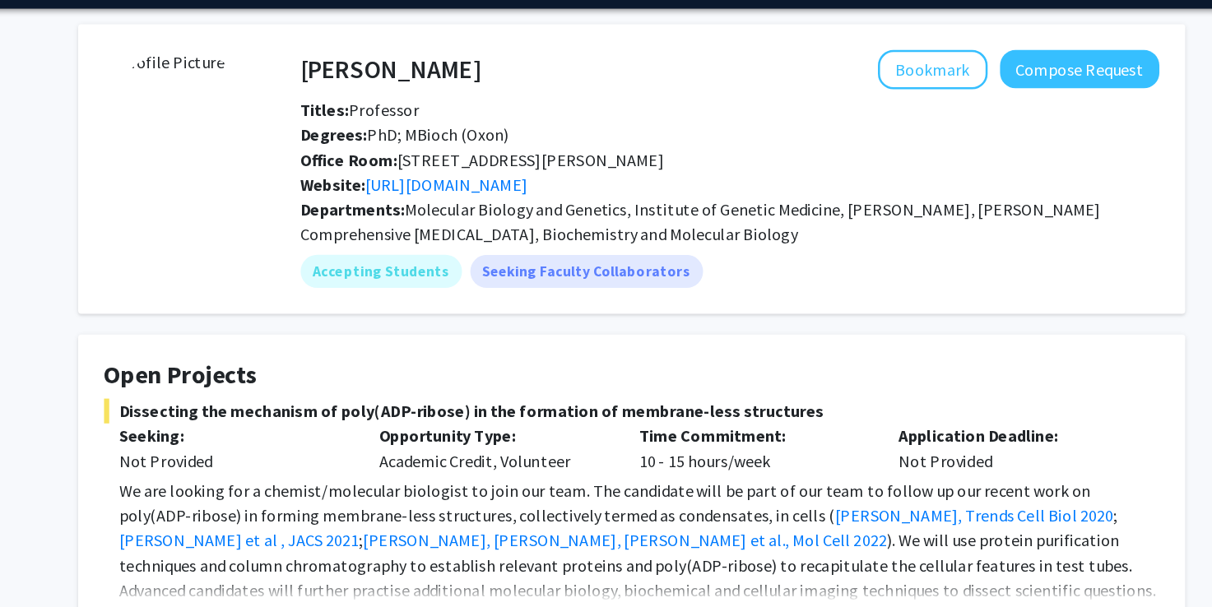
scroll to position [48, 0]
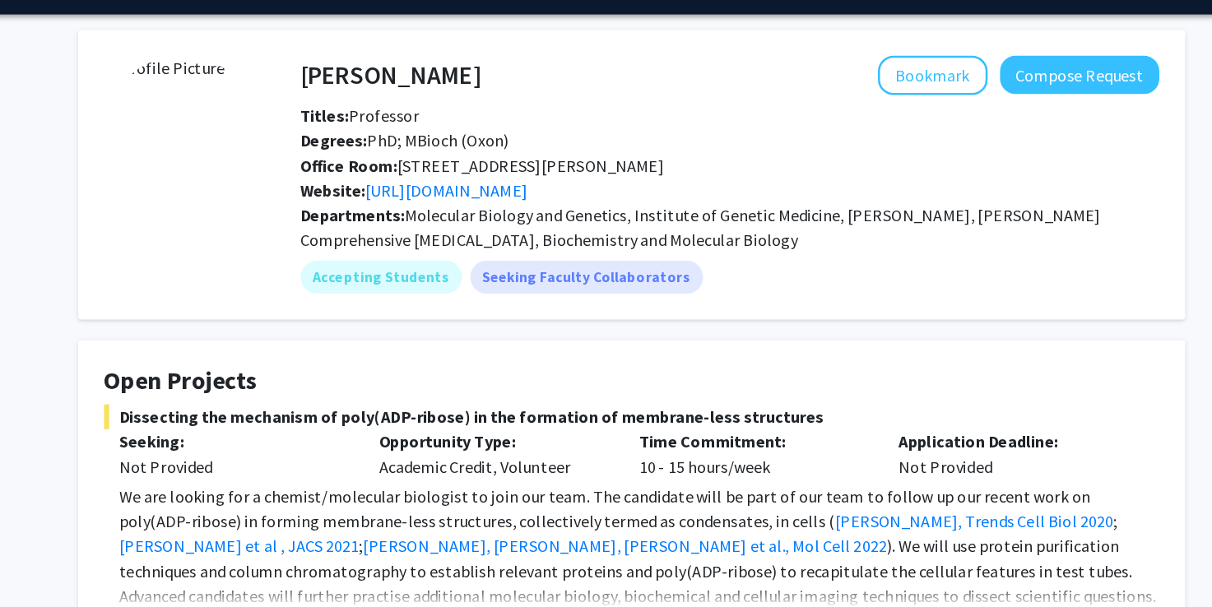
click at [676, 178] on span "Molecular Biology and Genetics, Institute of Genetic Medicine, McKusick-Nathans…" at bounding box center [661, 181] width 637 height 36
drag, startPoint x: 676, startPoint y: 178, endPoint x: 515, endPoint y: 370, distance: 250.1
click at [515, 370] on div "Opportunity Type: Academic Credit, Volunteer" at bounding box center [496, 362] width 207 height 40
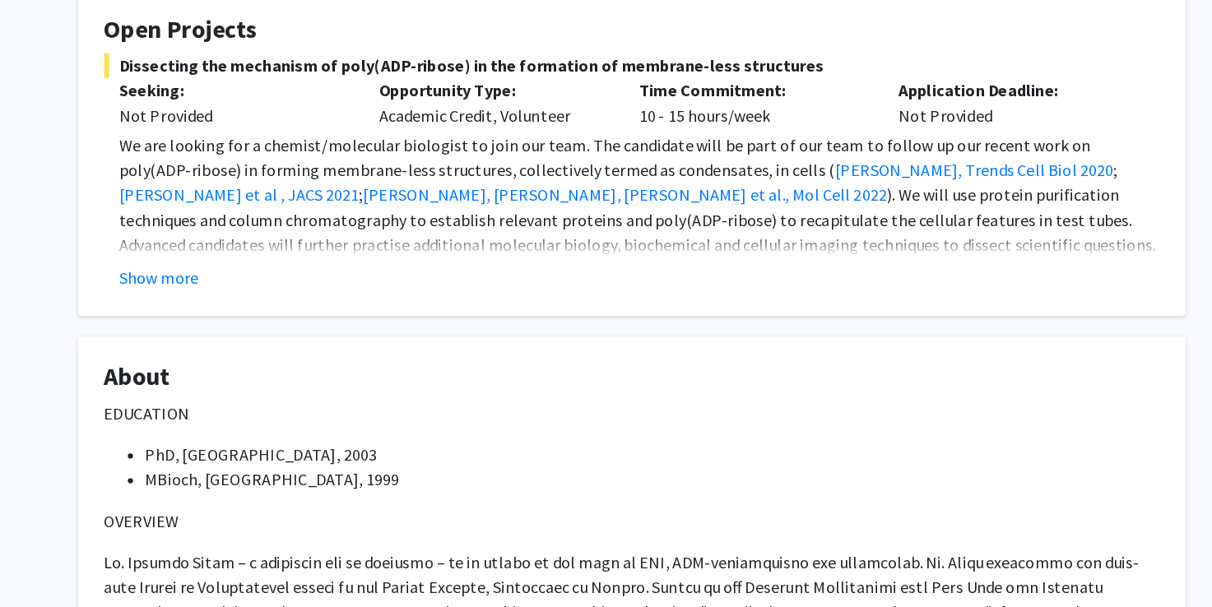
scroll to position [283, 0]
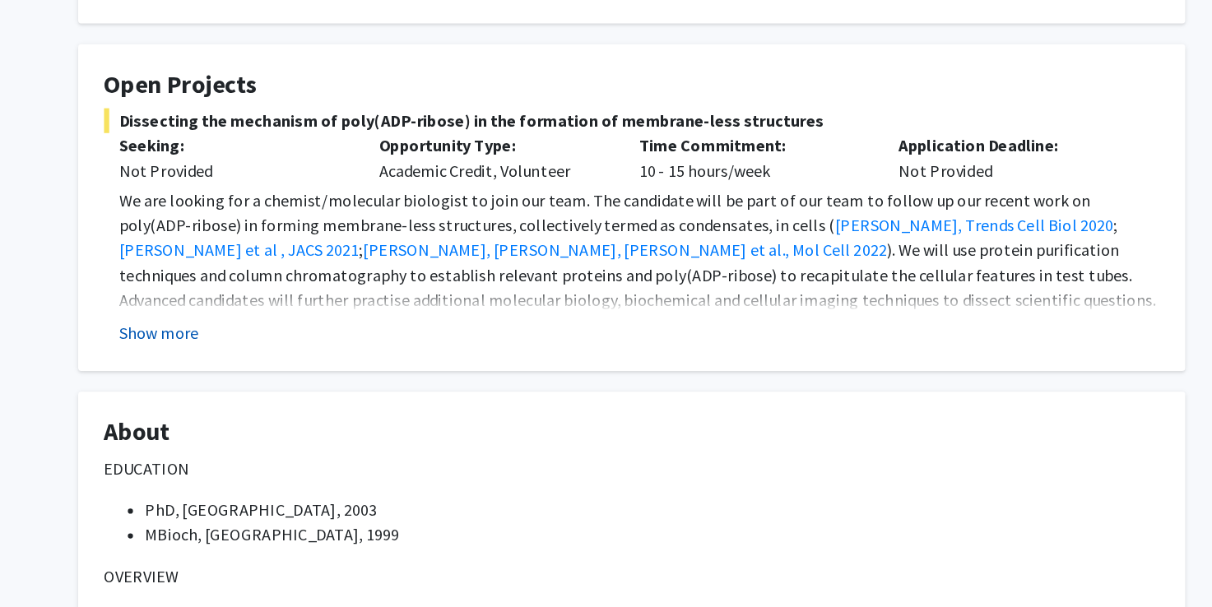
click at [237, 256] on button "Show more" at bounding box center [230, 265] width 63 height 20
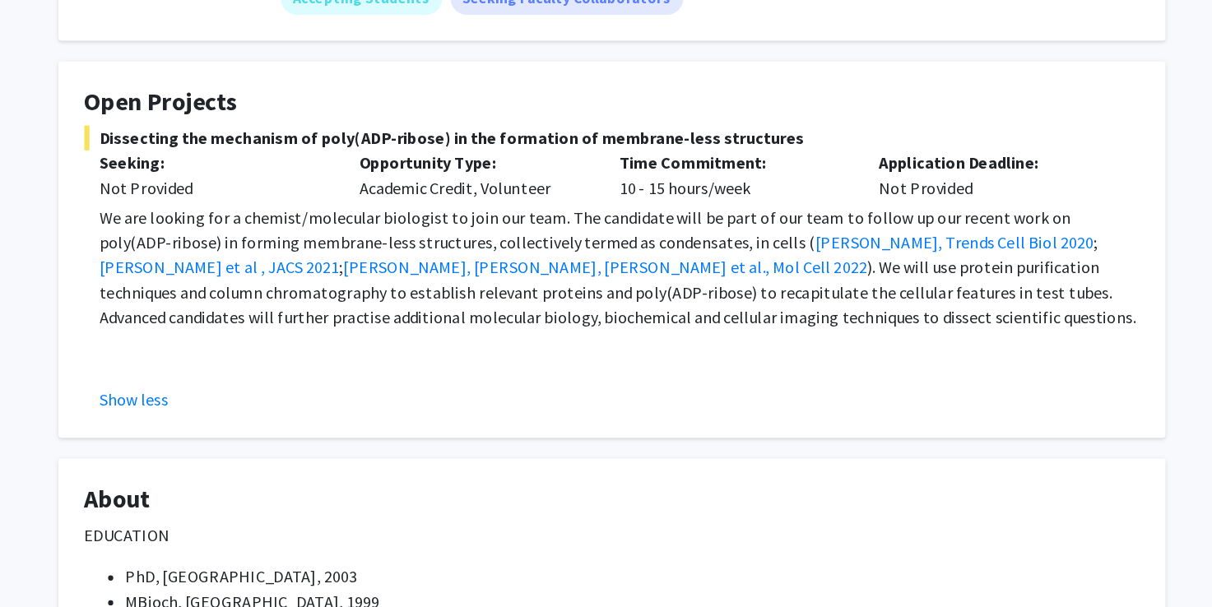
scroll to position [259, 0]
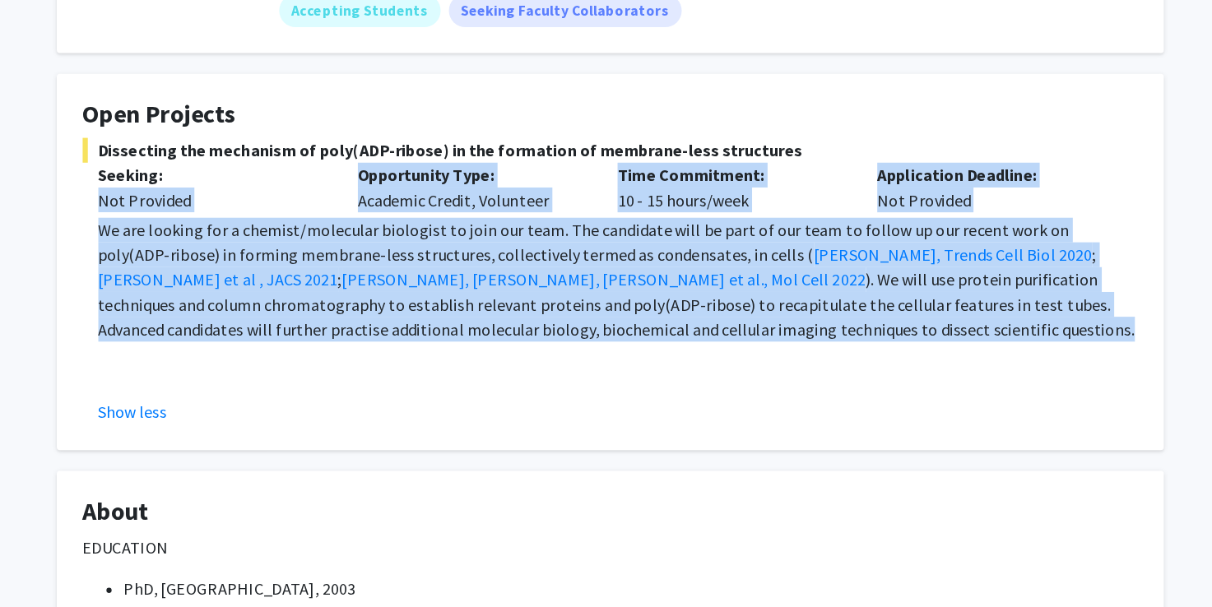
drag, startPoint x: 627, startPoint y: 259, endPoint x: 179, endPoint y: 154, distance: 459.9
click at [187, 154] on div "Dissecting the mechanism of poly(ADP-ribose) in the formation of membrane-less …" at bounding box center [606, 224] width 839 height 228
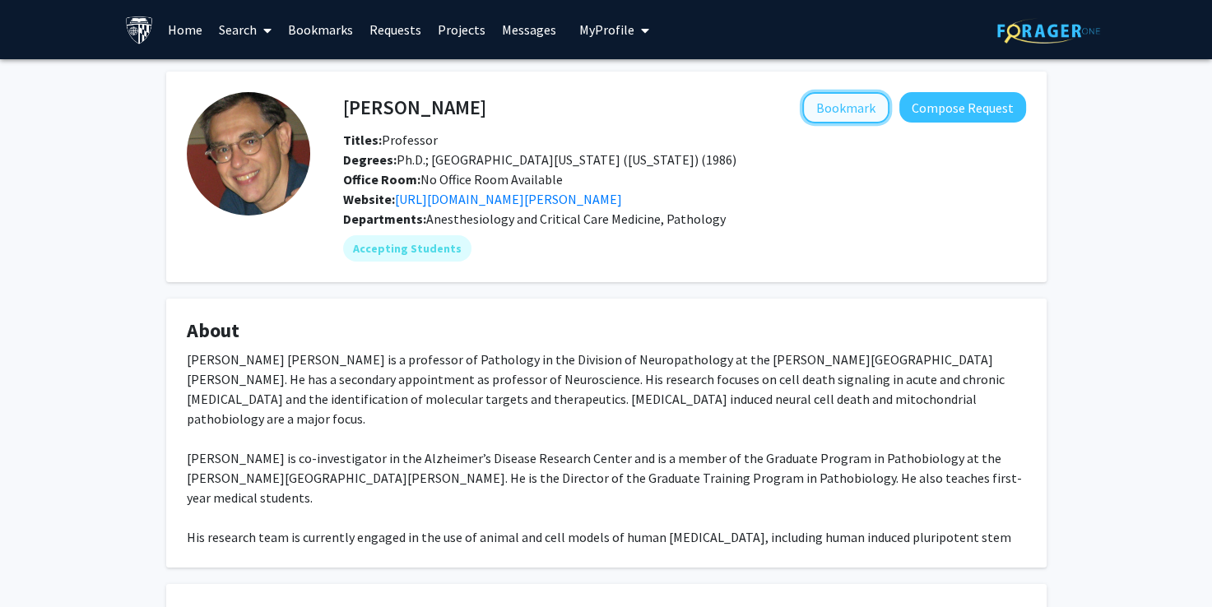
click at [839, 104] on button "Bookmark" at bounding box center [845, 107] width 87 height 31
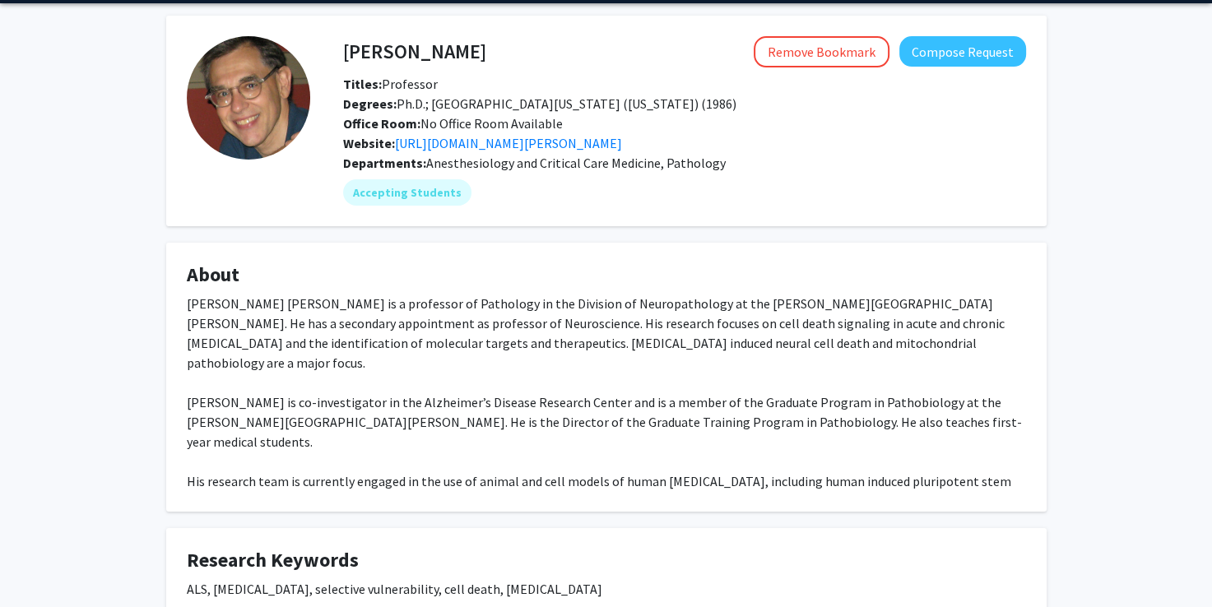
scroll to position [55, 0]
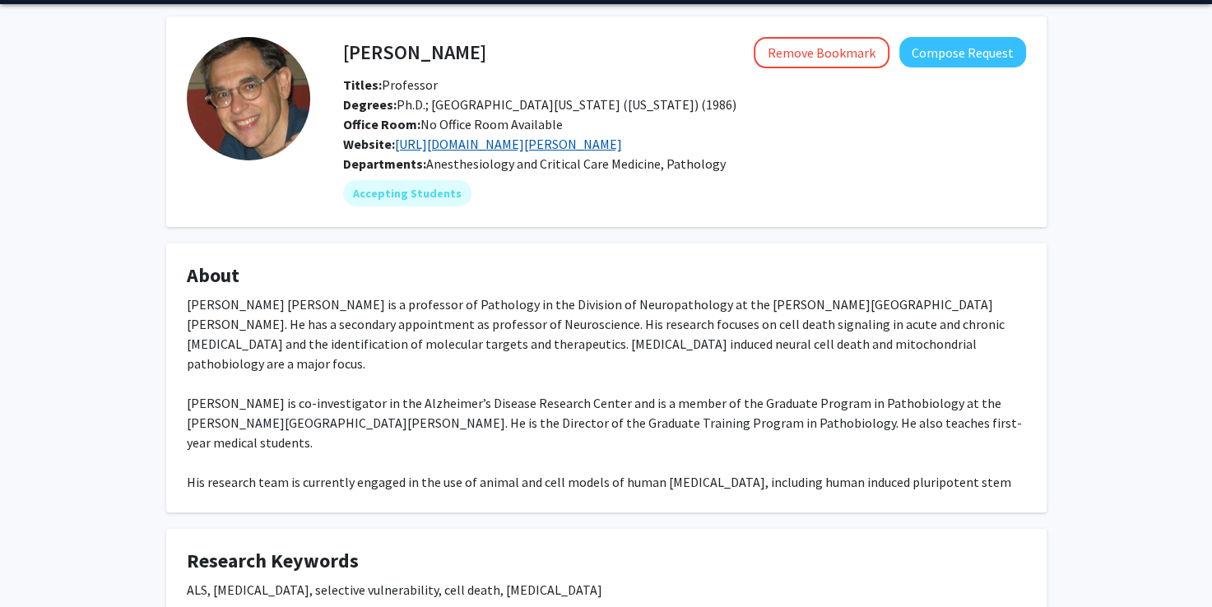
click at [543, 141] on link "[URL][DOMAIN_NAME][PERSON_NAME]" at bounding box center [508, 144] width 227 height 16
drag, startPoint x: 423, startPoint y: 463, endPoint x: 267, endPoint y: 456, distance: 156.5
click at [267, 456] on div "[PERSON_NAME] [PERSON_NAME] is a professor of Pathology in the Division of Neur…" at bounding box center [606, 413] width 839 height 237
copy div "CRISPR/Cas9 genome editing"
click at [402, 380] on div "[PERSON_NAME] [PERSON_NAME] is a professor of Pathology in the Division of Neur…" at bounding box center [606, 413] width 839 height 237
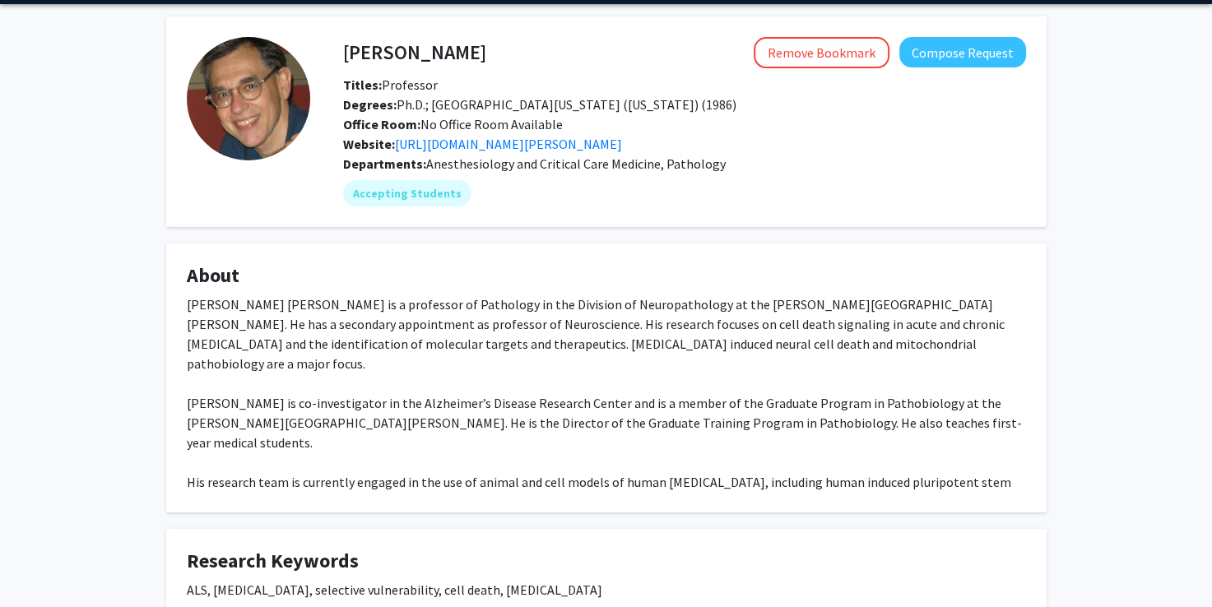
click at [367, 337] on div "[PERSON_NAME] [PERSON_NAME] is a professor of Pathology in the Division of Neur…" at bounding box center [606, 413] width 839 height 237
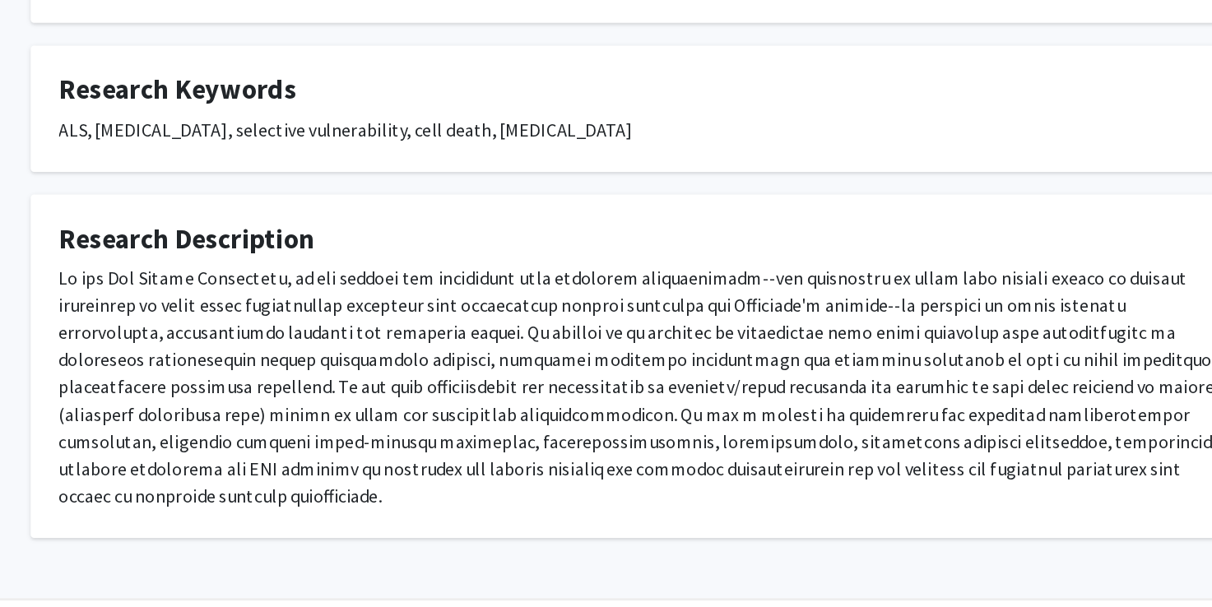
scroll to position [416, 0]
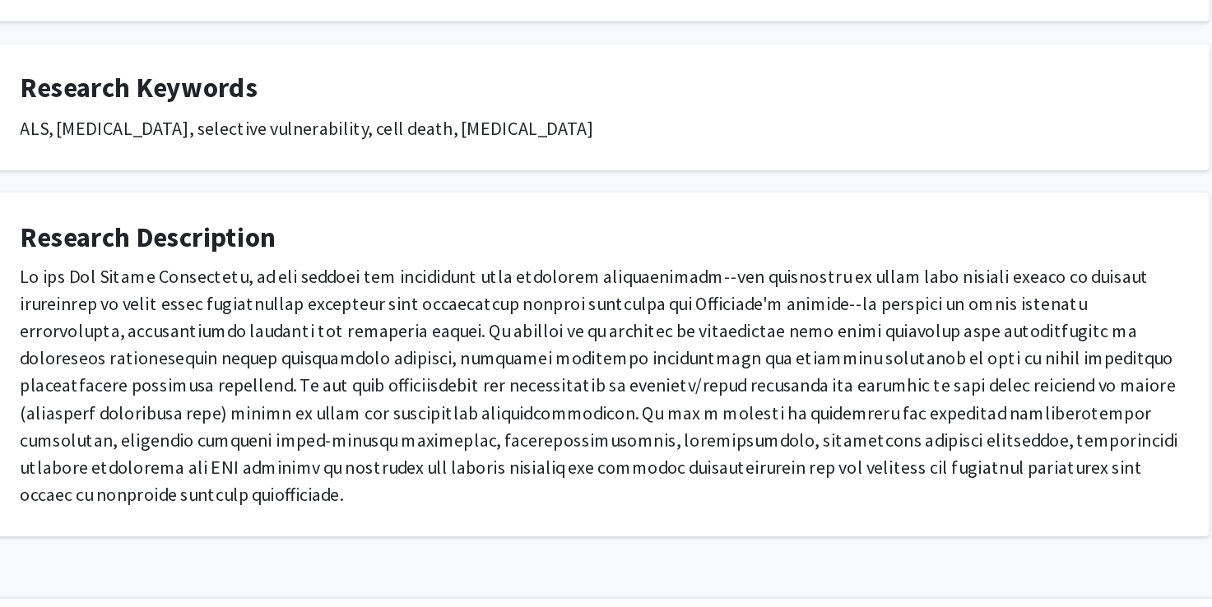
click at [431, 379] on div at bounding box center [606, 416] width 839 height 178
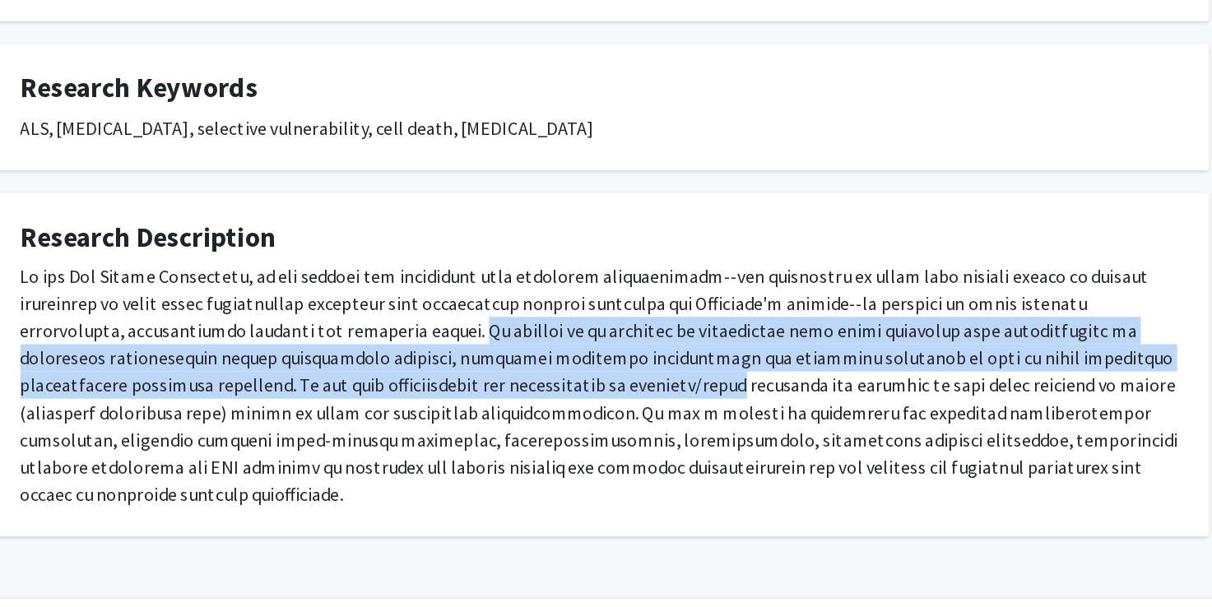
drag, startPoint x: 431, startPoint y: 379, endPoint x: 507, endPoint y: 407, distance: 80.7
click at [507, 407] on div at bounding box center [606, 416] width 839 height 178
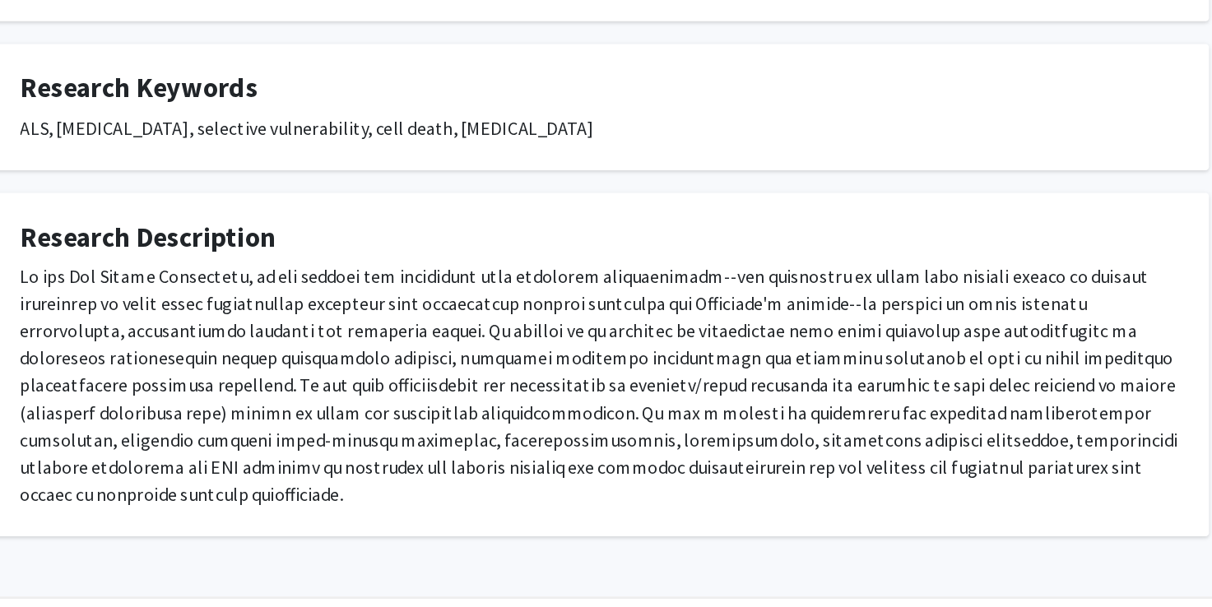
click at [670, 439] on div at bounding box center [606, 416] width 839 height 178
click at [485, 355] on div at bounding box center [606, 416] width 839 height 178
click at [642, 327] on div at bounding box center [606, 416] width 839 height 178
drag, startPoint x: 642, startPoint y: 325, endPoint x: 540, endPoint y: 349, distance: 104.8
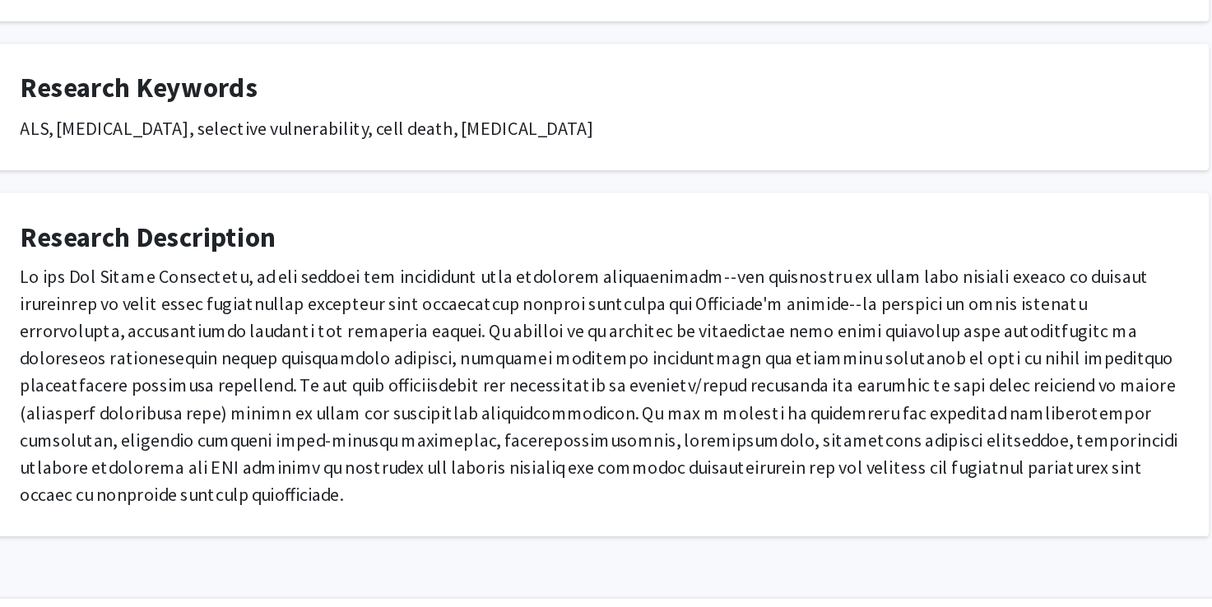
click at [540, 349] on div at bounding box center [606, 416] width 839 height 178
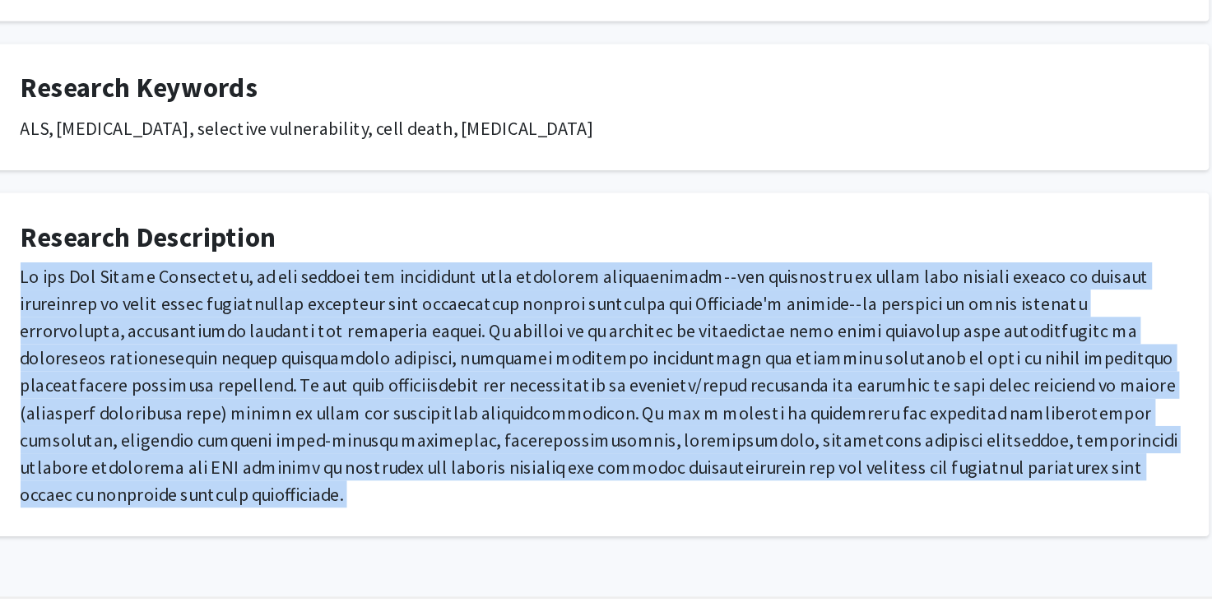
click at [540, 349] on div at bounding box center [606, 416] width 839 height 178
drag, startPoint x: 540, startPoint y: 349, endPoint x: 467, endPoint y: 350, distance: 72.4
click at [467, 350] on div at bounding box center [606, 416] width 839 height 178
click at [421, 353] on div at bounding box center [606, 416] width 839 height 178
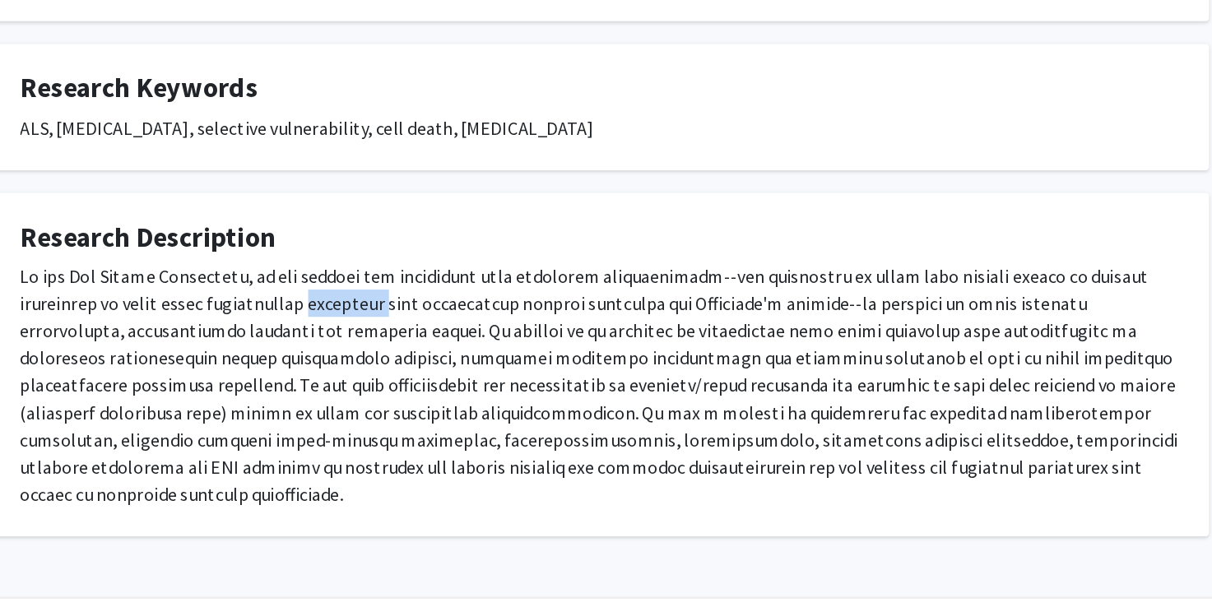
click at [421, 353] on div at bounding box center [606, 416] width 839 height 178
click at [644, 360] on div at bounding box center [606, 416] width 839 height 178
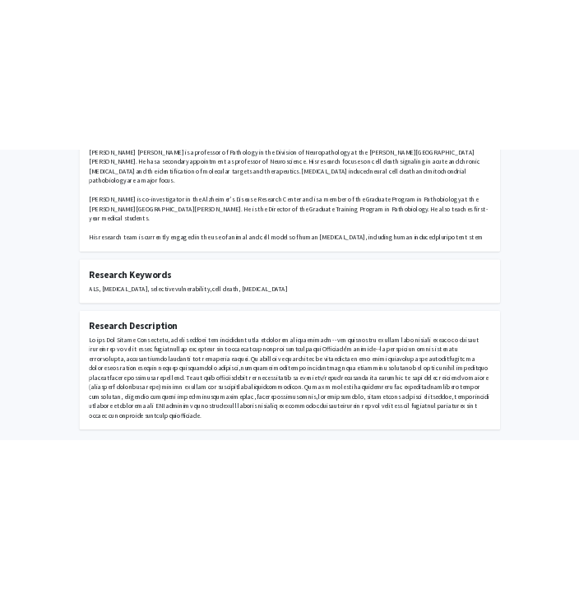
scroll to position [0, 0]
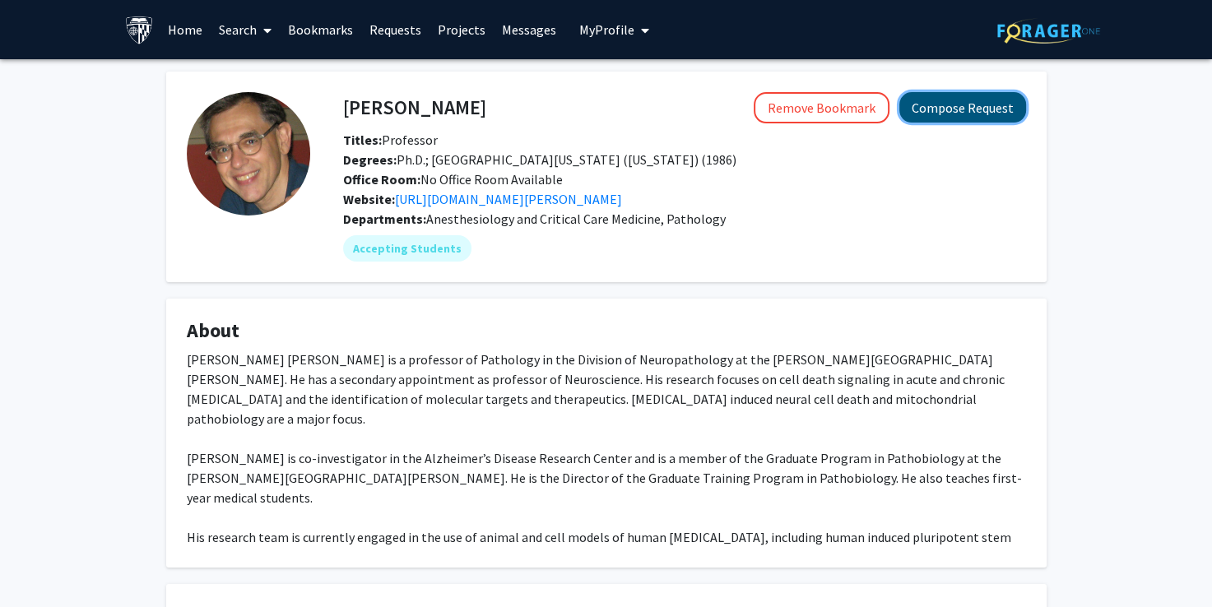
click at [942, 97] on button "Compose Request" at bounding box center [963, 107] width 127 height 30
click at [964, 109] on button "Compose Request" at bounding box center [963, 107] width 127 height 30
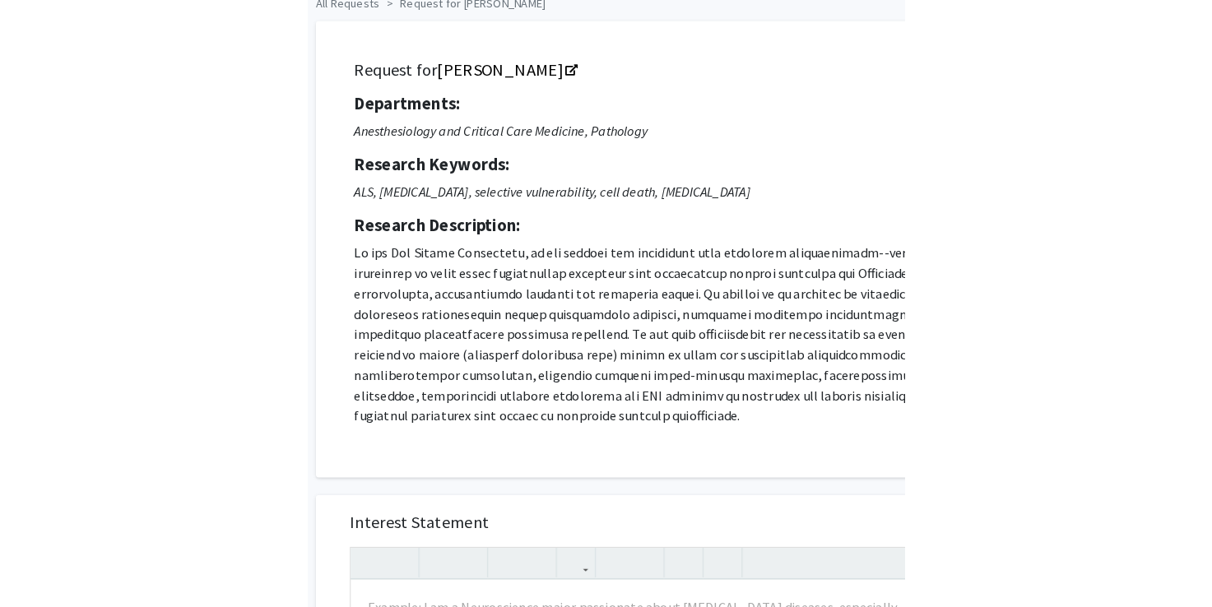
scroll to position [83, 0]
